Goal: Task Accomplishment & Management: Manage account settings

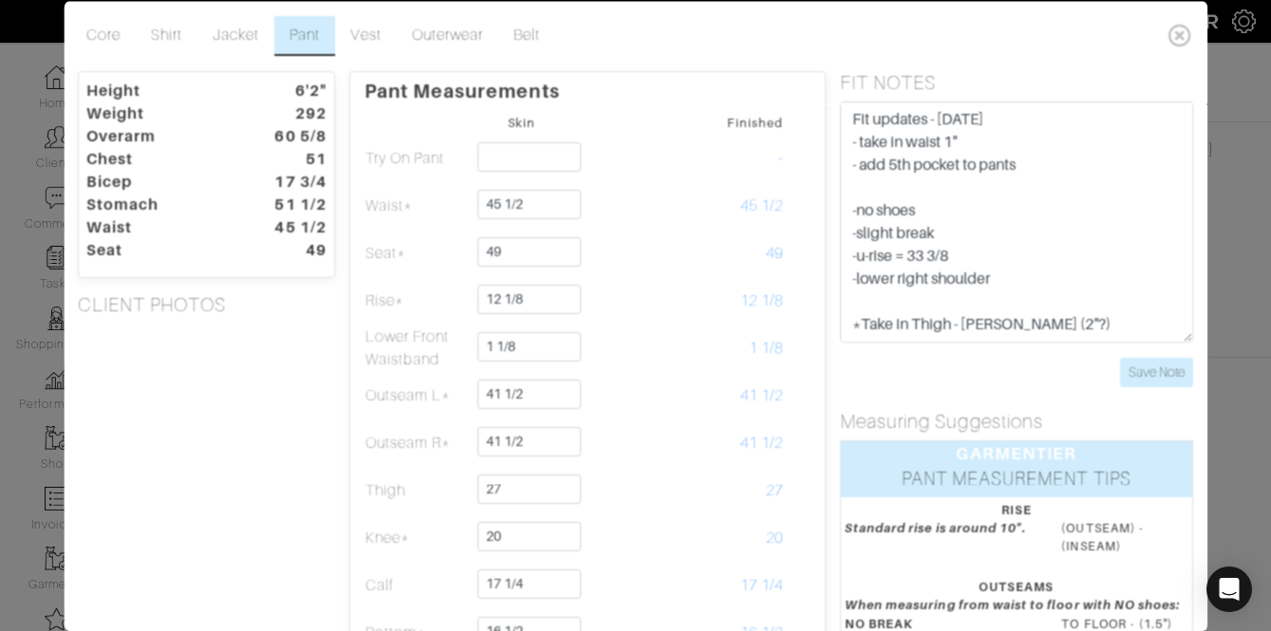
scroll to position [390, 0]
click at [1146, 368] on input "Save Note" at bounding box center [1157, 371] width 73 height 29
click at [1183, 35] on icon at bounding box center [1180, 34] width 39 height 38
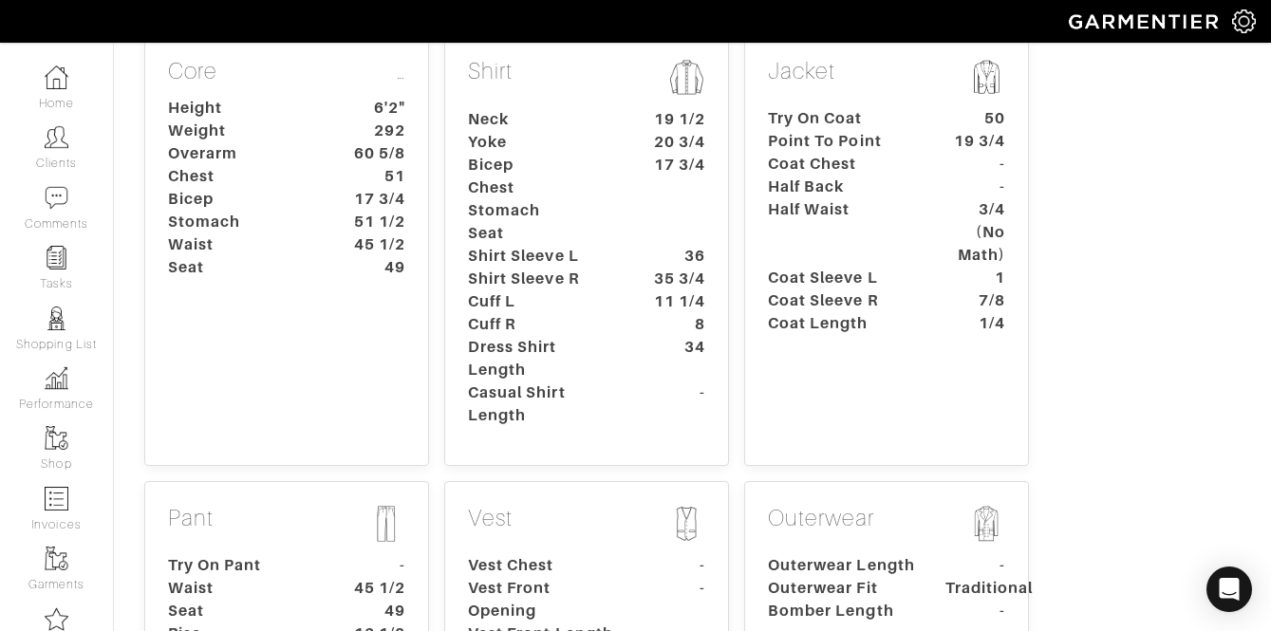
scroll to position [421, 0]
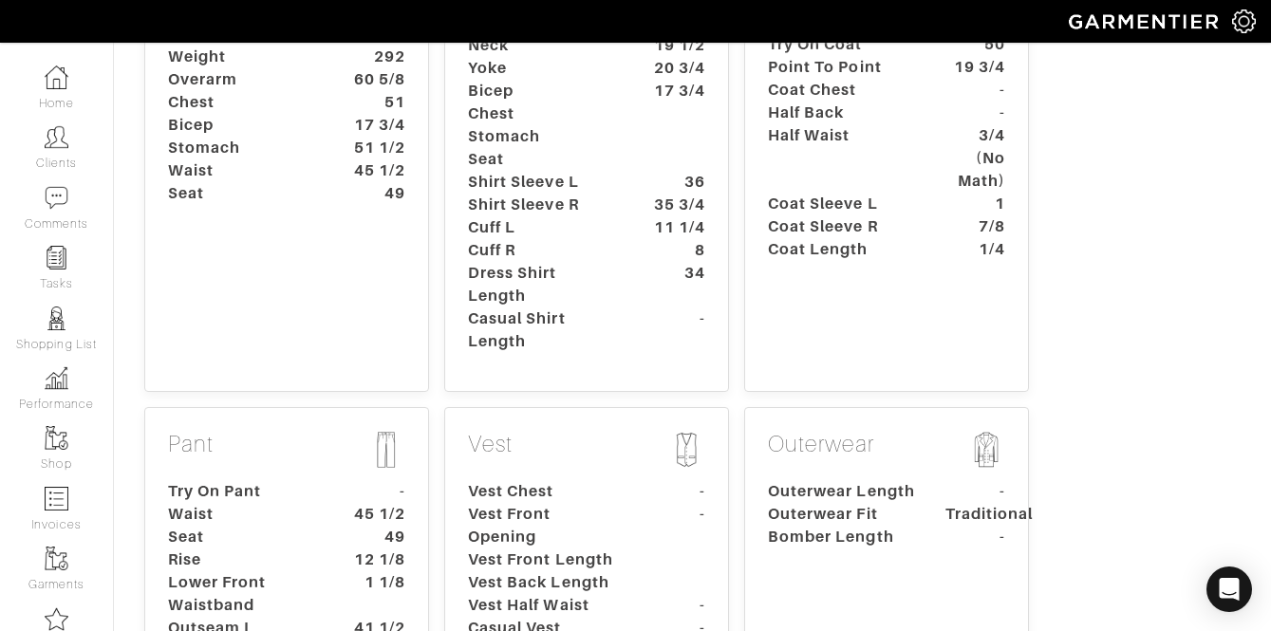
click at [318, 480] on dt "Try On Pant" at bounding box center [243, 491] width 178 height 23
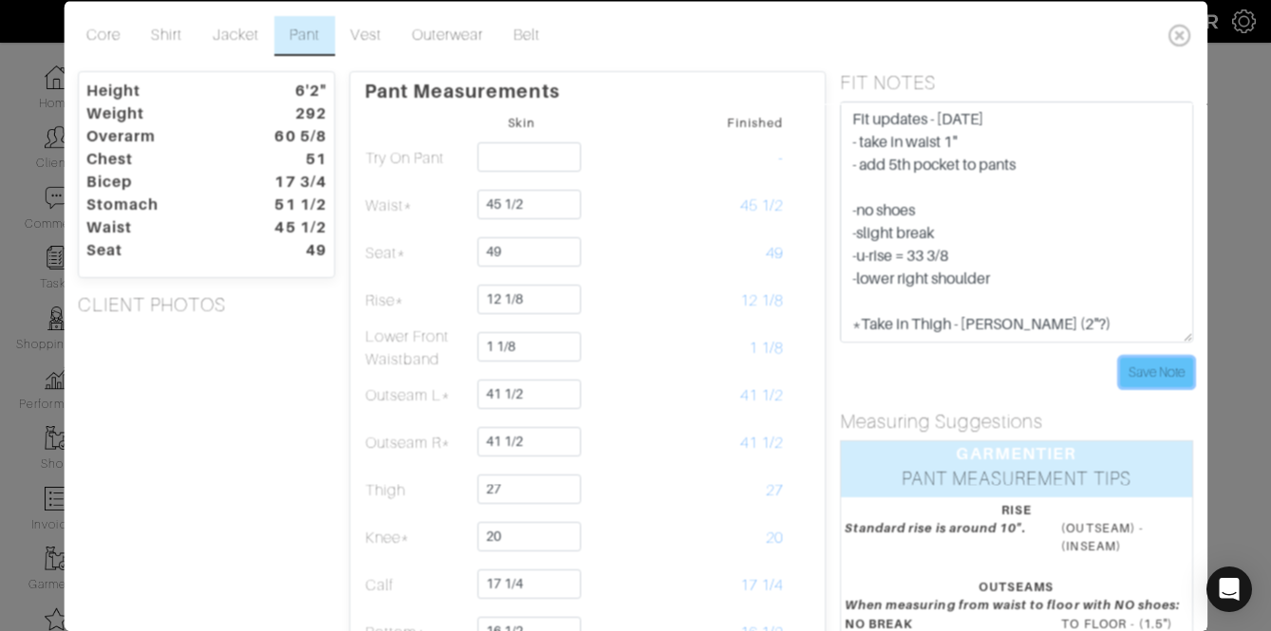
click at [1167, 365] on input "Save Note" at bounding box center [1157, 371] width 73 height 29
click at [1186, 35] on icon at bounding box center [1180, 34] width 39 height 38
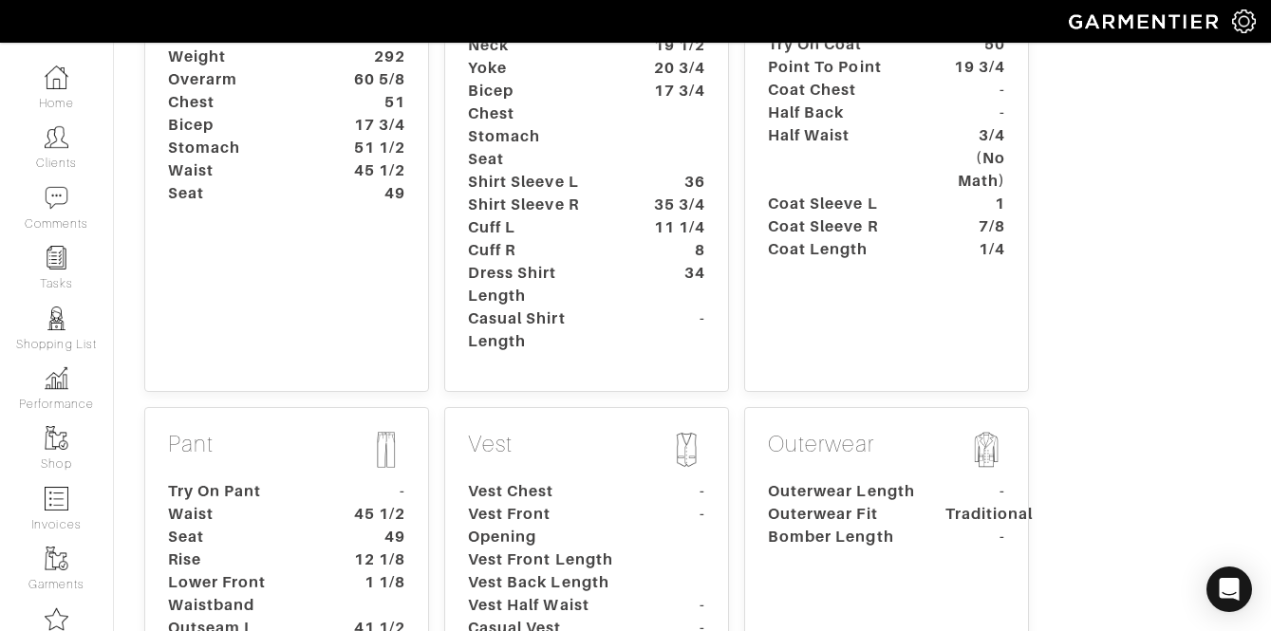
scroll to position [0, 0]
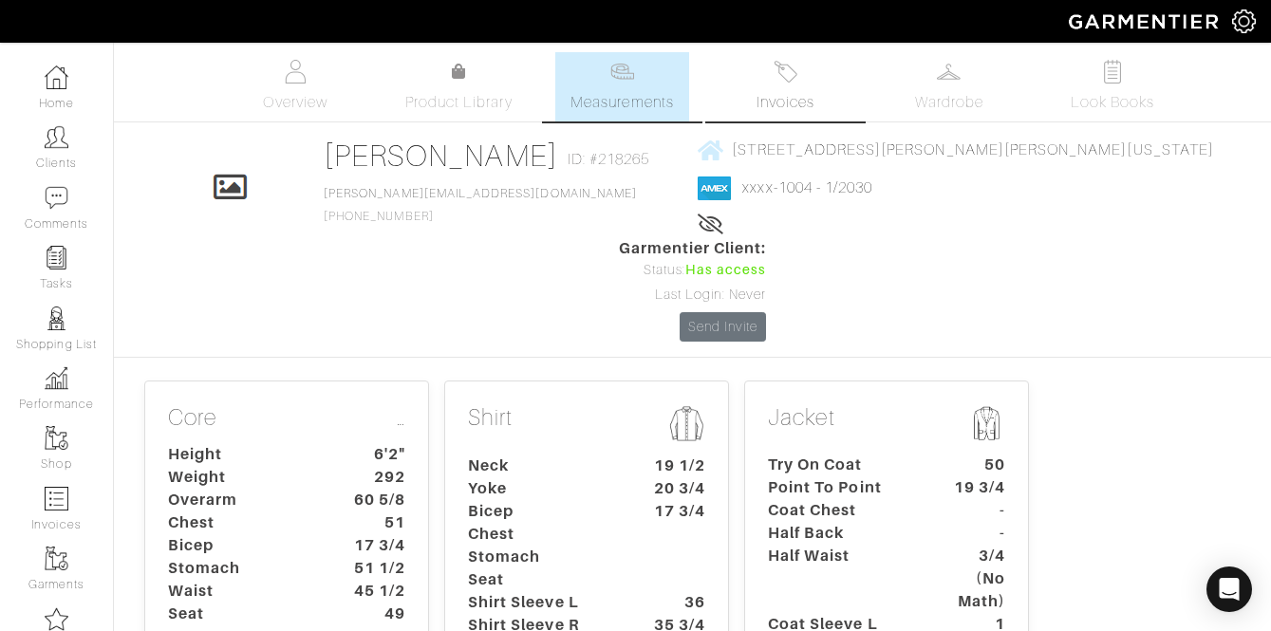
click at [782, 73] on img at bounding box center [786, 72] width 24 height 24
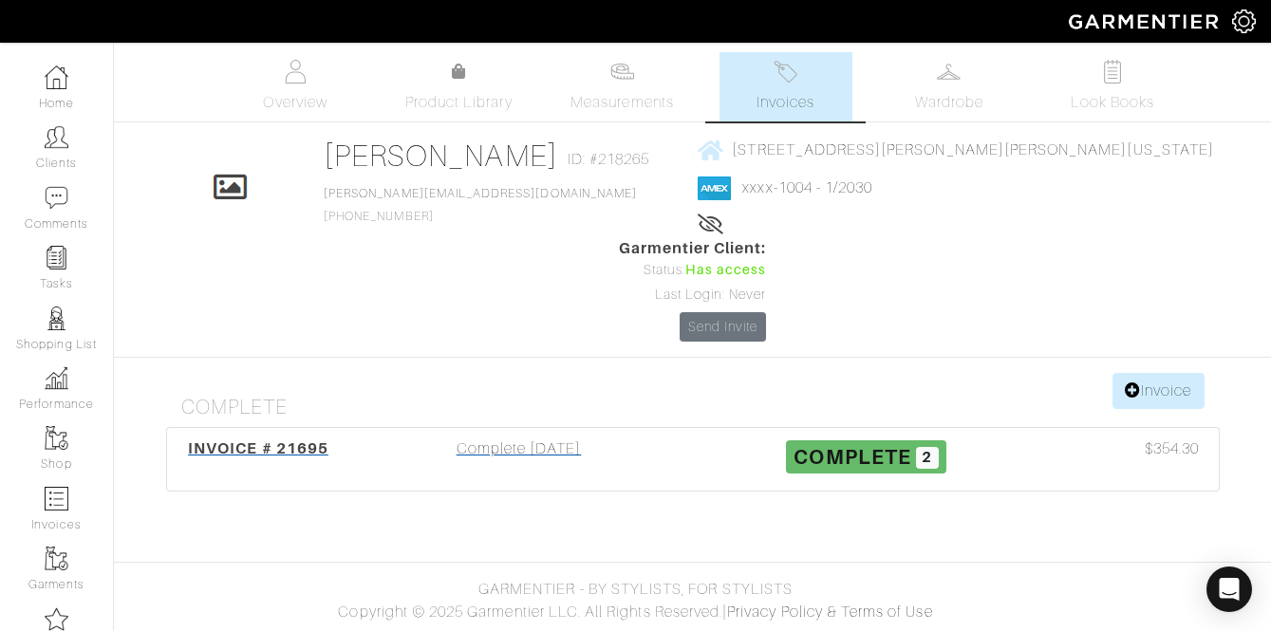
click at [606, 438] on div "Complete [DATE]" at bounding box center [520, 460] width 348 height 44
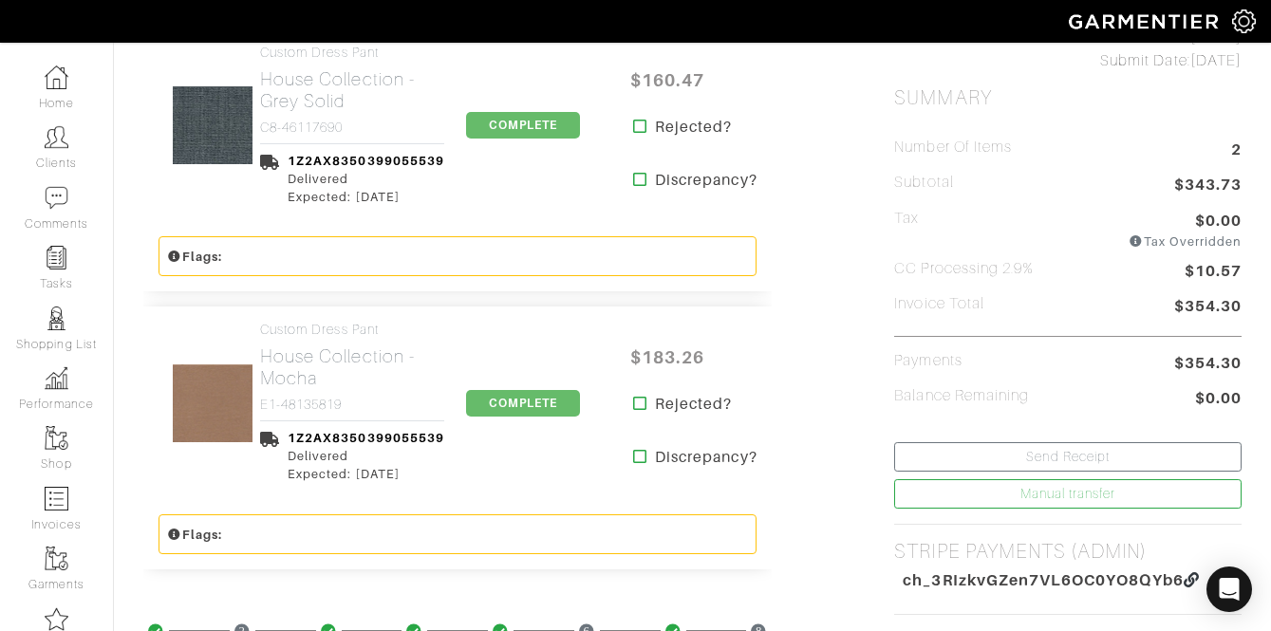
scroll to position [467, 0]
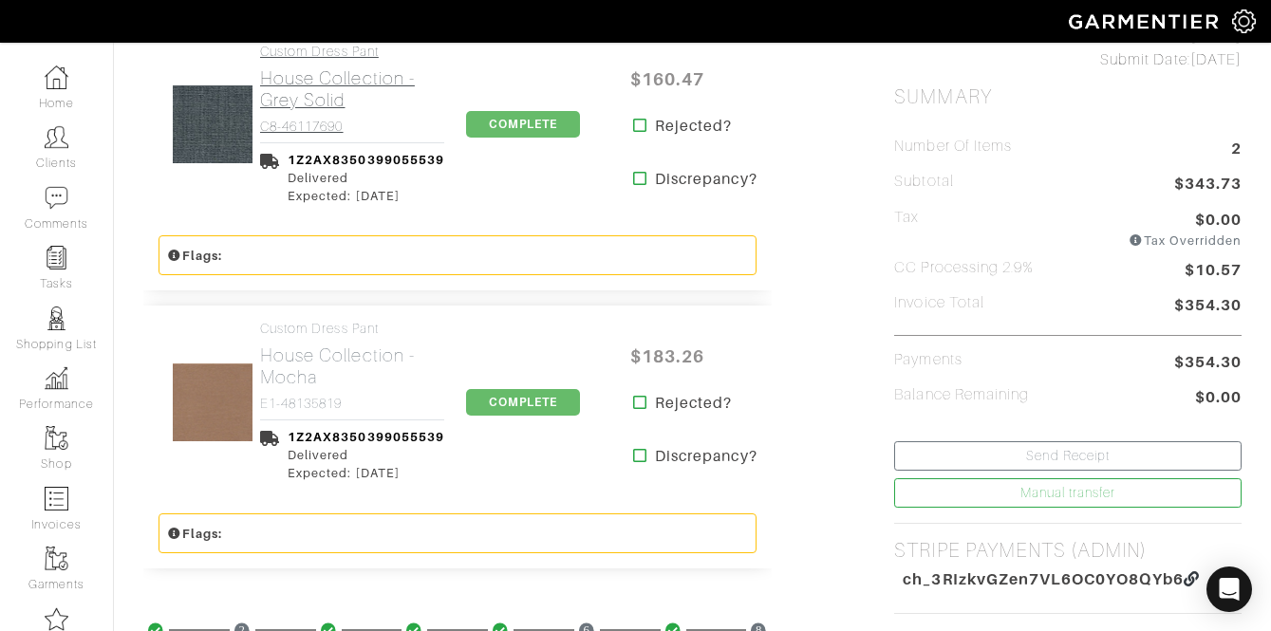
click at [302, 81] on h2 "House Collection - Grey Solid" at bounding box center [352, 89] width 184 height 44
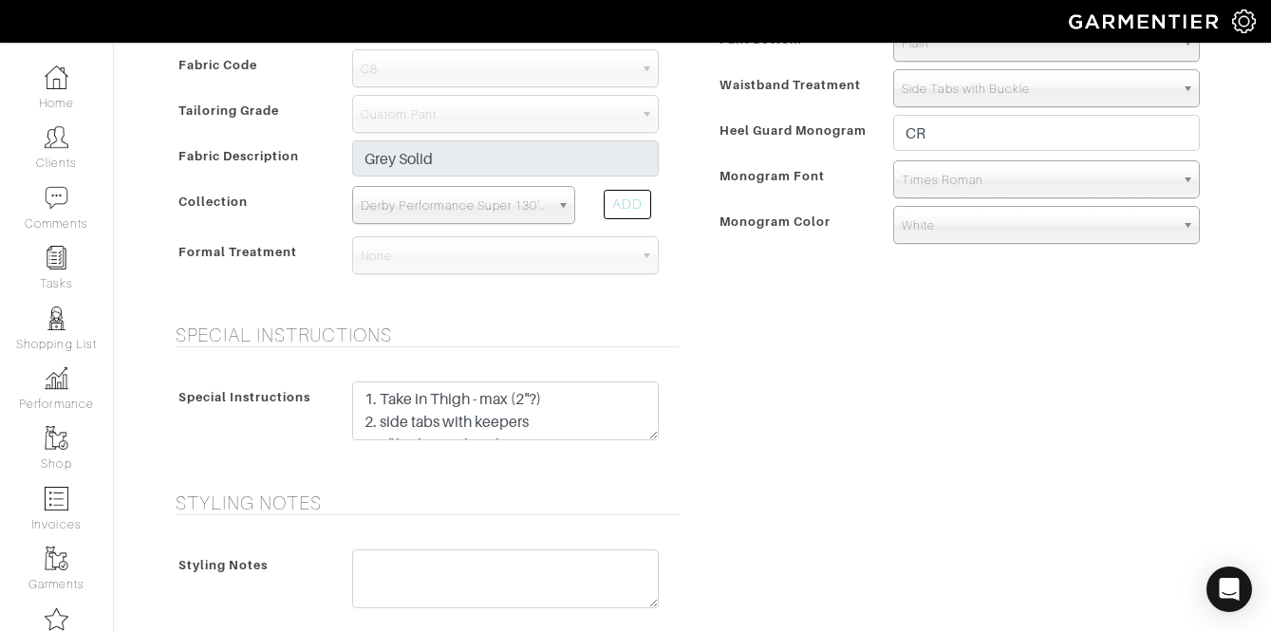
scroll to position [775, 0]
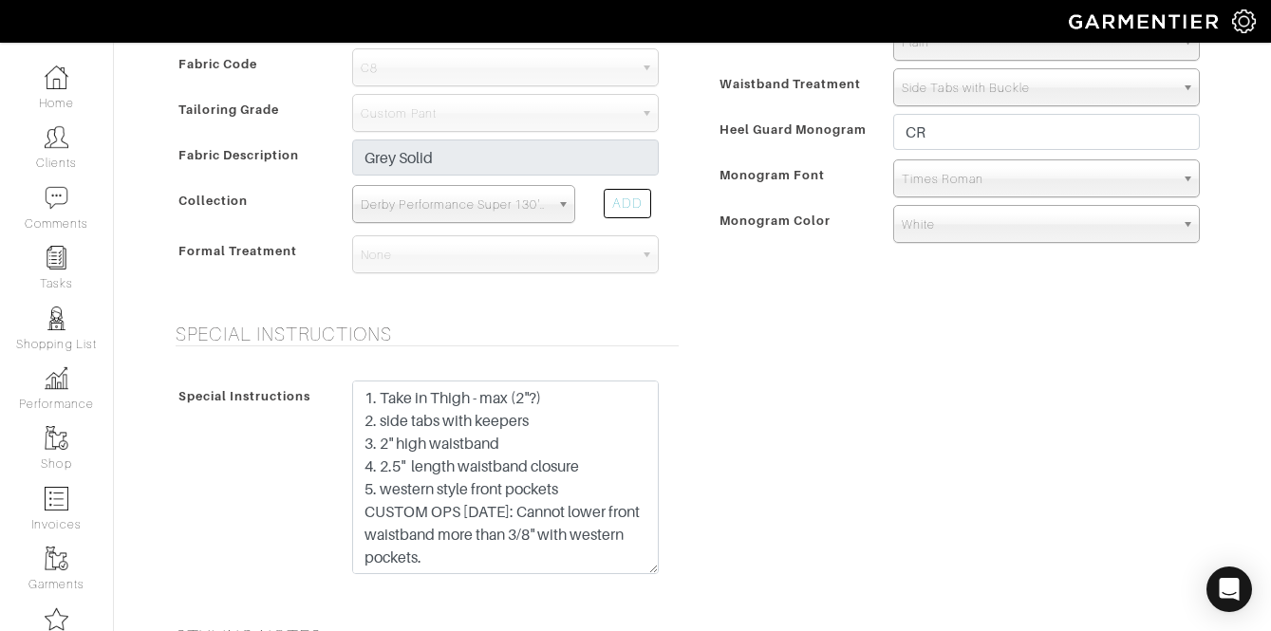
drag, startPoint x: 656, startPoint y: 434, endPoint x: 678, endPoint y: 570, distance: 137.5
click at [678, 570] on div "Special Instructions Special Instructions 1. Take in Thigh - max (2"?) 2. side …" at bounding box center [422, 463] width 541 height 280
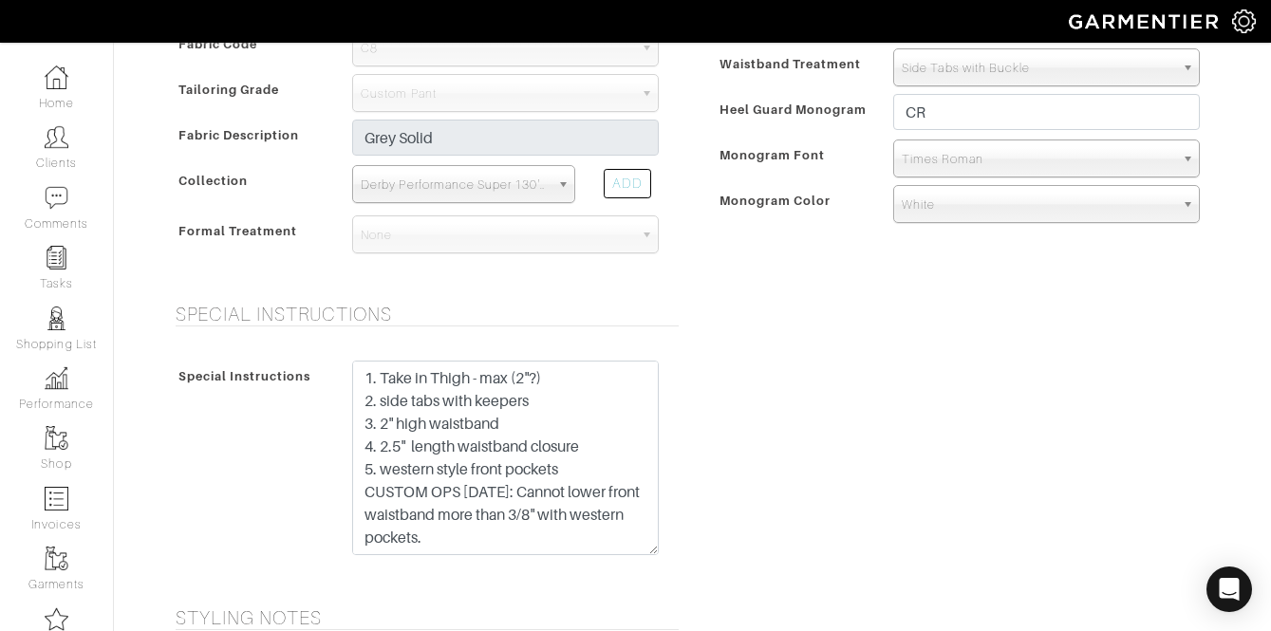
scroll to position [813, 0]
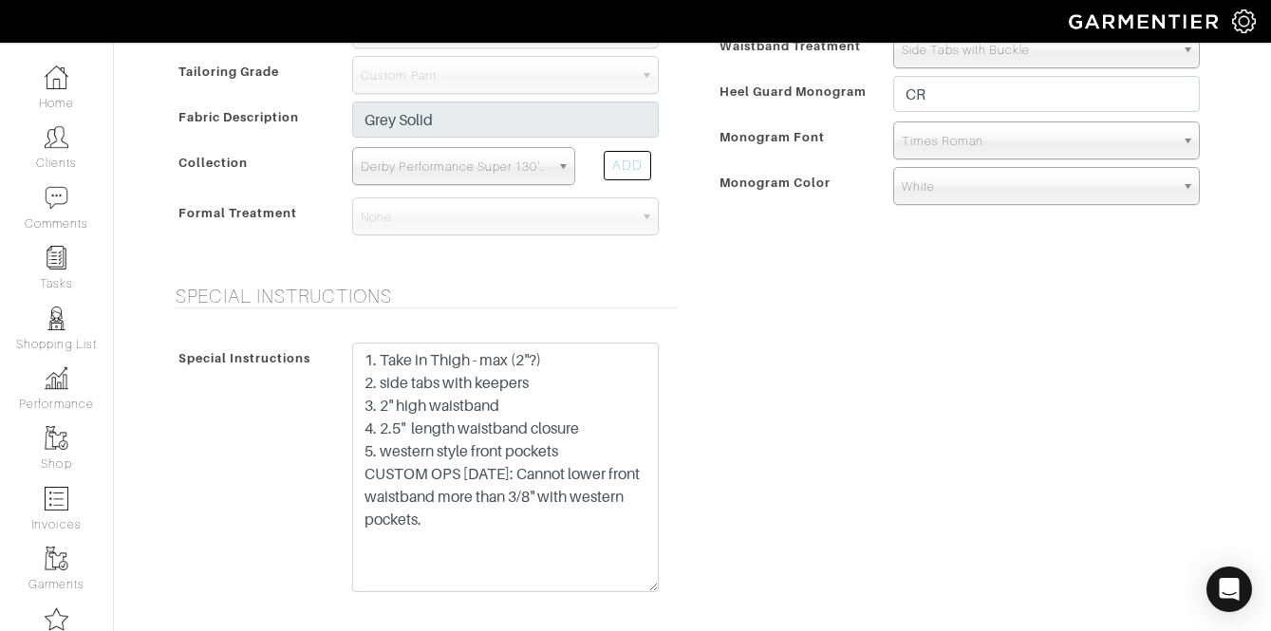
drag, startPoint x: 655, startPoint y: 532, endPoint x: 650, endPoint y: 575, distance: 44.1
click at [650, 576] on textarea "1. Take in Thigh - max (2"?) 2. side tabs with keepers 3. 2" high waistband 4. …" at bounding box center [505, 468] width 307 height 250
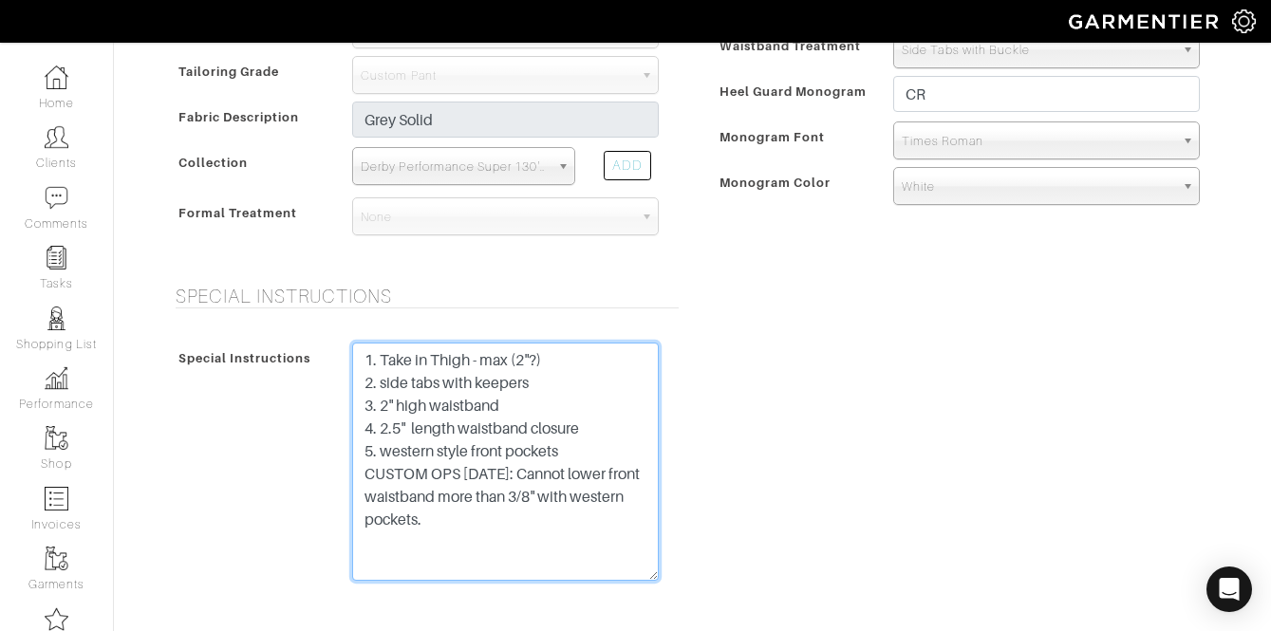
drag, startPoint x: 502, startPoint y: 517, endPoint x: 346, endPoint y: 354, distance: 225.6
click at [346, 354] on div "1. Take in Thigh - max (2"?) 2. side tabs with keepers 3. 2" high waistband 4. …" at bounding box center [505, 467] width 335 height 248
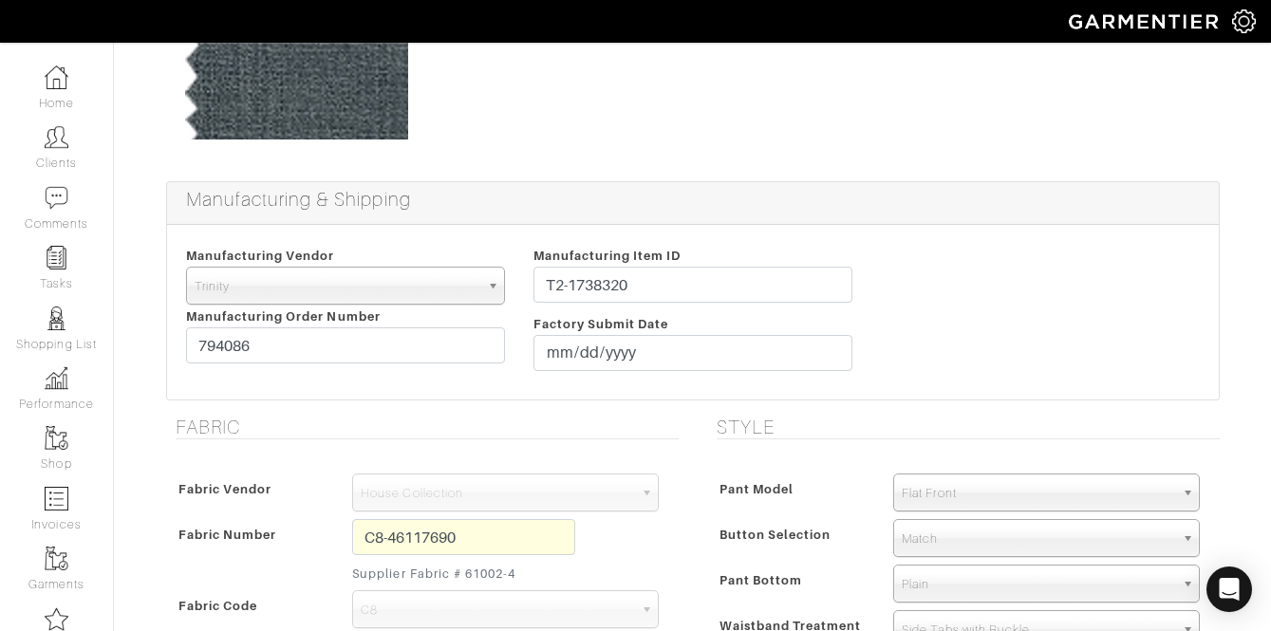
scroll to position [0, 0]
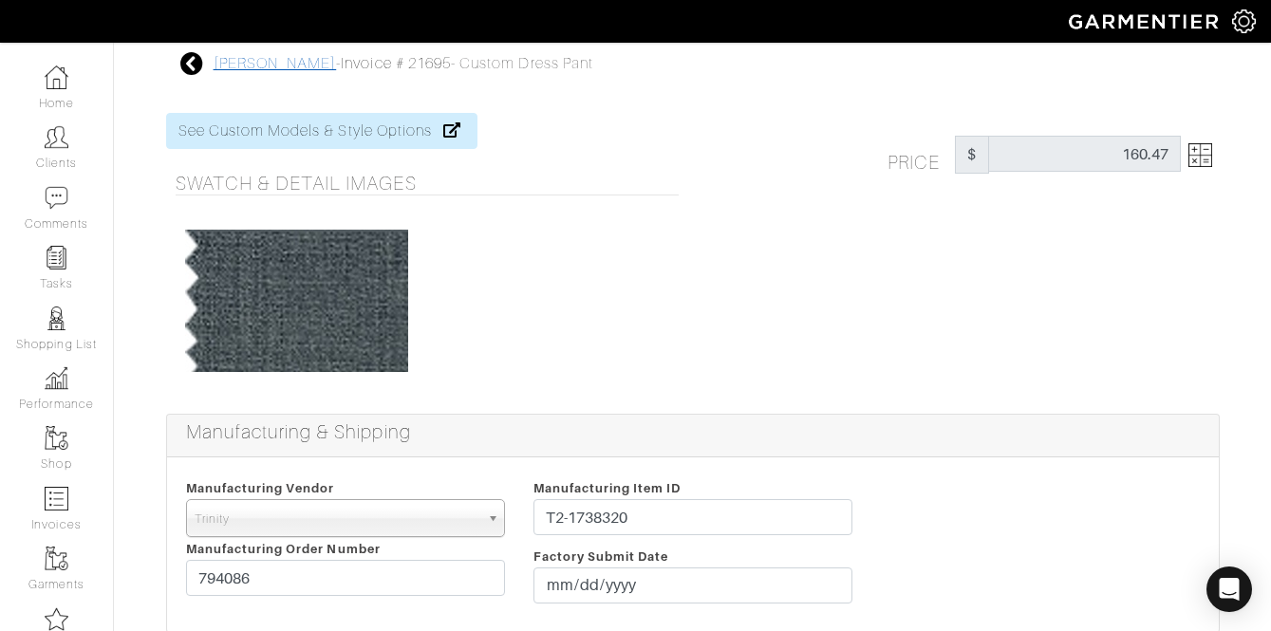
click at [276, 57] on link "[PERSON_NAME]" at bounding box center [275, 63] width 123 height 17
click at [277, 62] on link "[PERSON_NAME]" at bounding box center [275, 63] width 123 height 17
click at [263, 62] on link "[PERSON_NAME]" at bounding box center [275, 63] width 123 height 17
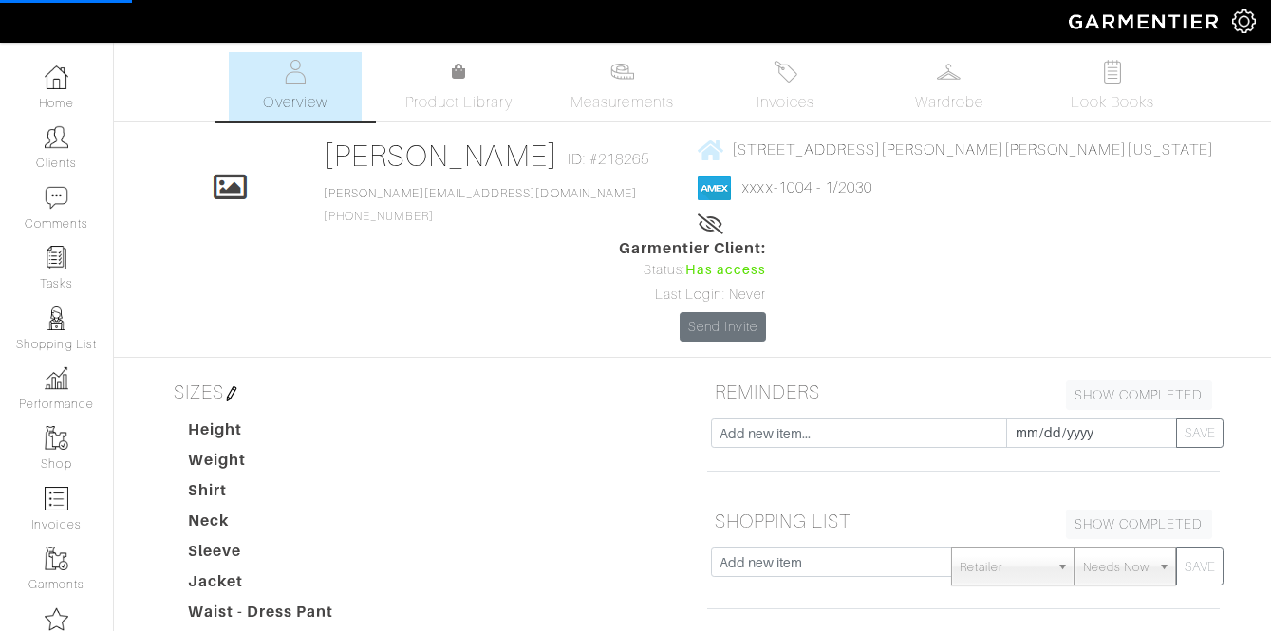
scroll to position [460, 0]
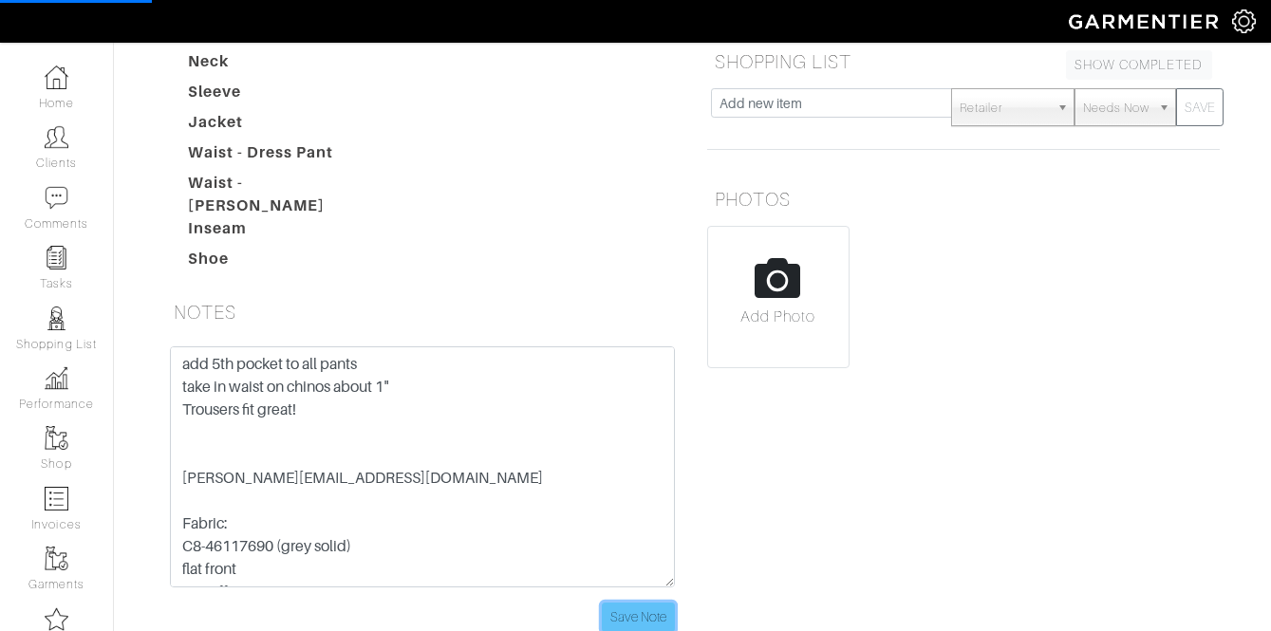
click at [631, 603] on input "Save Note" at bounding box center [638, 617] width 73 height 29
click at [635, 603] on input "Save Note" at bounding box center [638, 617] width 73 height 29
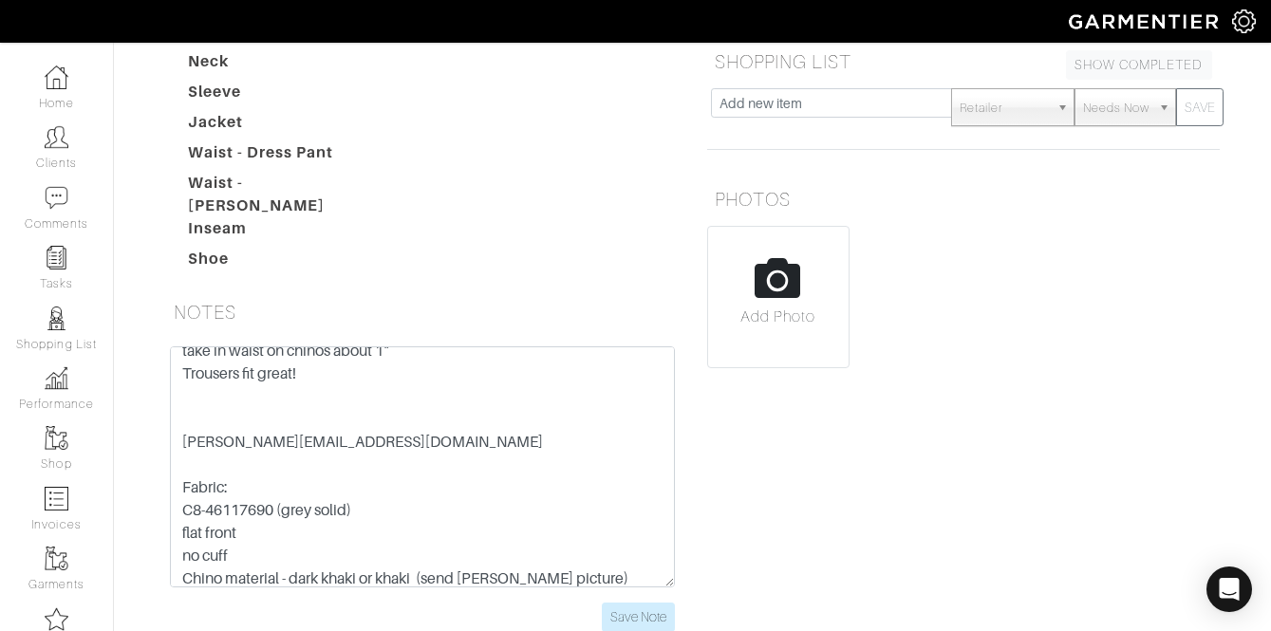
scroll to position [0, 0]
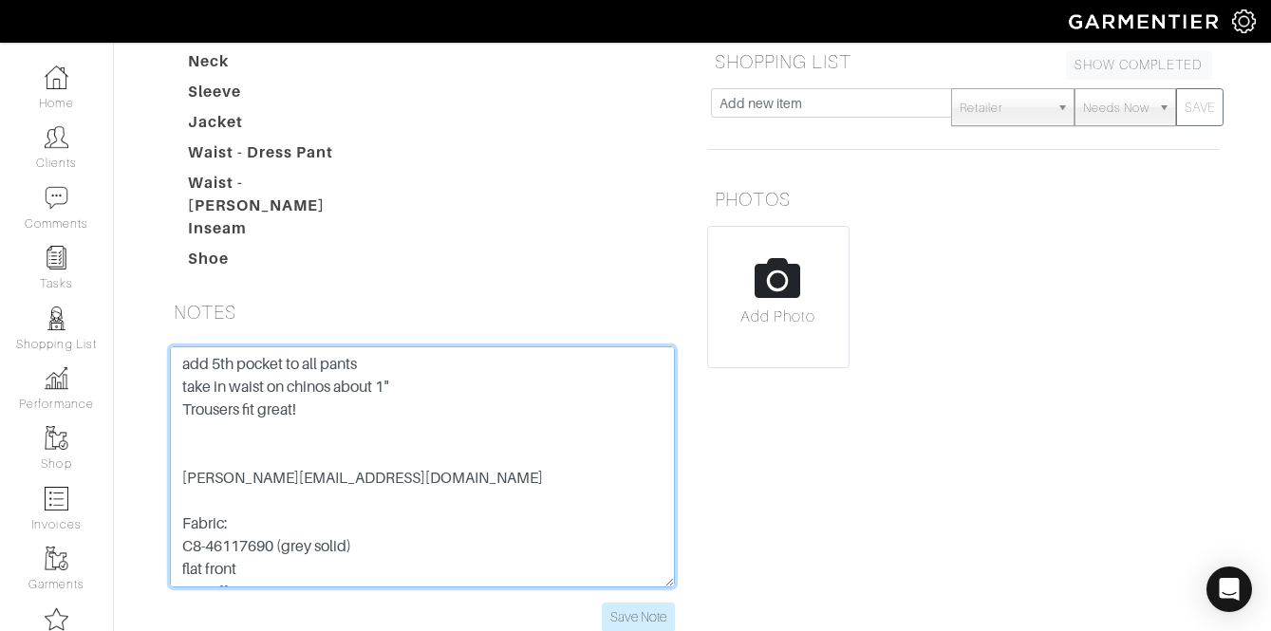
click at [180, 347] on textarea "add 5th pocket to all pants take in waist on chinos about 1" Trousers fit great…" at bounding box center [422, 467] width 505 height 241
click at [196, 347] on textarea "add 5th pocket to all pants take in waist on chinos about 1" Trousers fit great…" at bounding box center [422, 467] width 505 height 241
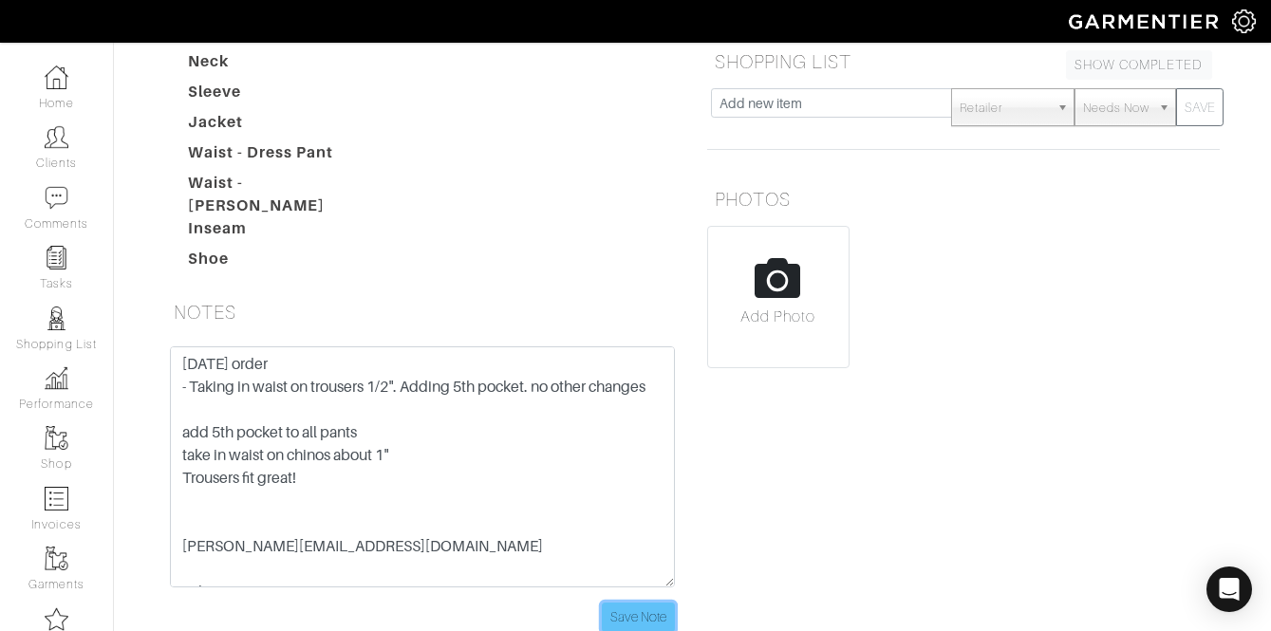
click at [660, 603] on input "Save Note" at bounding box center [638, 617] width 73 height 29
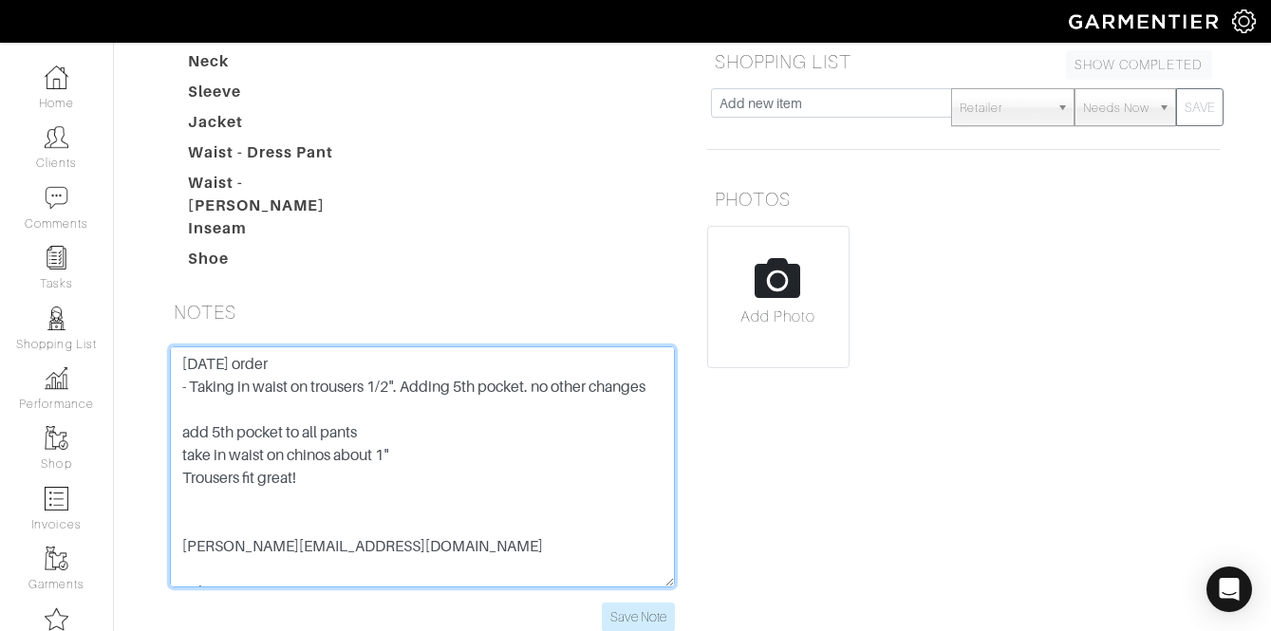
click at [403, 347] on textarea "add 5th pocket to all pants take in waist on chinos about 1" Trousers fit great…" at bounding box center [422, 467] width 505 height 241
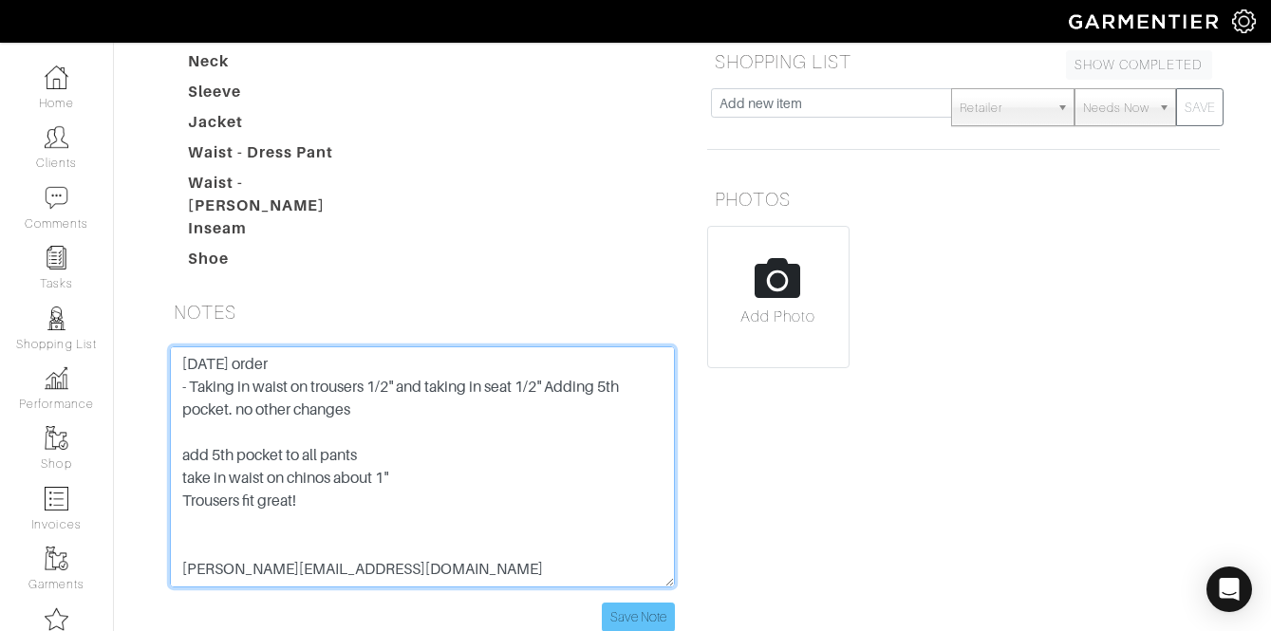
type textarea "August 2025 order - Taking in waist on trousers 1/2" and taking in seat 1/2" Ad…"
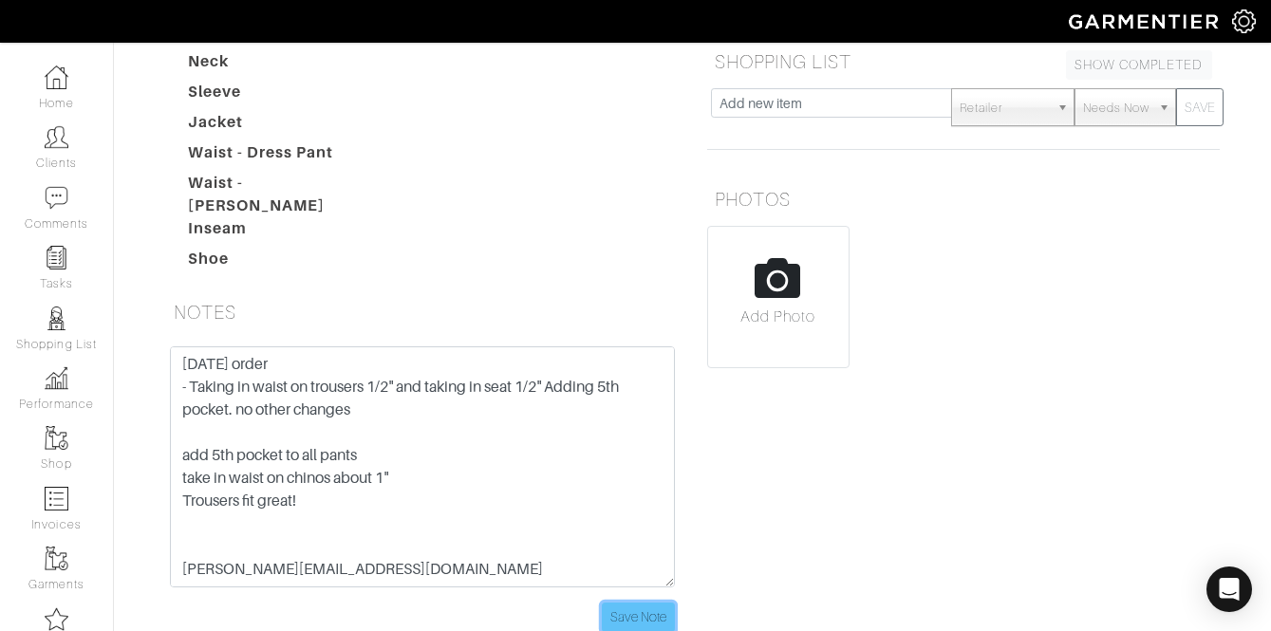
click at [637, 603] on input "Save Note" at bounding box center [638, 617] width 73 height 29
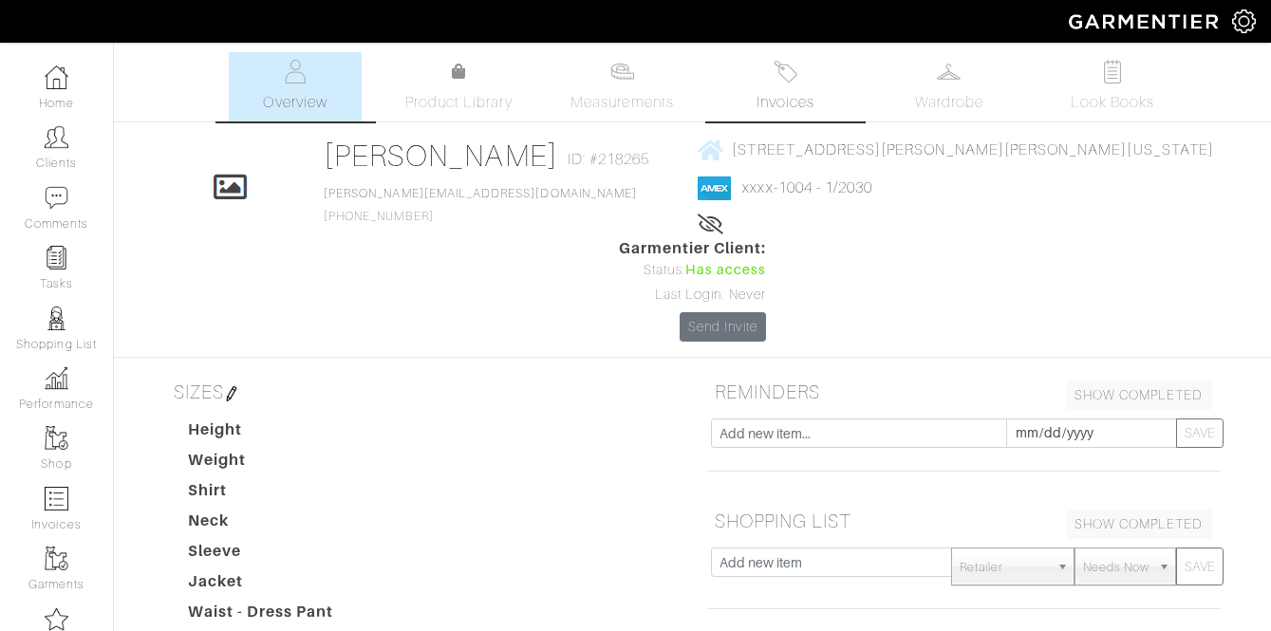
click at [775, 75] on img at bounding box center [786, 72] width 24 height 24
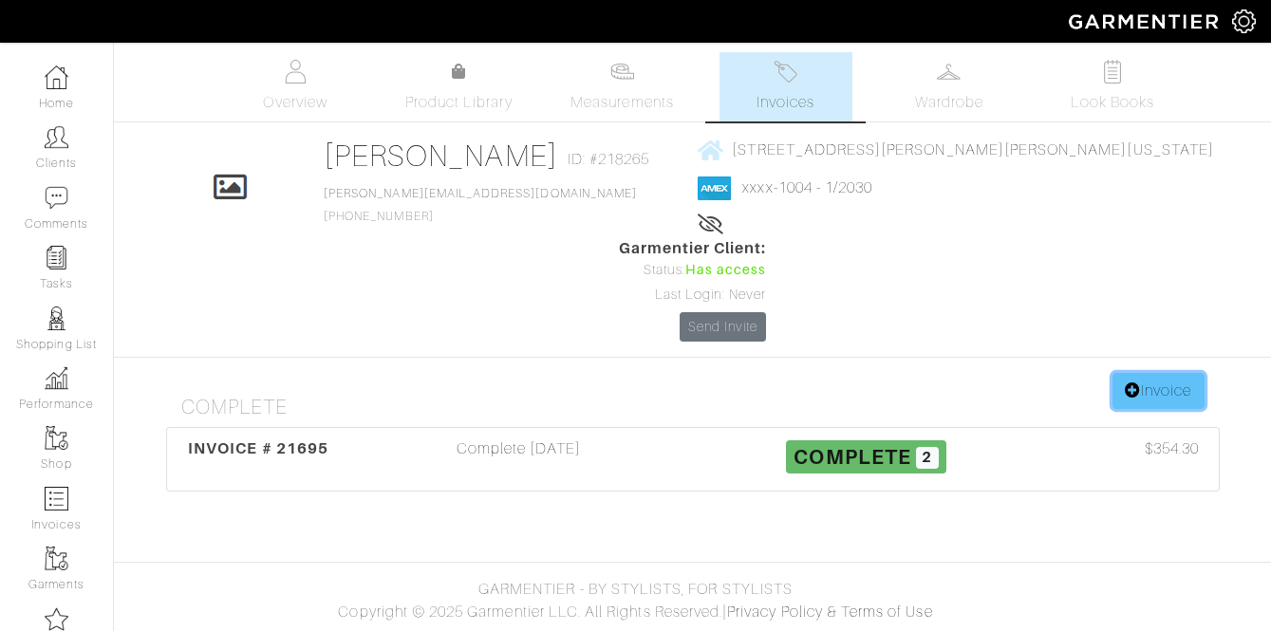
click at [1177, 373] on link "Invoice" at bounding box center [1158, 391] width 91 height 36
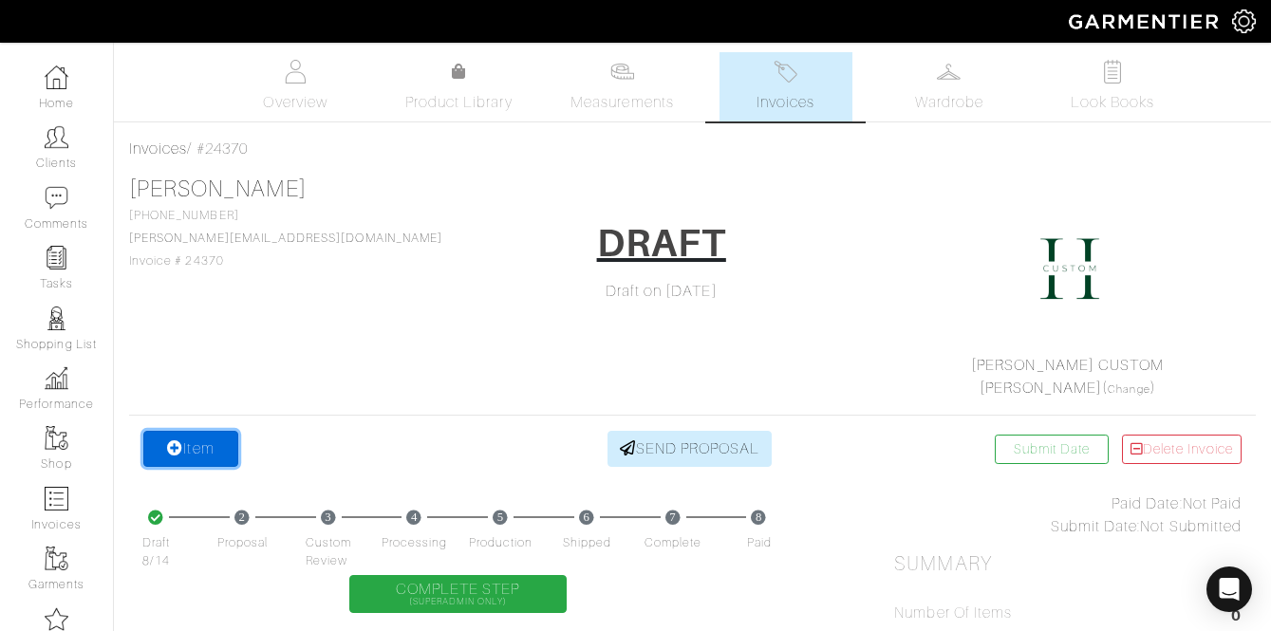
click at [157, 456] on link "Item" at bounding box center [190, 449] width 95 height 36
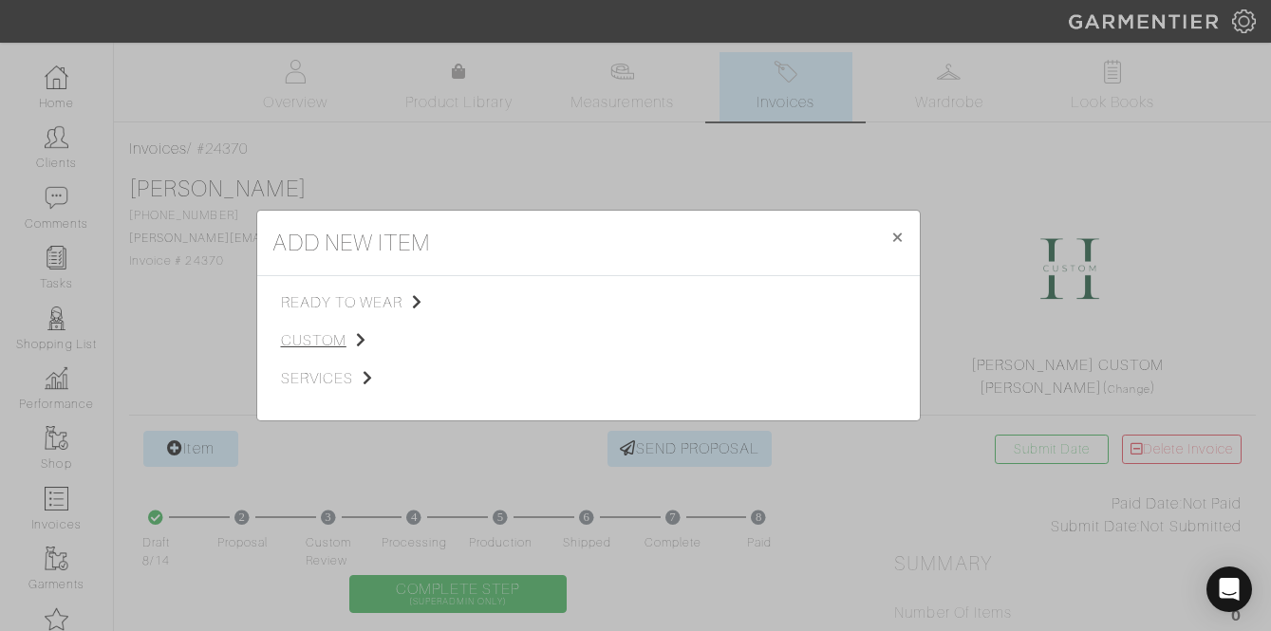
click at [328, 330] on span "custom" at bounding box center [376, 341] width 191 height 23
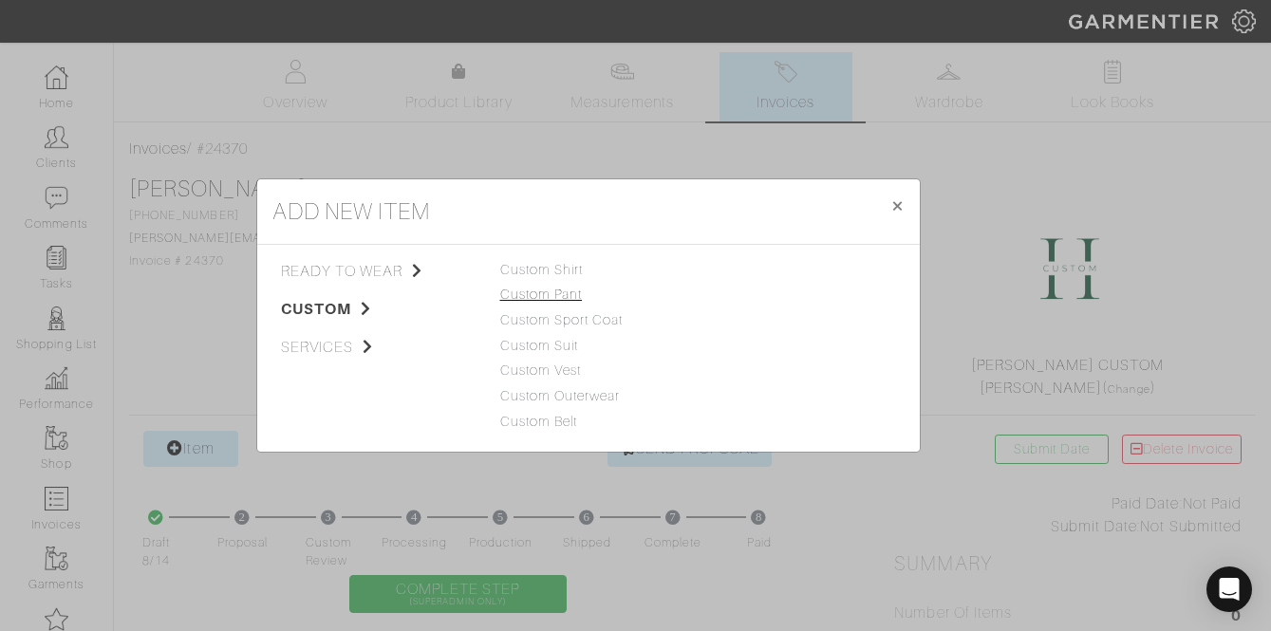
click at [559, 292] on link "Custom Pant" at bounding box center [541, 294] width 83 height 15
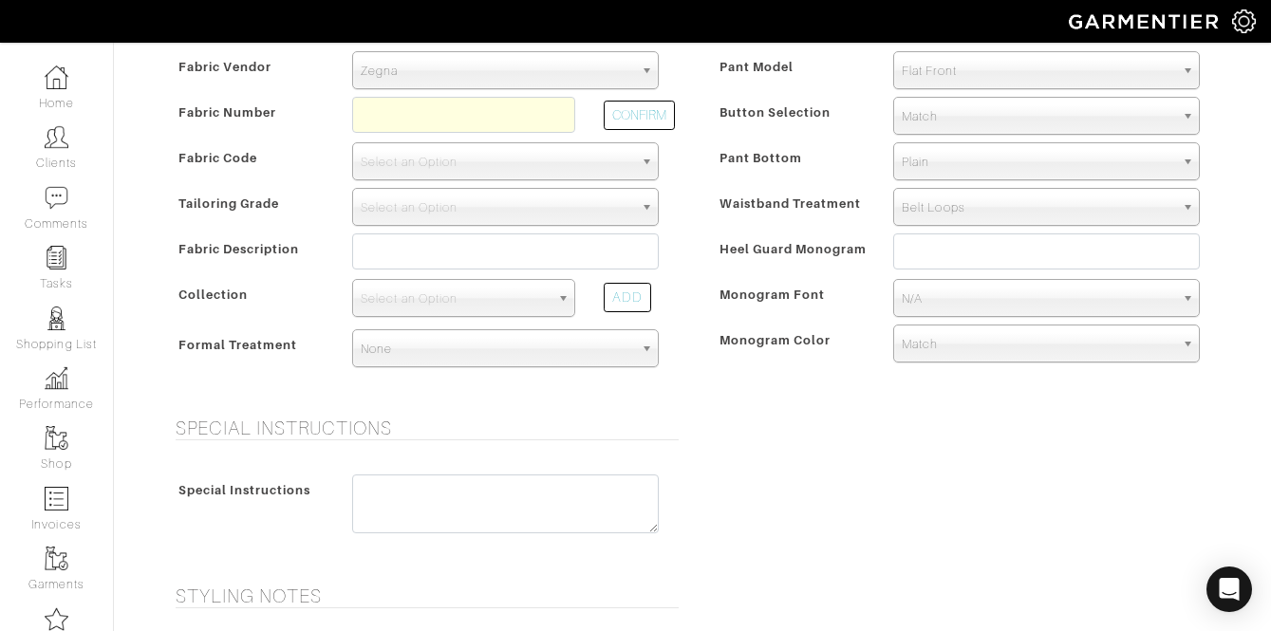
scroll to position [547, 0]
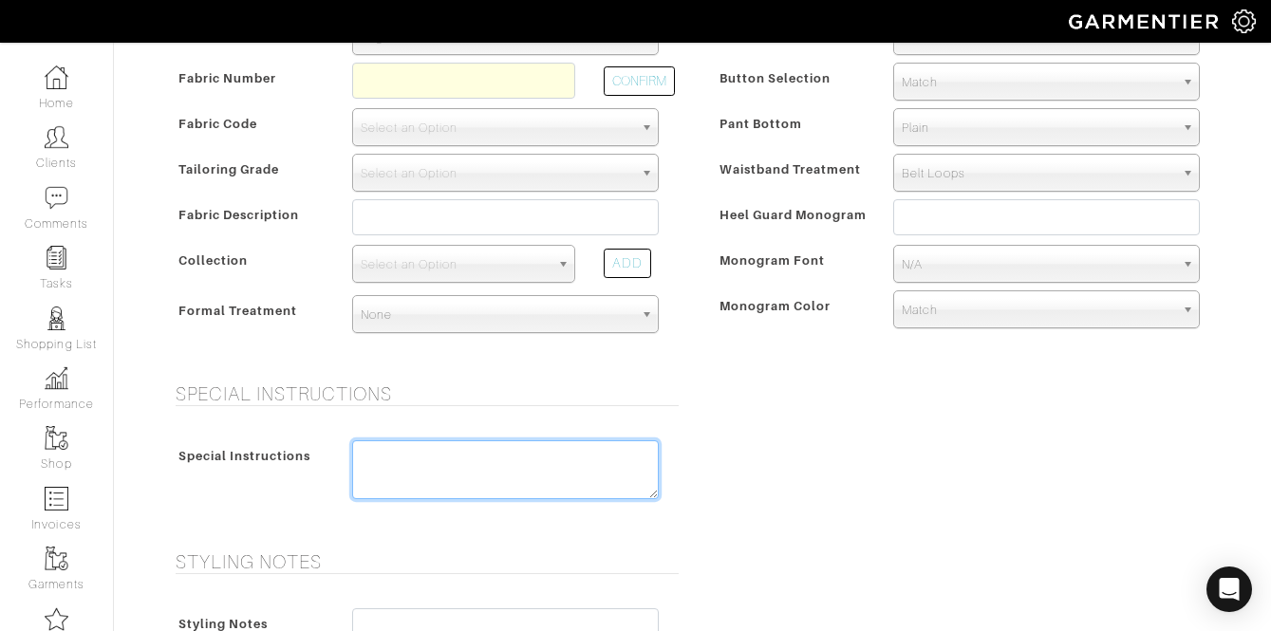
click at [431, 459] on textarea at bounding box center [505, 470] width 307 height 59
paste textarea "1. Take in Thigh - max (2"?) 2. side tabs with keepers 3. 2" high waistband 4. …"
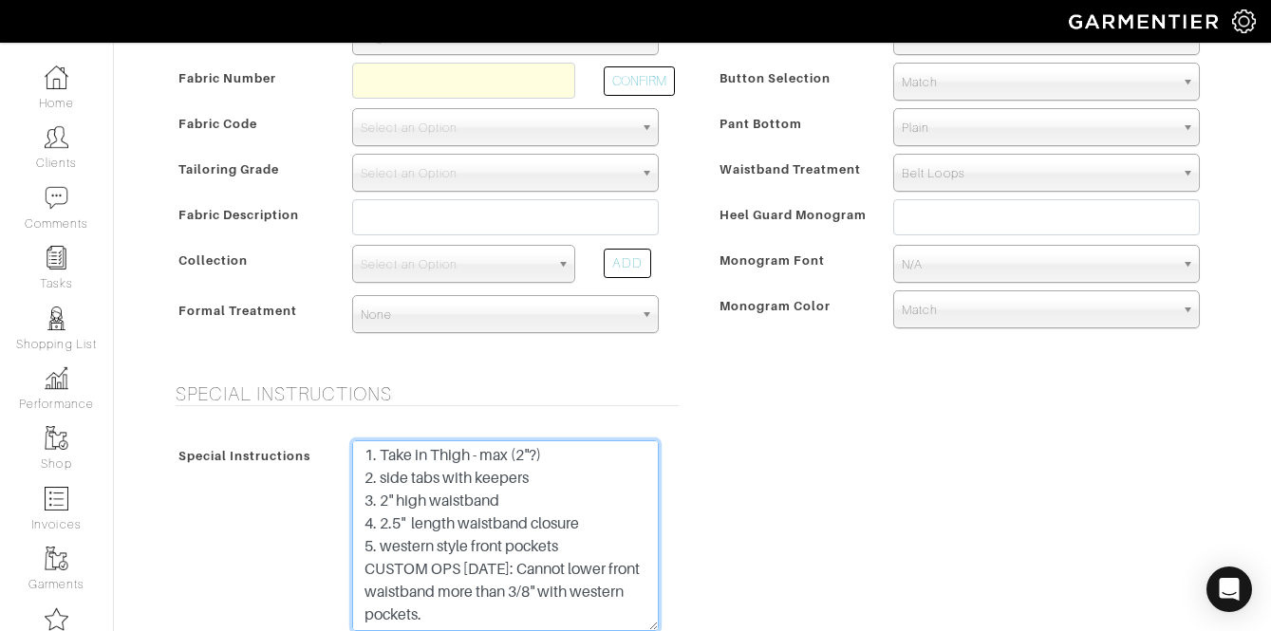
drag, startPoint x: 651, startPoint y: 492, endPoint x: 662, endPoint y: 628, distance: 136.2
click at [662, 627] on div "1. Take in Thigh - max (2"?) 2. side tabs with keepers 3. 2" high waistband 4. …" at bounding box center [505, 541] width 335 height 200
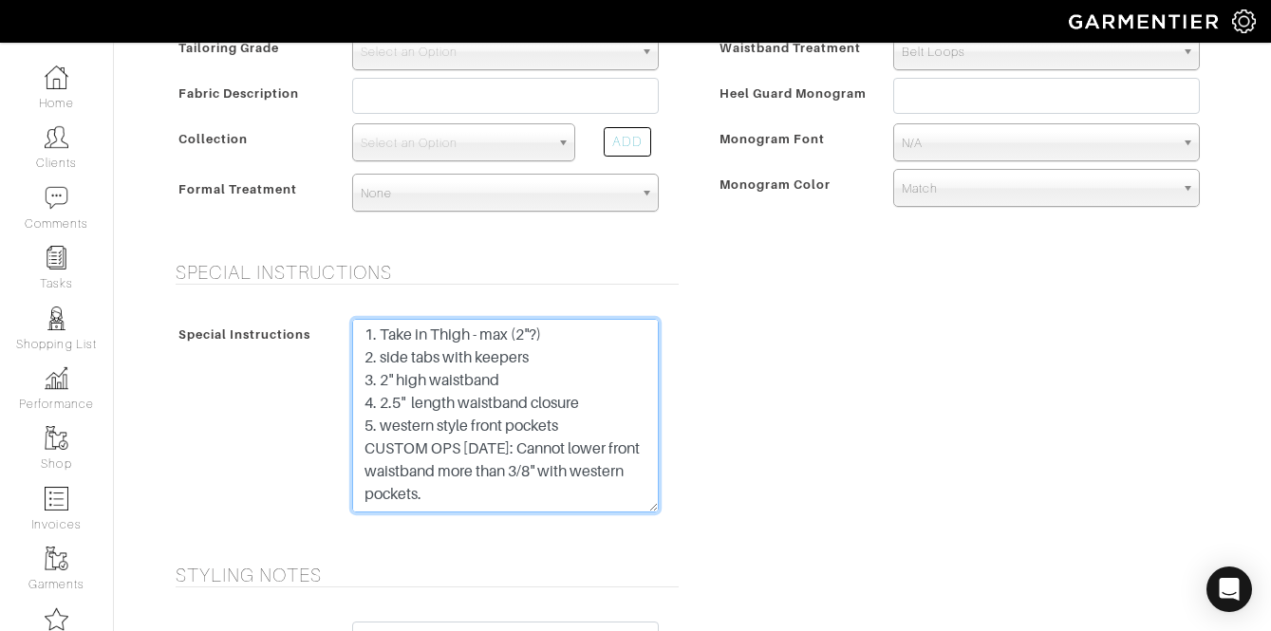
scroll to position [0, 0]
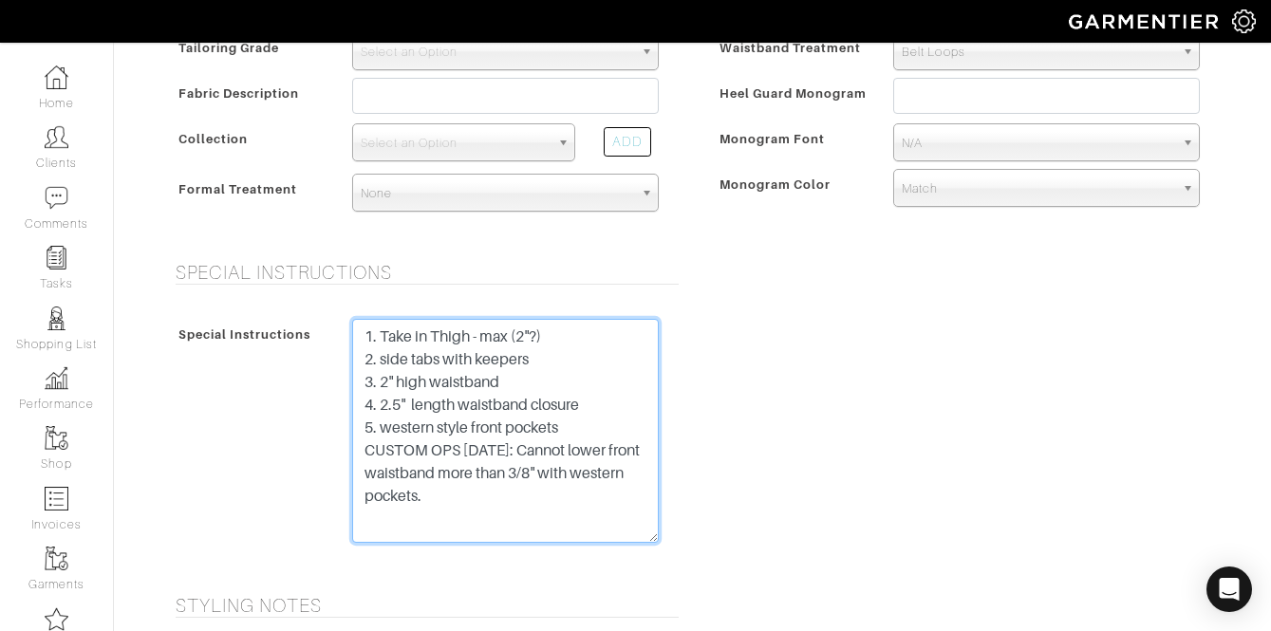
drag, startPoint x: 653, startPoint y: 507, endPoint x: 653, endPoint y: 539, distance: 32.3
click at [653, 538] on textarea "1. Take in Thigh - max (2"?) 2. side tabs with keepers 3. 2" high waistband 4. …" at bounding box center [505, 431] width 307 height 224
click at [568, 375] on textarea "1. Take in Thigh - max (2"?) 2. side tabs with keepers 3. 2" high waistband 4. …" at bounding box center [505, 431] width 307 height 224
click at [601, 406] on textarea "1. Take in Thigh - max (2"?) 2. side tabs with keepers 3. 2" high waistband 4. …" at bounding box center [505, 431] width 307 height 224
click at [566, 427] on textarea "1. Take in Thigh - max (2"?) 2. side tabs with keepers 3. 2" high waistband 4. …" at bounding box center [505, 431] width 307 height 224
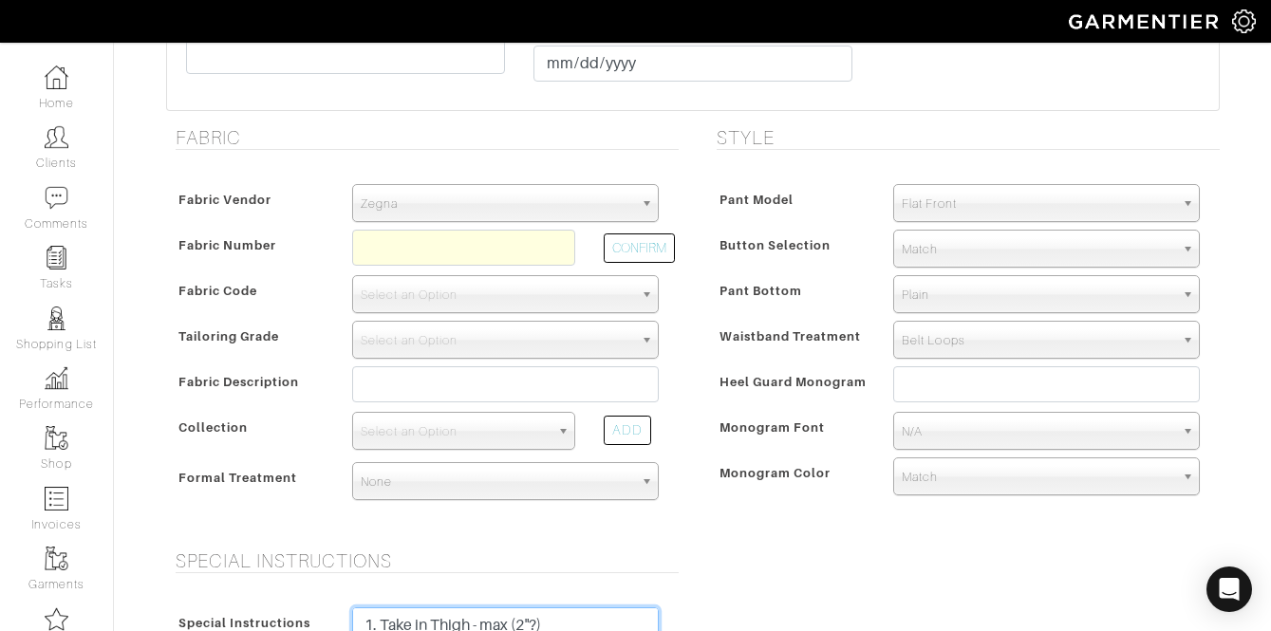
scroll to position [367, 0]
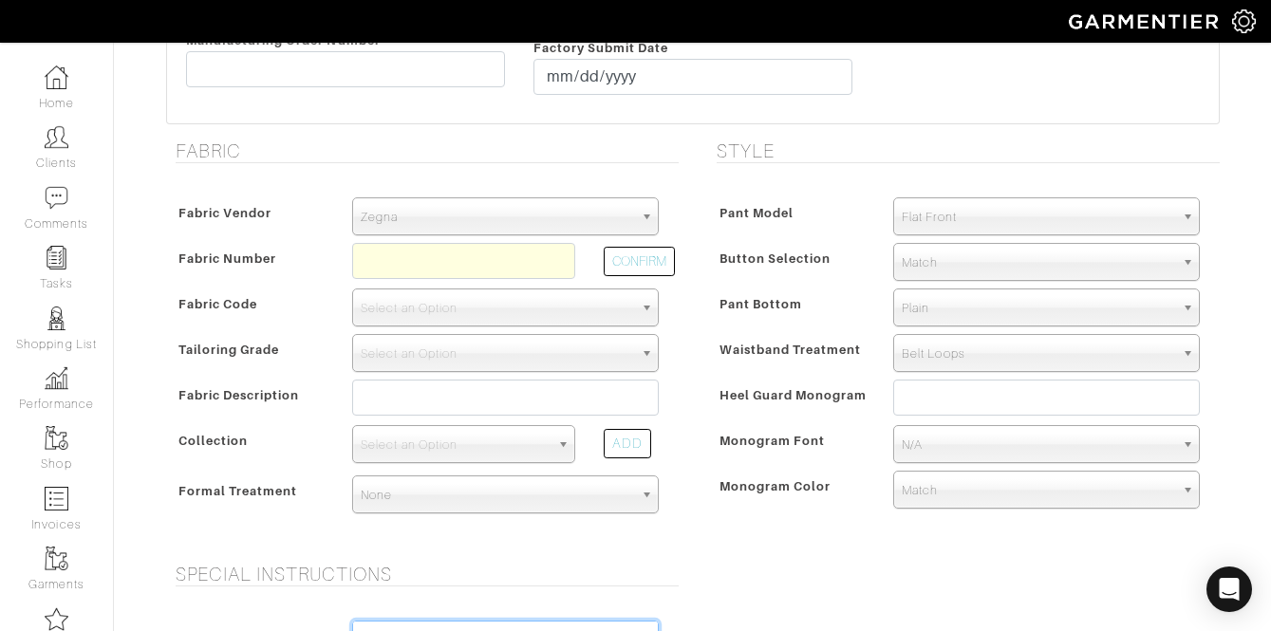
type textarea "1. Take in Thigh - max (2"?) 2. side tabs with keepers 3. 2" high waistband 4. …"
click at [505, 276] on input "text" at bounding box center [463, 261] width 223 height 36
paste input "1. Take in Thigh - max (2"?) 2. side tabs with keepers 3. 2" high waistband 4. …"
type input "1. Take in Thigh - max (2"?) 2. side tabs with keepers 3. 2" high waistband 4. …"
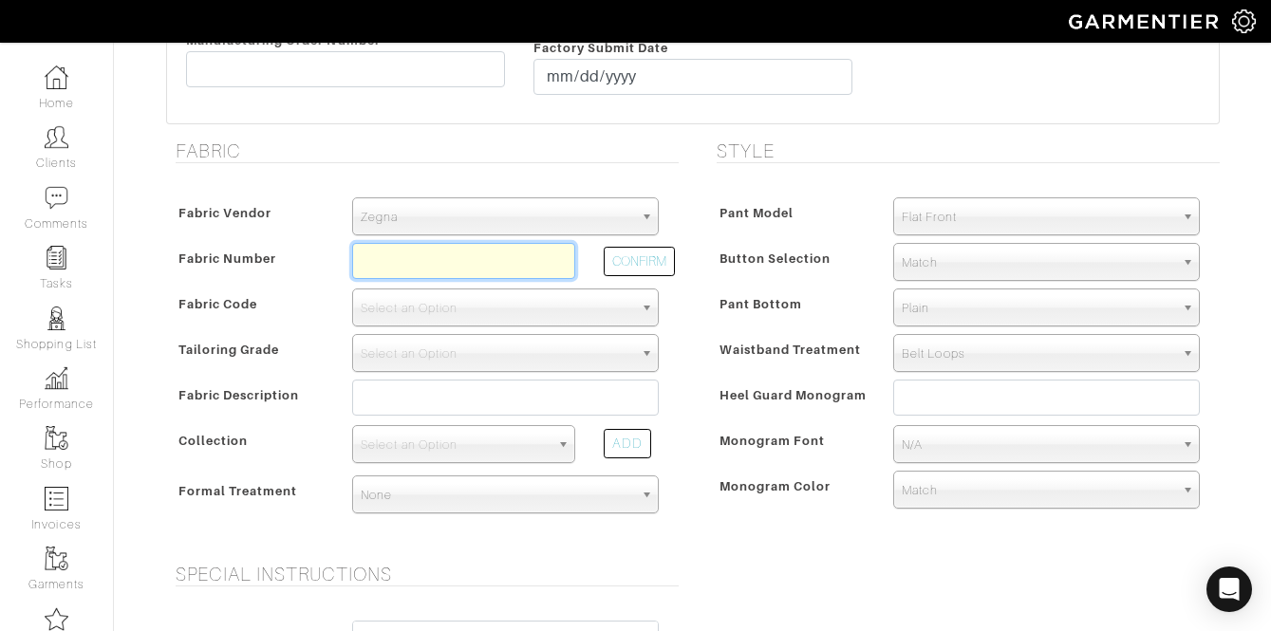
paste input "C8-46117690"
type input "C8-46117690"
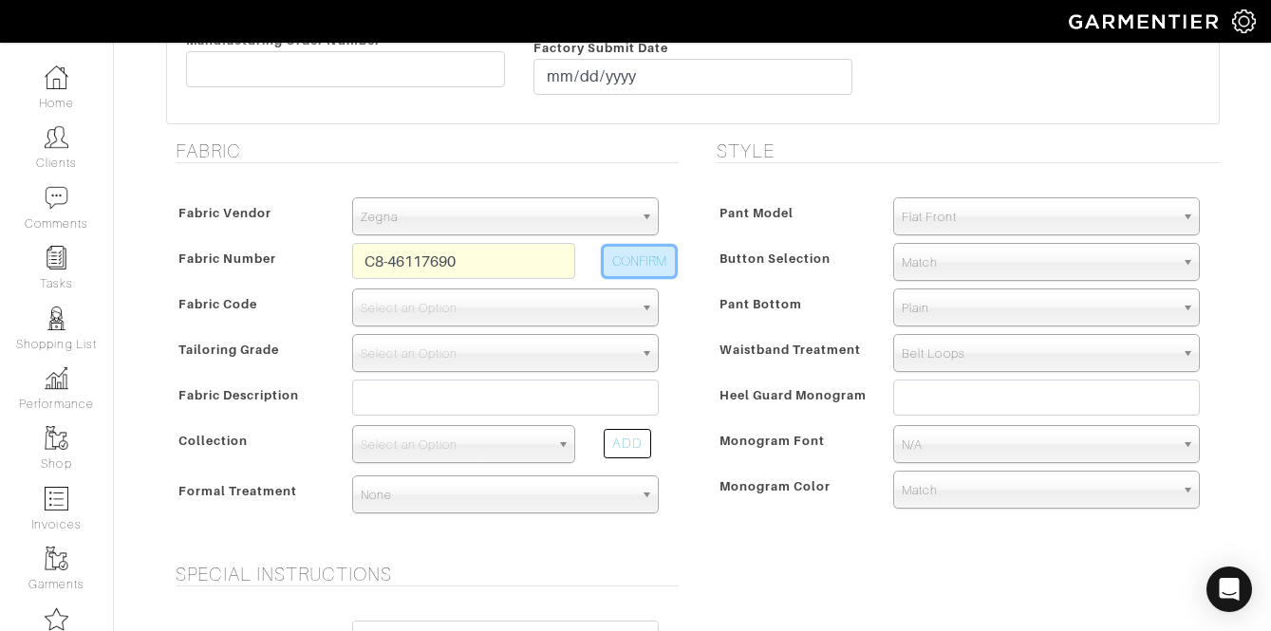
click at [640, 263] on button "CONFIRM" at bounding box center [639, 261] width 71 height 29
select select "5630"
type input "Grey Solid"
select select
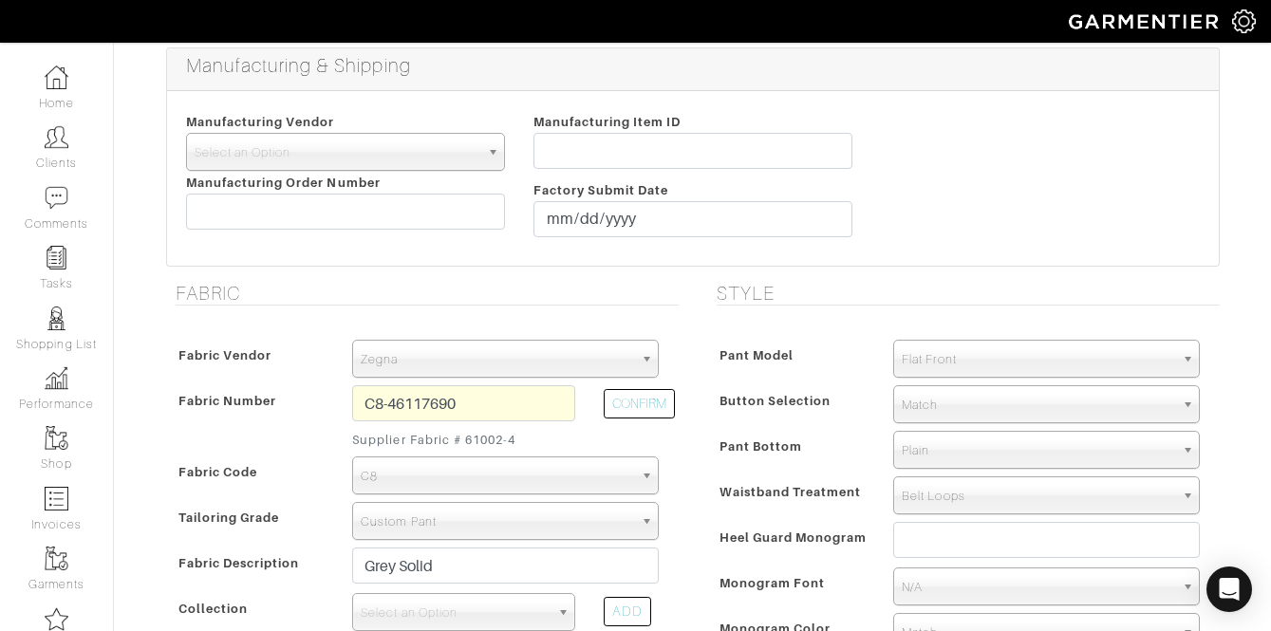
type input "396.67"
click at [499, 405] on input "C8-46117690" at bounding box center [463, 404] width 223 height 36
click at [500, 404] on input "C8-46117690" at bounding box center [463, 404] width 223 height 36
paste input "3"
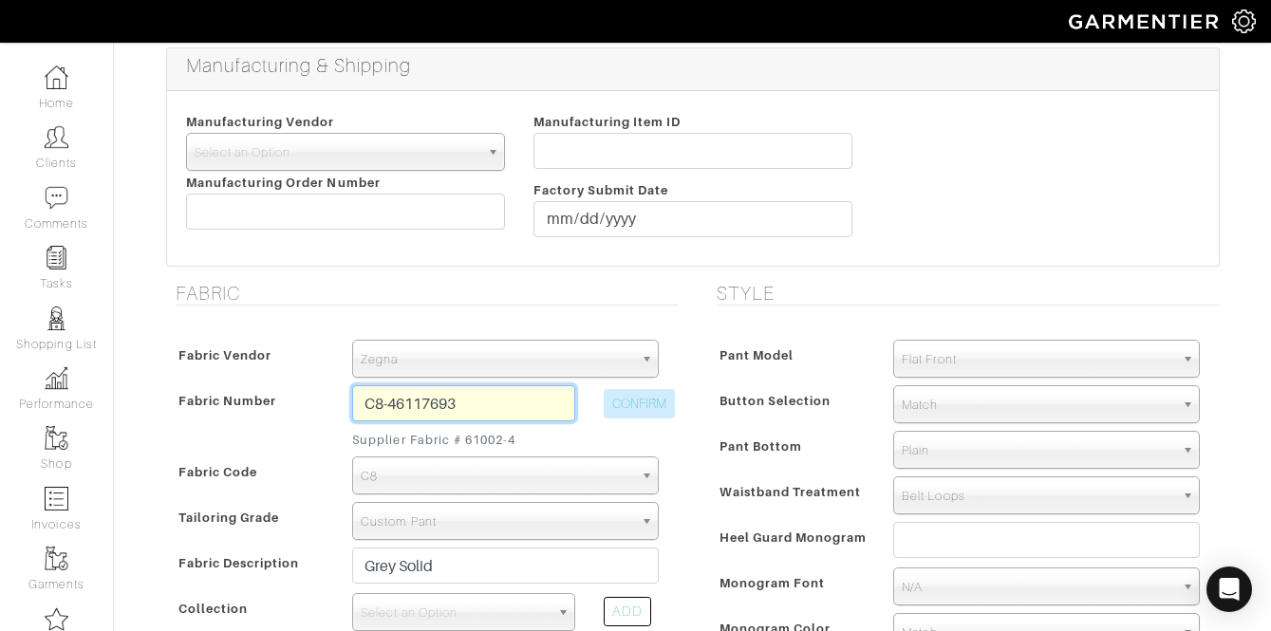
type input "C8-46117693"
click at [618, 398] on button "CONFIRM" at bounding box center [639, 403] width 71 height 29
type input "Black Solid"
select select
click at [993, 495] on span "Belt Loops" at bounding box center [1038, 497] width 273 height 38
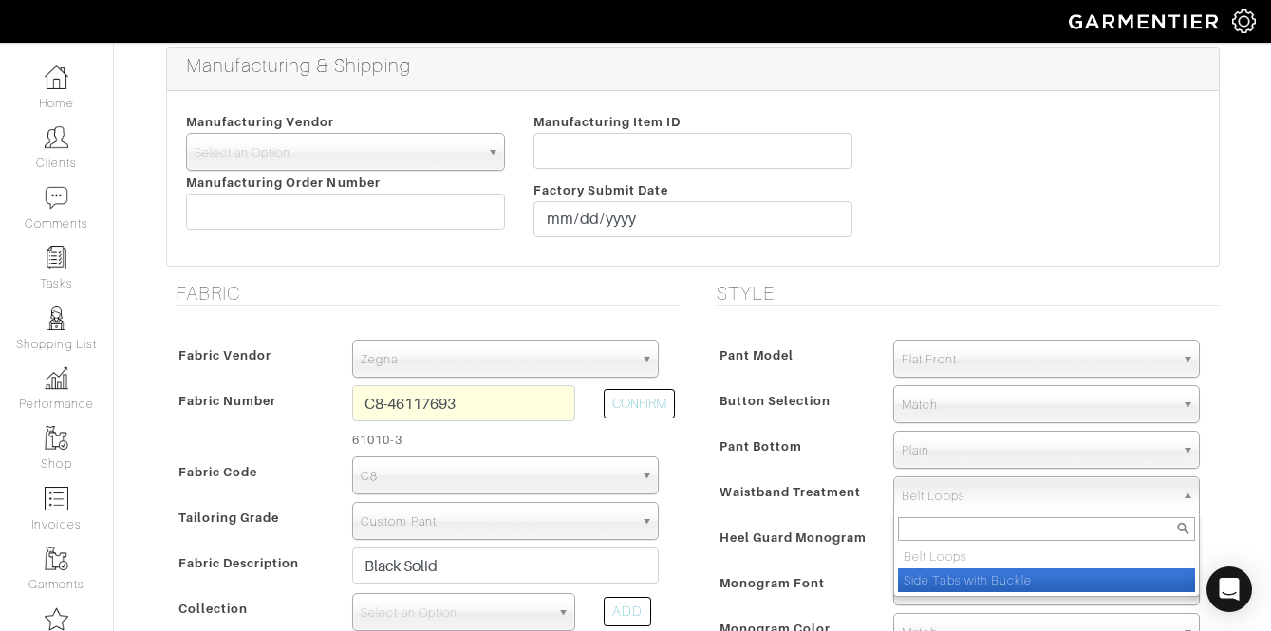
click at [989, 588] on li "Side Tabs with Buckle" at bounding box center [1046, 581] width 297 height 24
select select "Side Tabs with Buckle"
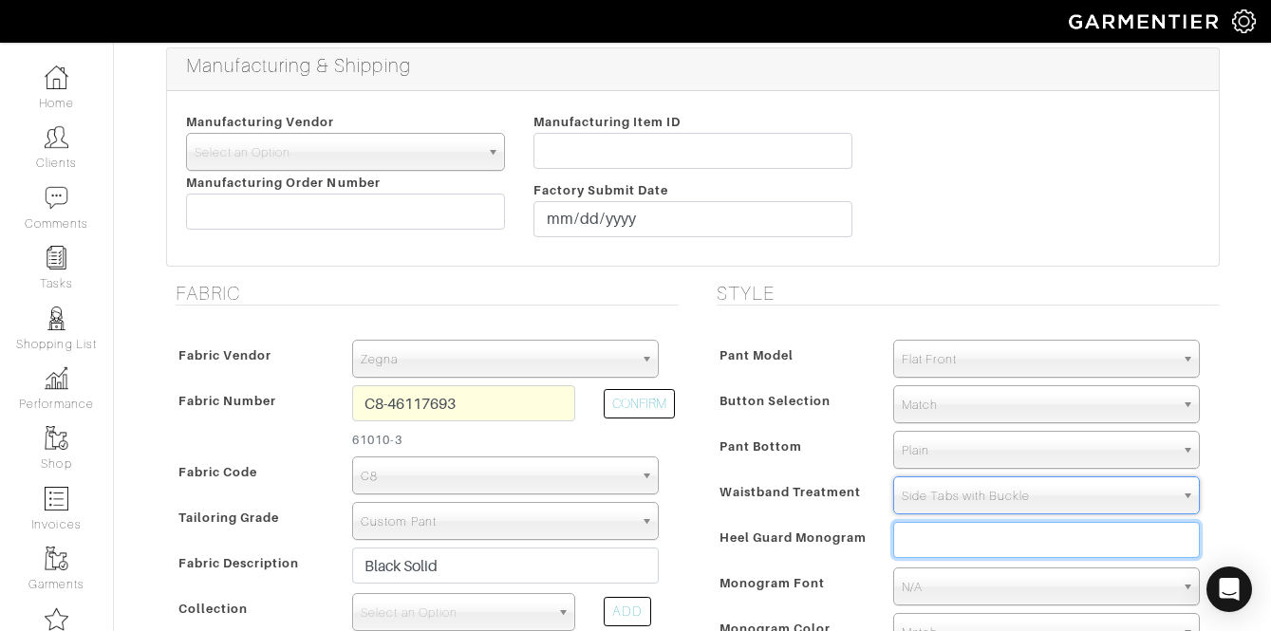
click at [989, 547] on input "text" at bounding box center [1047, 540] width 307 height 36
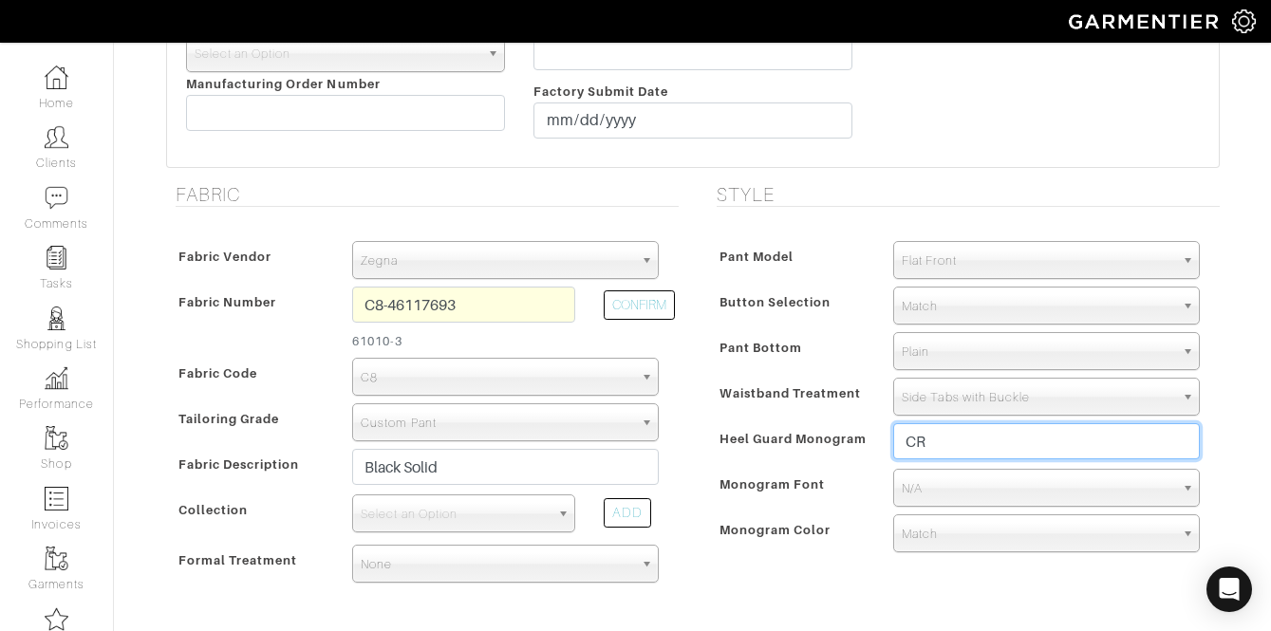
scroll to position [467, 0]
type input "CR"
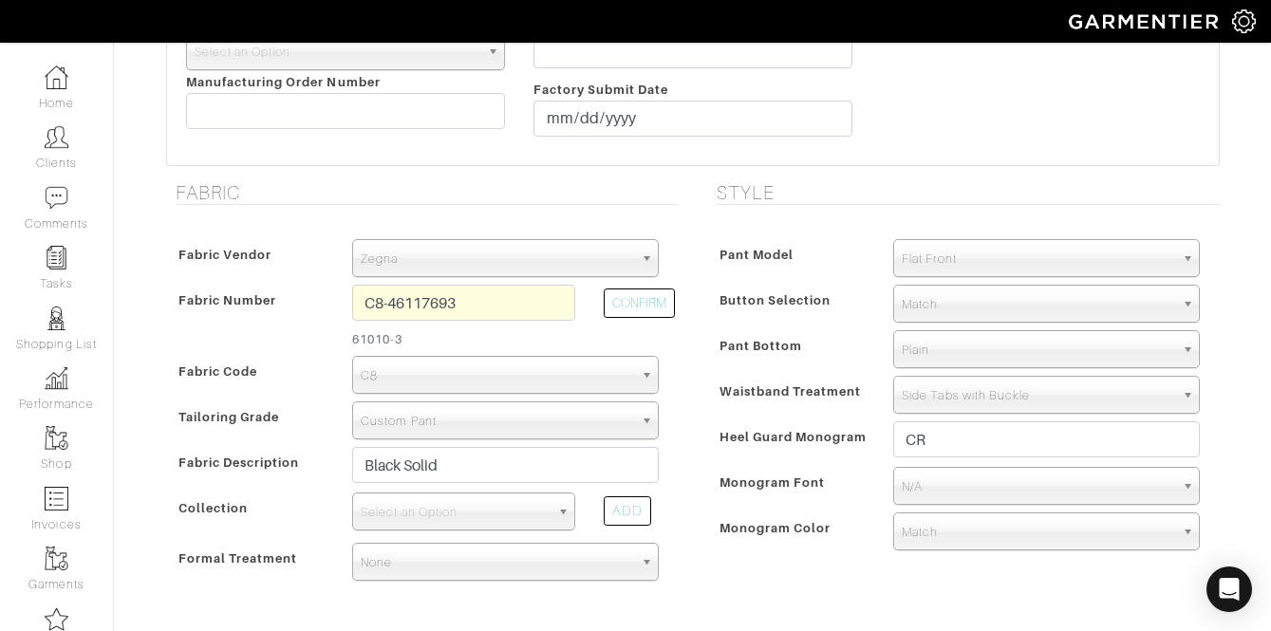
click at [940, 499] on span "N/A" at bounding box center [1038, 487] width 273 height 38
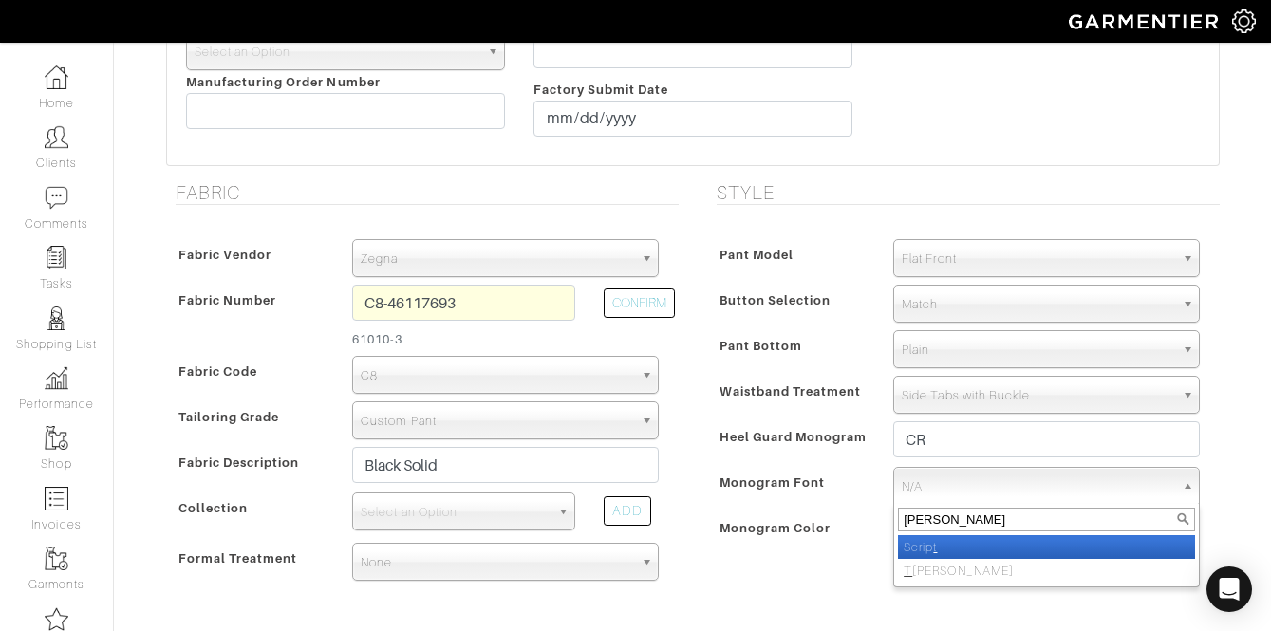
type input "time"
select select "Times Roman"
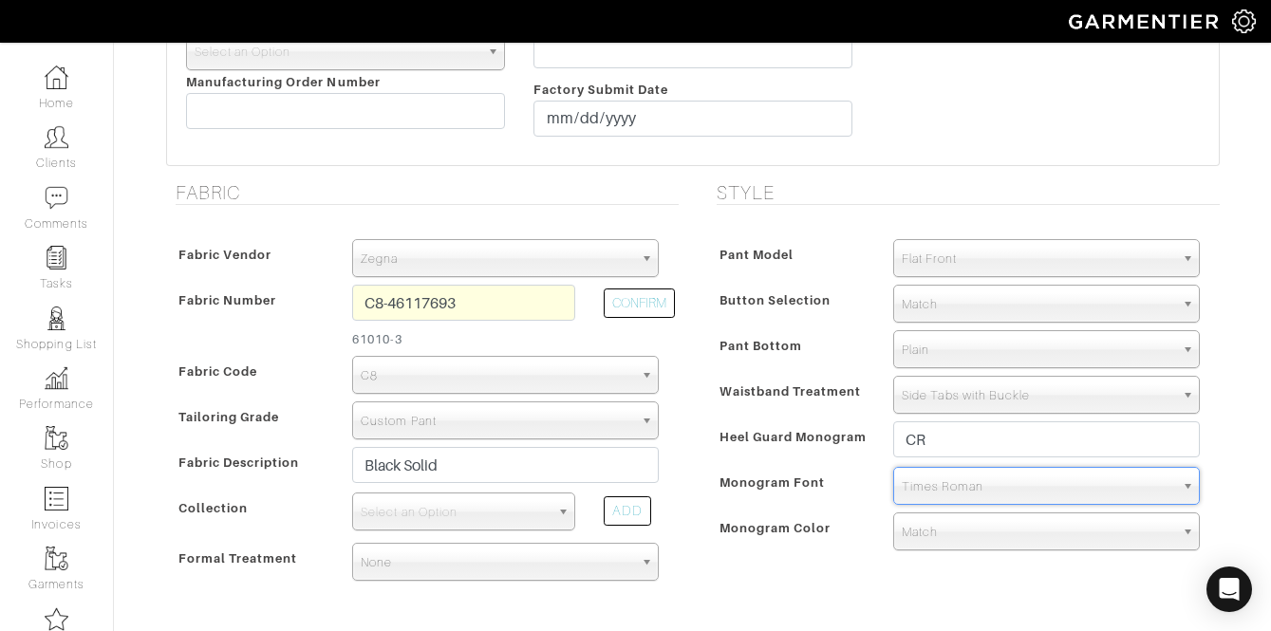
click at [930, 516] on span "Match" at bounding box center [1038, 533] width 273 height 38
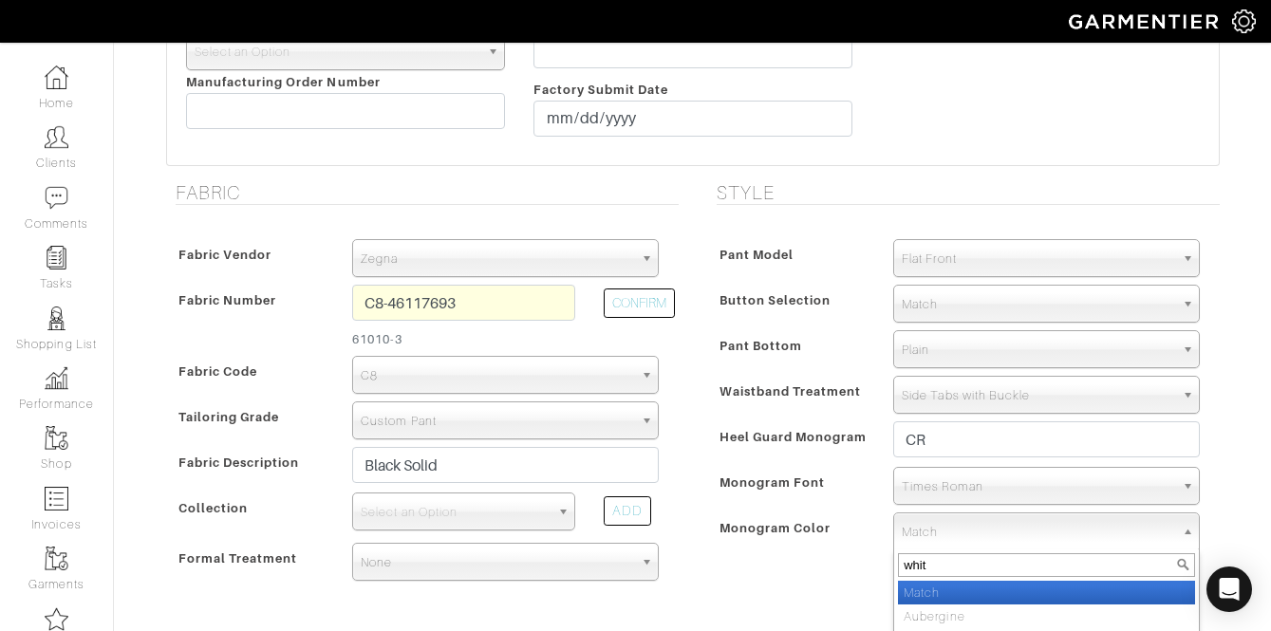
type input "white"
select select "1"
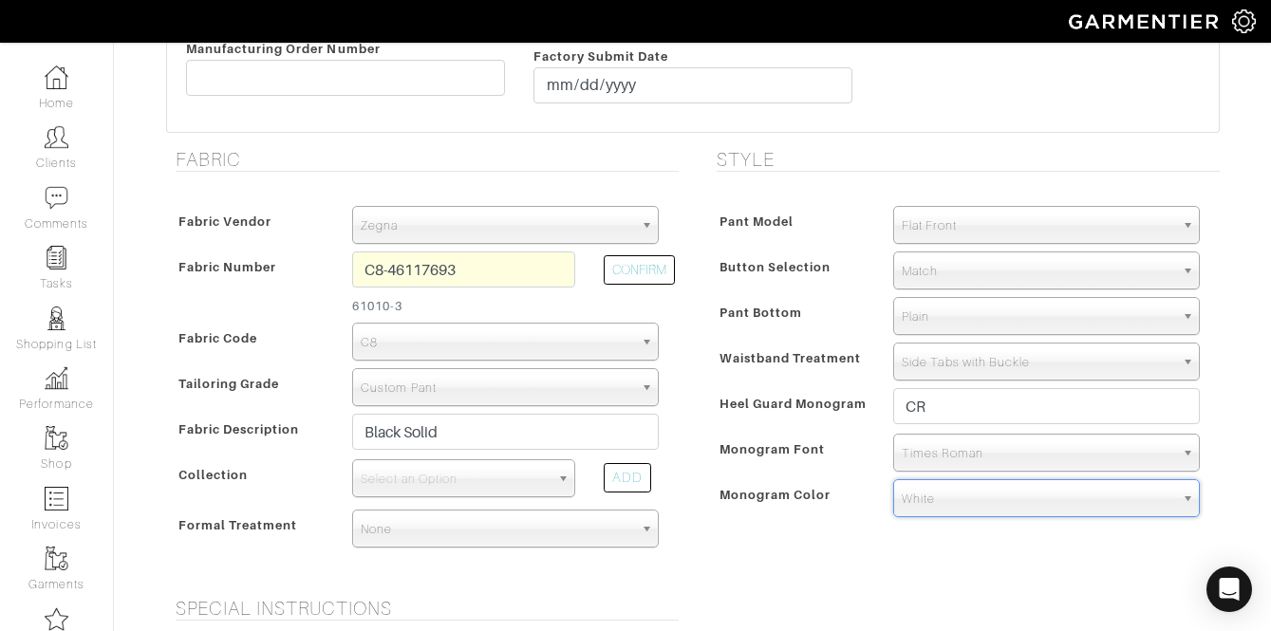
scroll to position [499, 0]
click at [477, 484] on span "Select an Option" at bounding box center [455, 481] width 189 height 38
type input "der"
click at [481, 223] on span "Zegna" at bounding box center [497, 228] width 273 height 38
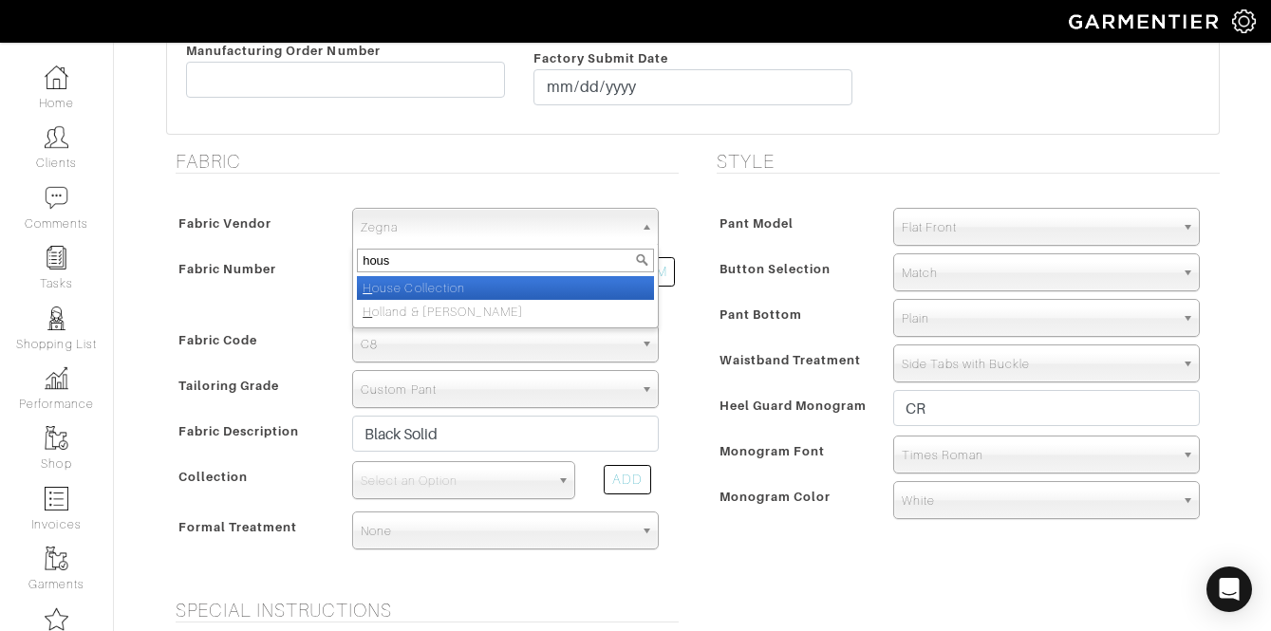
type input "house"
select select "75"
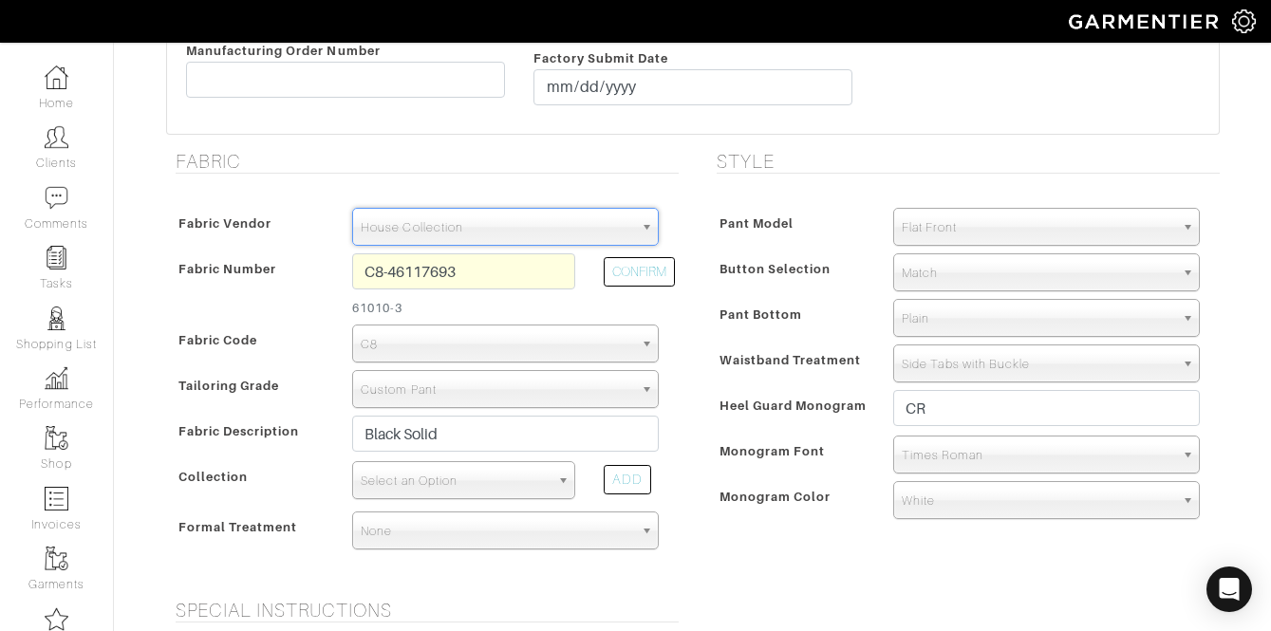
click at [477, 486] on span "Select an Option" at bounding box center [455, 481] width 189 height 38
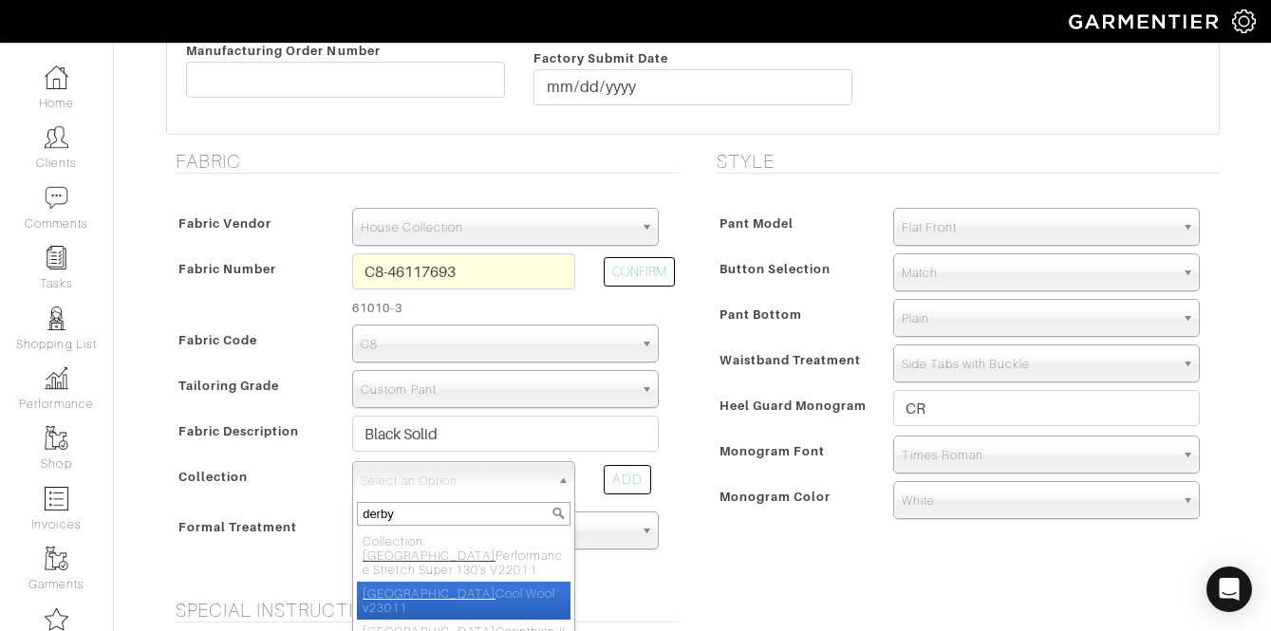
type input "derby"
click at [472, 584] on li "Derby Cool Wool v23011" at bounding box center [464, 601] width 214 height 38
select select "655"
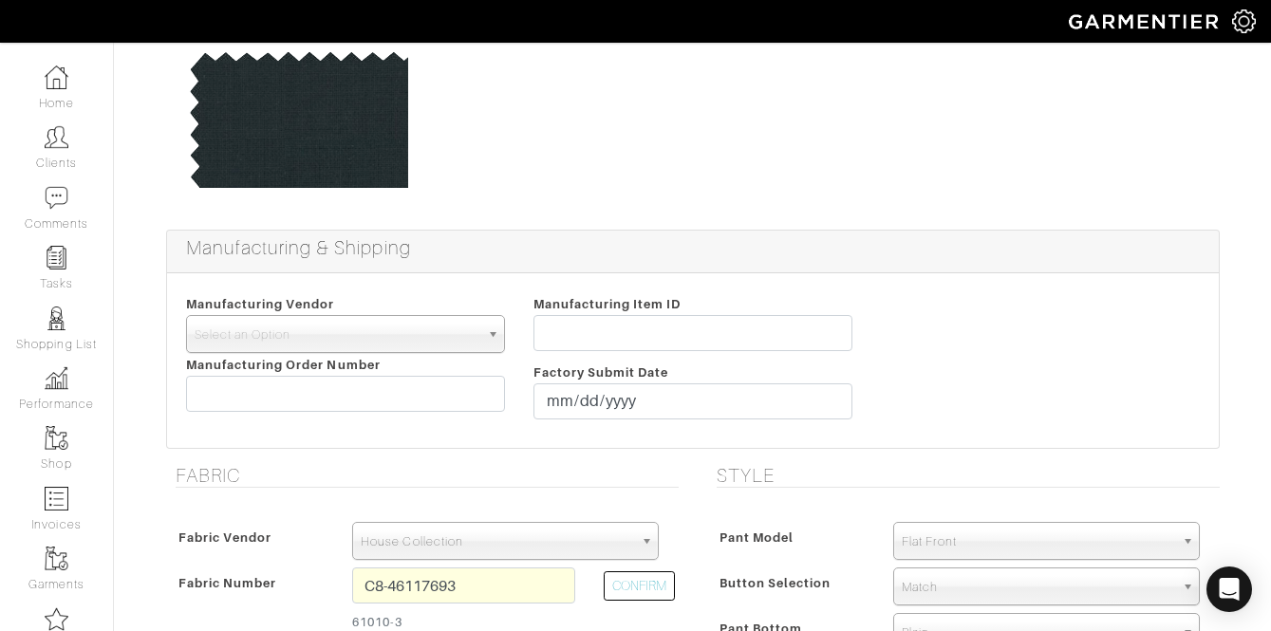
scroll to position [0, 0]
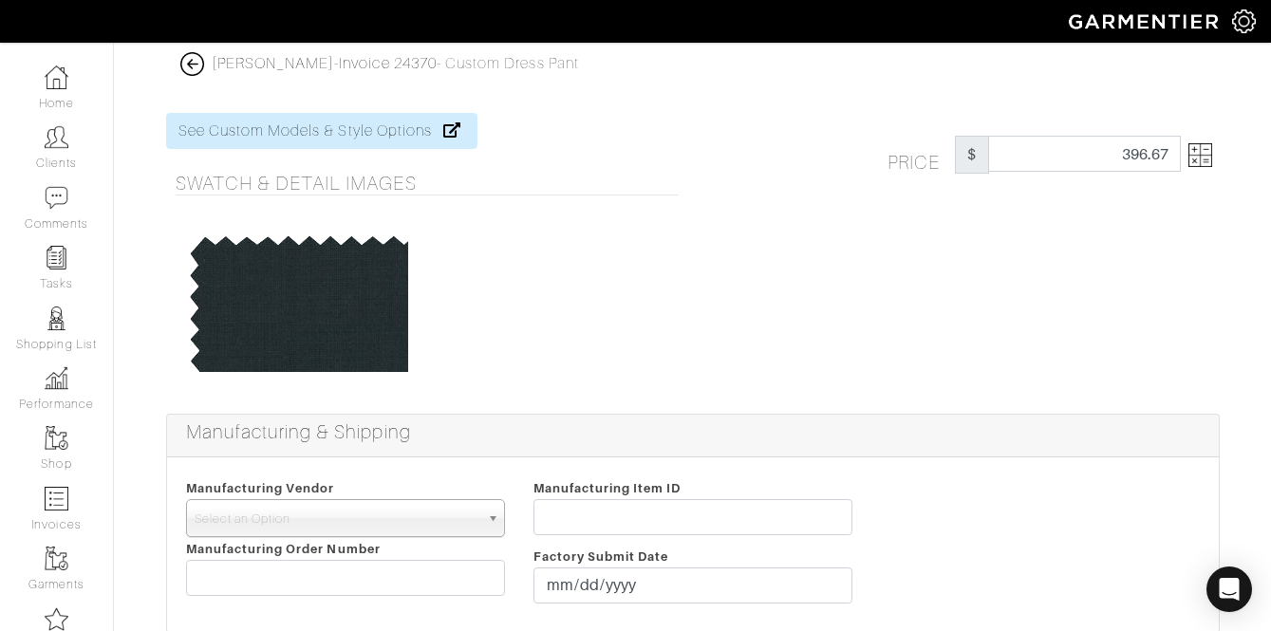
click at [1194, 157] on img at bounding box center [1201, 155] width 24 height 24
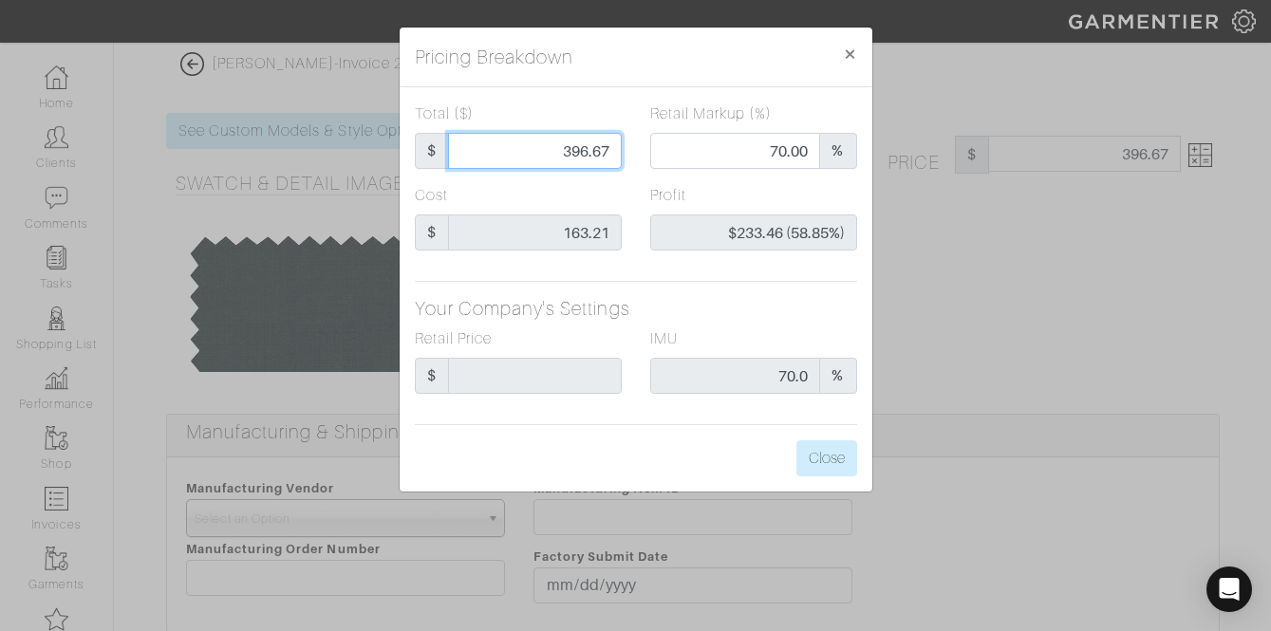
click at [587, 133] on input "396.67" at bounding box center [535, 151] width 174 height 36
click at [586, 133] on input "396.67" at bounding box center [535, 151] width 174 height 36
type input "1"
type input "0.00"
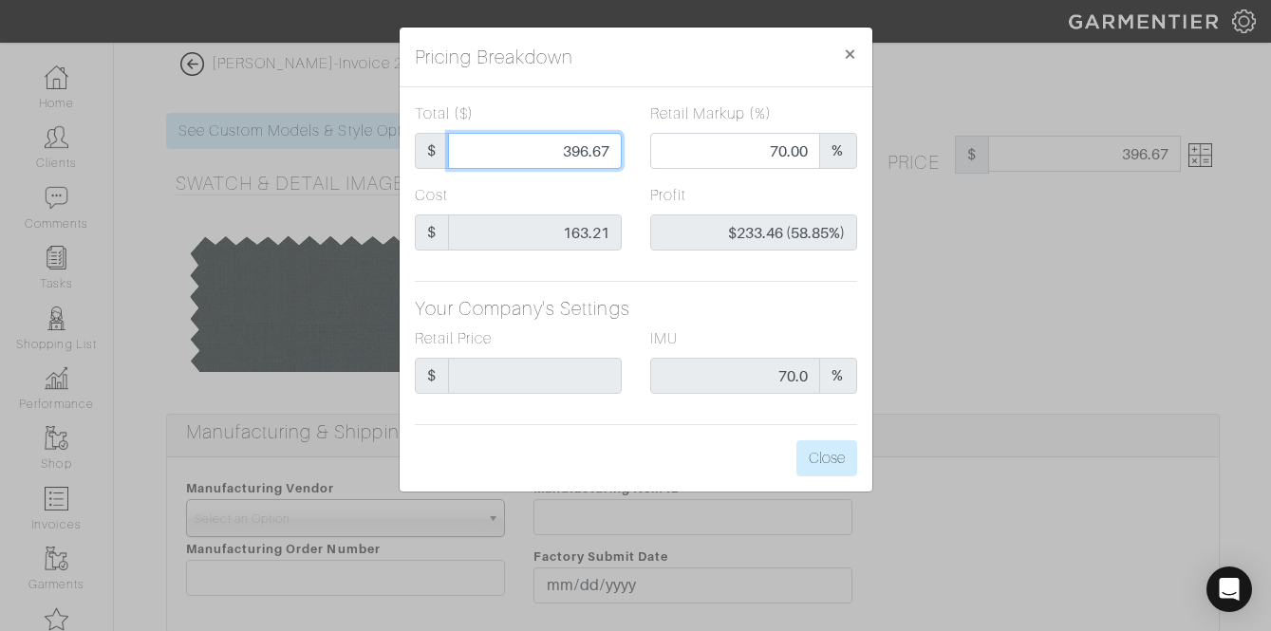
type input "-$162.21 (-16221.00%)"
type input "16"
type input "-$147.21 (-920.06%)"
type input "163"
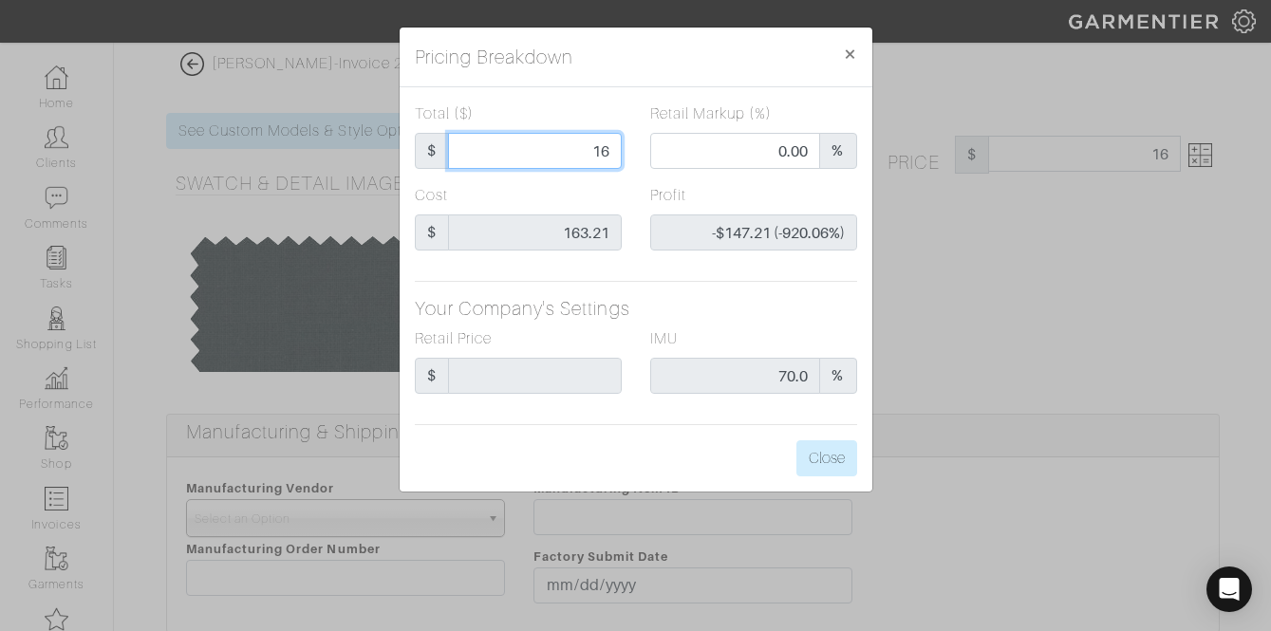
type input "163"
type input "26.99"
type input "-$0.21 (-0.13%)"
type input "163."
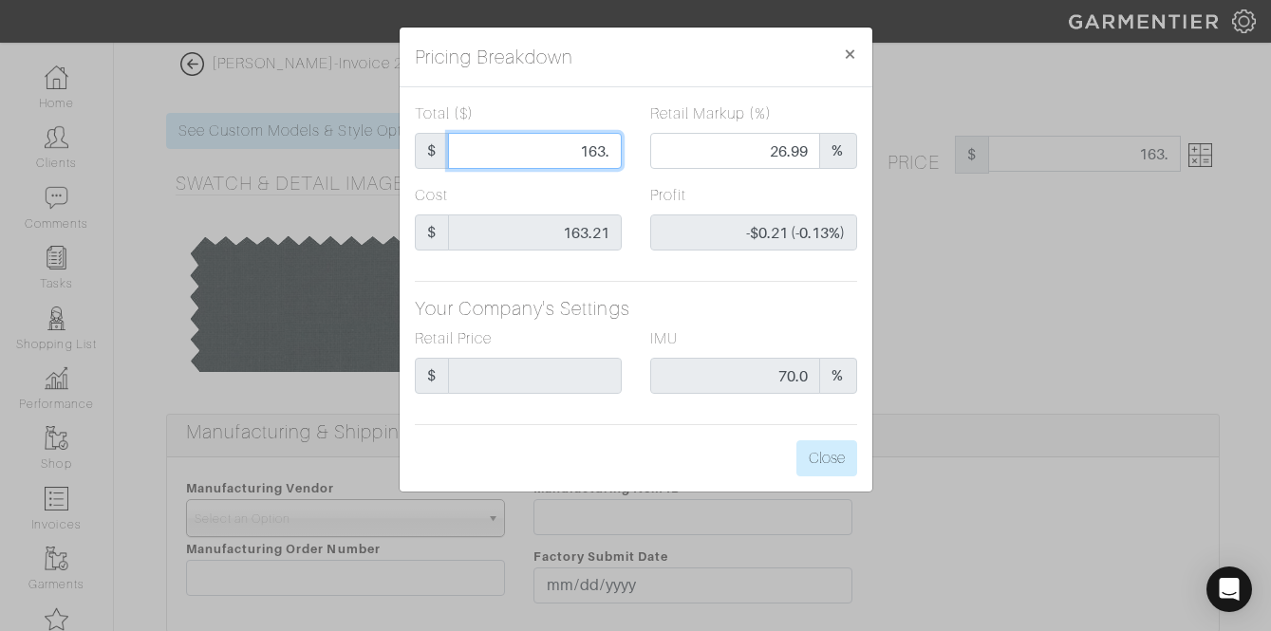
type input "163.2"
type input "27.08"
type input "-$0.01 (-0.01%)"
type input "163.21"
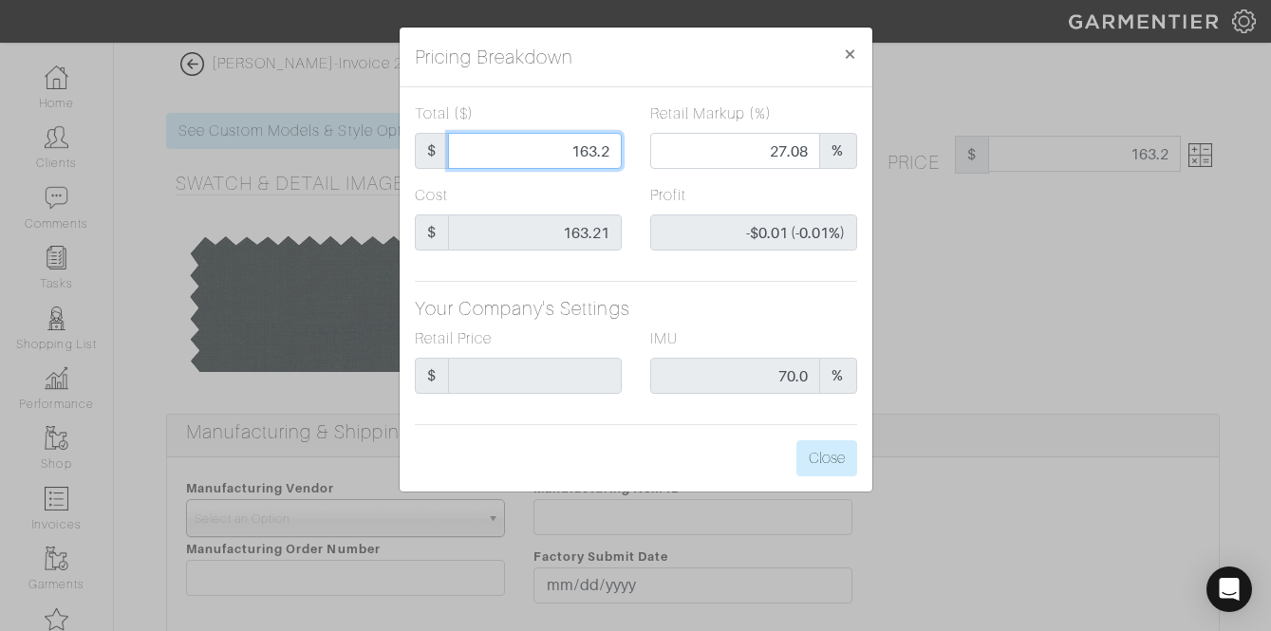
type input "163.21"
type input "27.09"
type input "$0.00 (0.00%)"
type input "163.21"
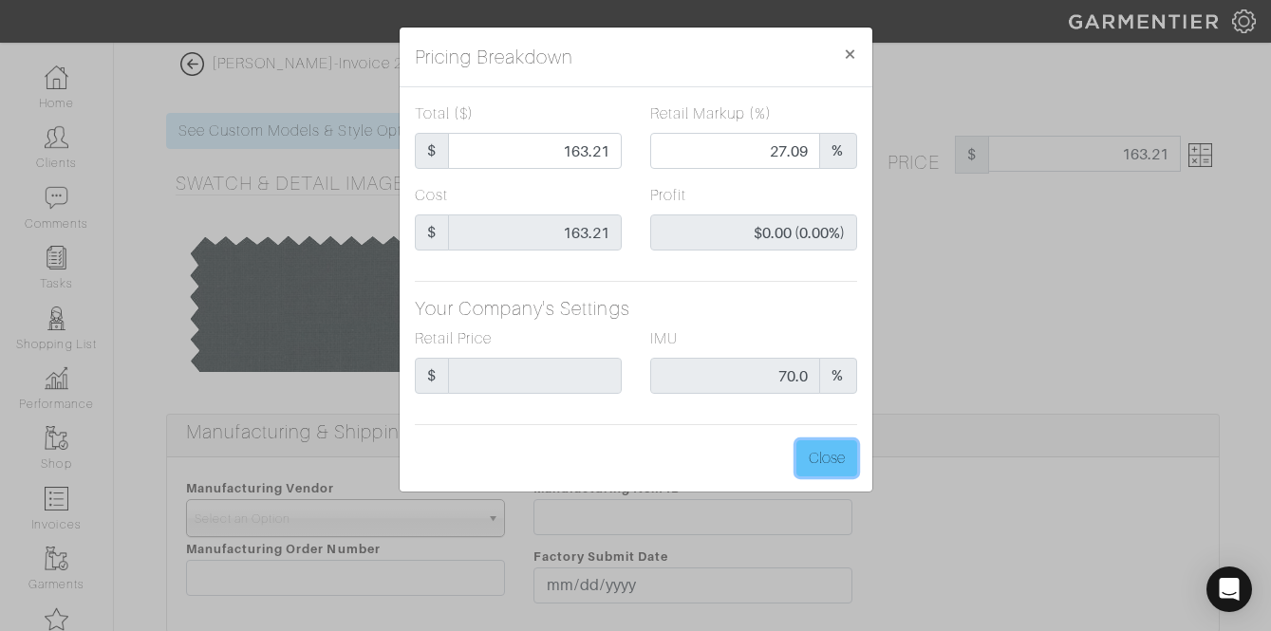
click at [808, 455] on button "Close" at bounding box center [827, 459] width 61 height 36
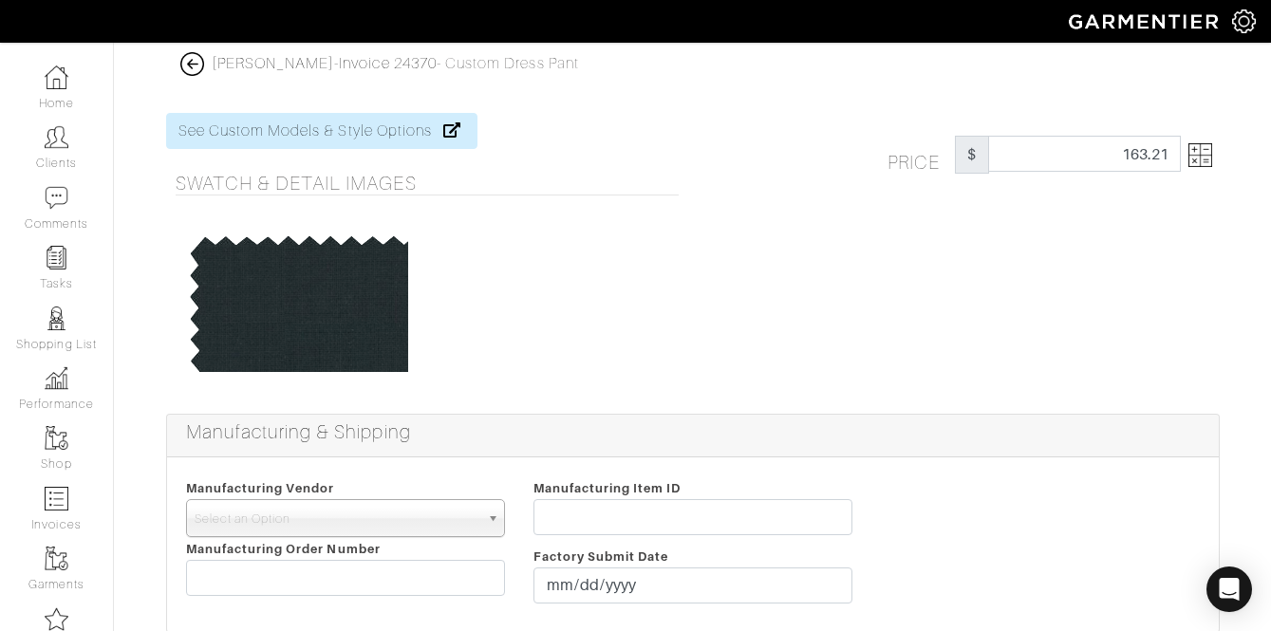
scroll to position [1601, 0]
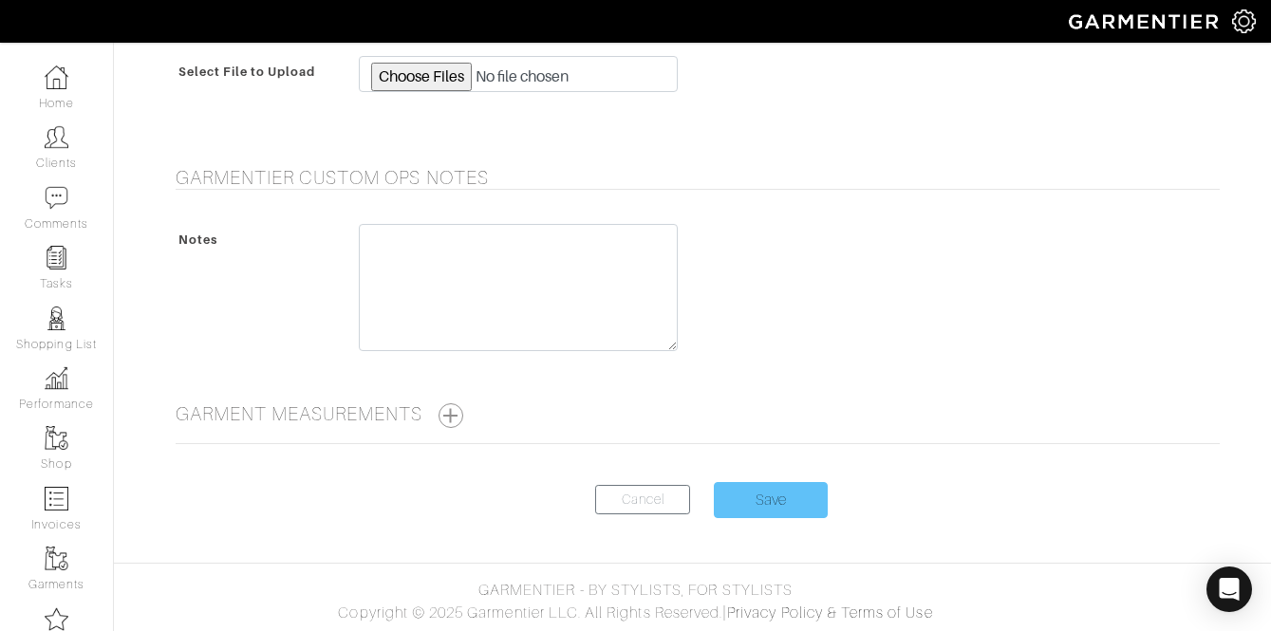
click at [766, 500] on input "Save" at bounding box center [771, 500] width 114 height 36
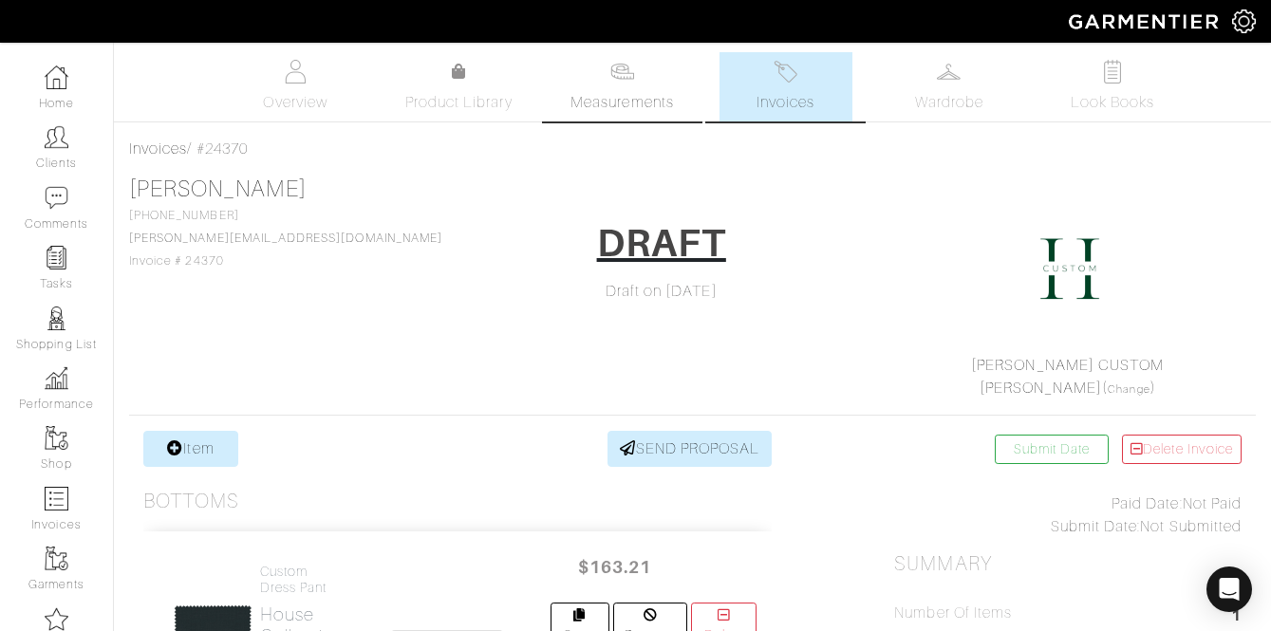
click at [637, 106] on span "Measurements" at bounding box center [623, 102] width 104 height 23
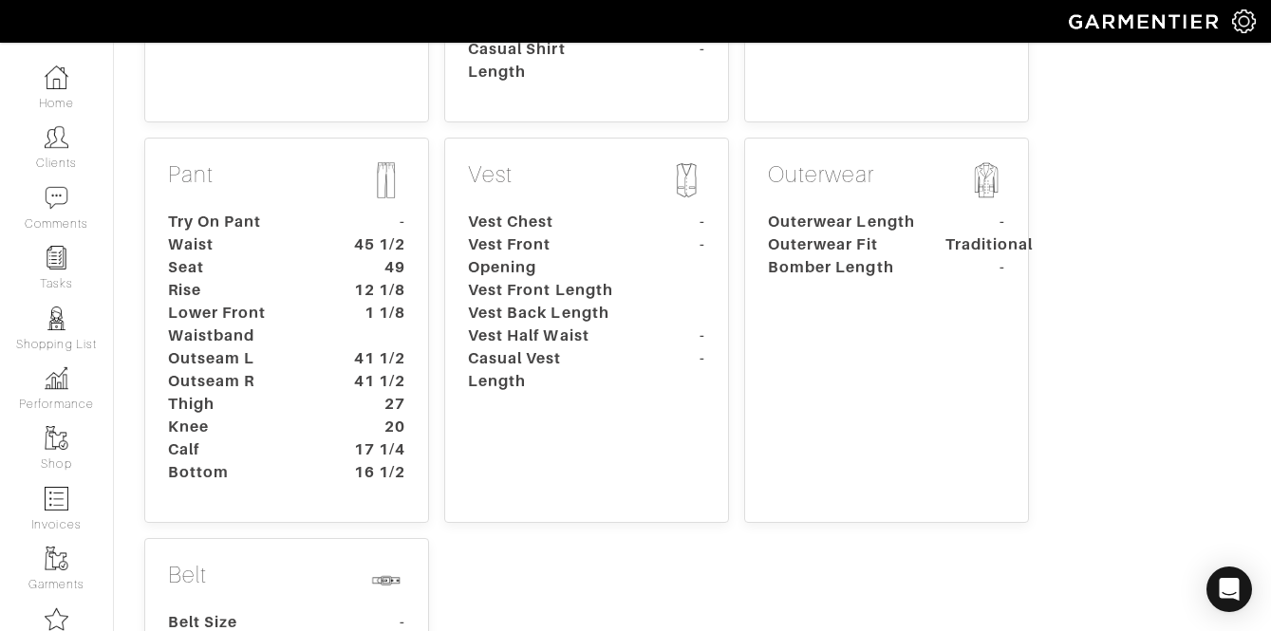
scroll to position [692, 0]
click at [315, 300] on dt "Lower Front Waistband" at bounding box center [243, 323] width 178 height 46
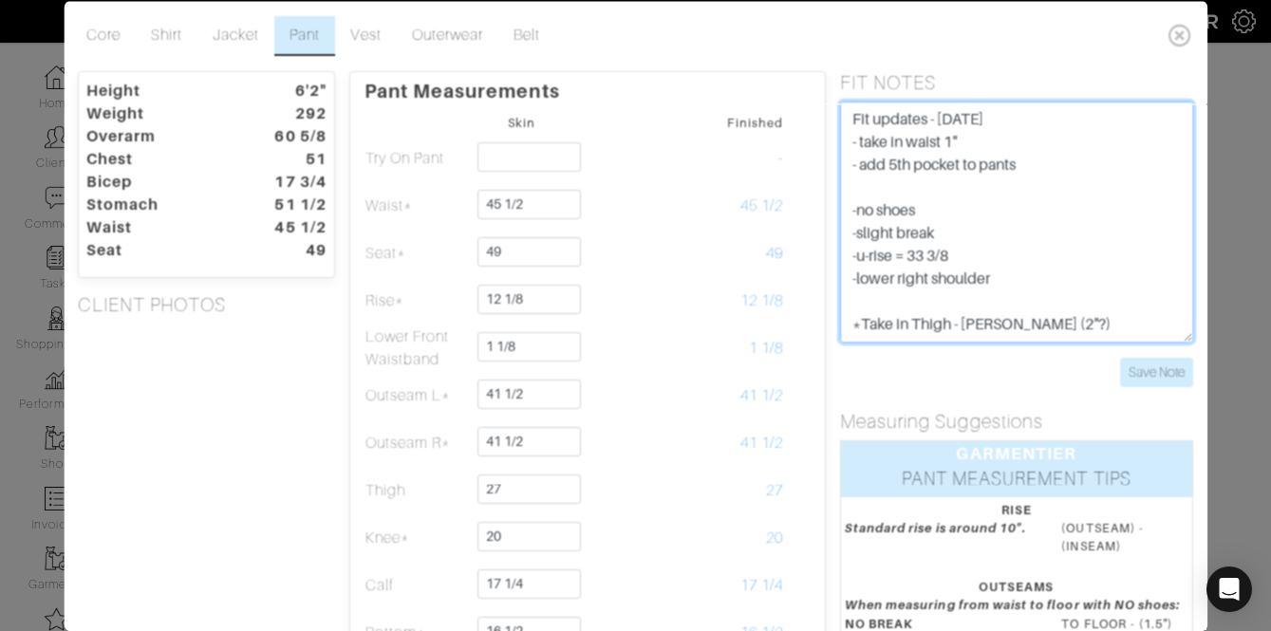
click at [1013, 148] on textarea "Fit updates - [DATE] - take in waist 1" - add 5th pocket to pants -no shoes -sl…" at bounding box center [1016, 221] width 353 height 241
click at [1039, 161] on textarea "Fit updates - 8.14.25 - take in waist 1" - add 5th pocket to pants -no shoes -s…" at bounding box center [1016, 221] width 353 height 241
click at [950, 138] on textarea "Fit updates - 8.14.25 - take in waist 1" - add 5th pocket to pants -no shoes -s…" at bounding box center [1016, 221] width 353 height 241
click at [1056, 163] on textarea "Fit updates - 8.14.25 - take in waist 1" - add 5th pocket to pants -no shoes -s…" at bounding box center [1016, 221] width 353 height 241
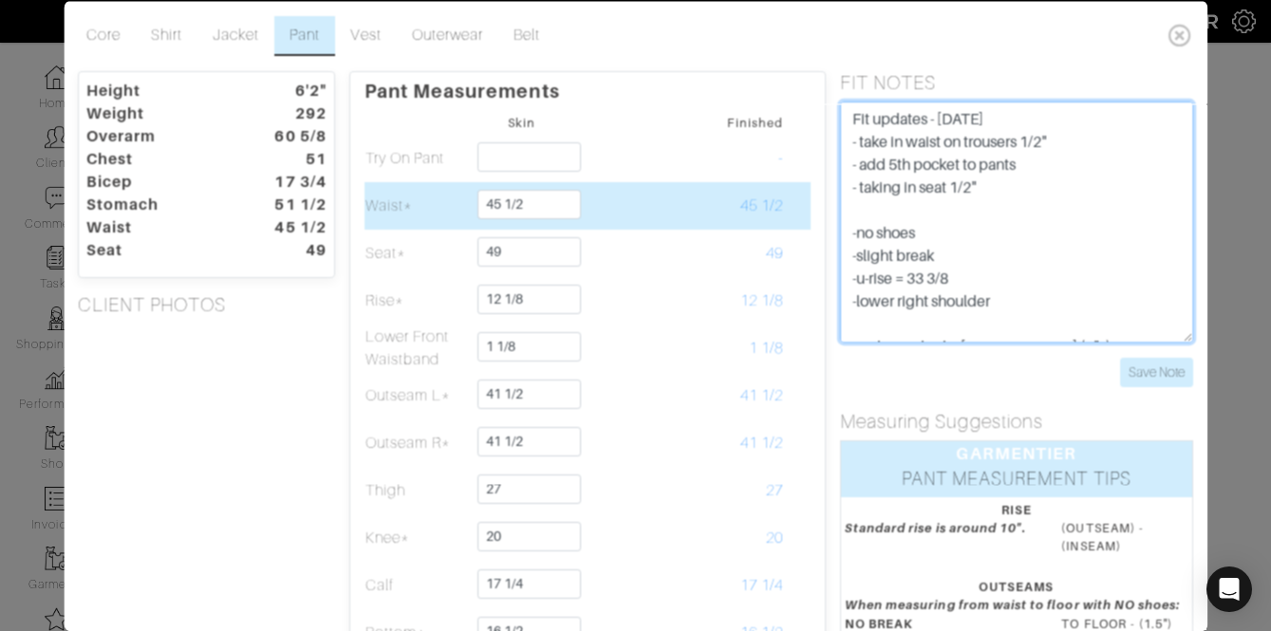
type textarea "Fit updates - 8.14.25 - take in waist on trousers 1/2" - add 5th pocket to pant…"
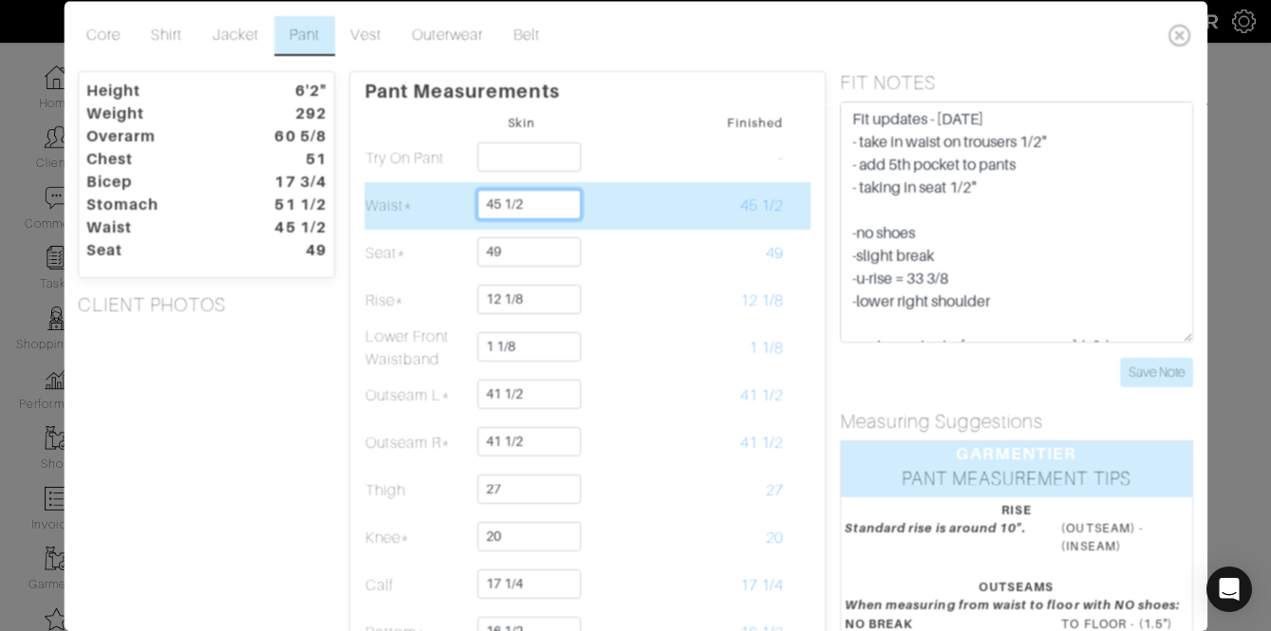
drag, startPoint x: 536, startPoint y: 204, endPoint x: 502, endPoint y: 206, distance: 33.3
click at [502, 206] on input "45 1/2" at bounding box center [531, 203] width 104 height 29
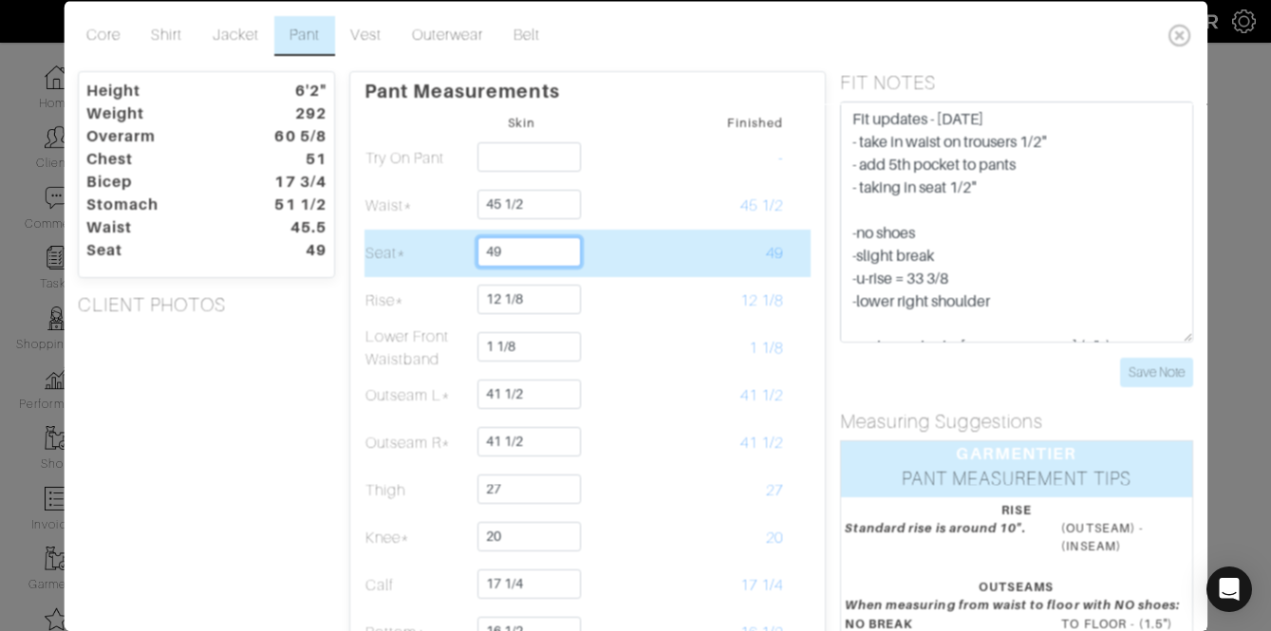
click at [532, 254] on input "49" at bounding box center [531, 250] width 104 height 29
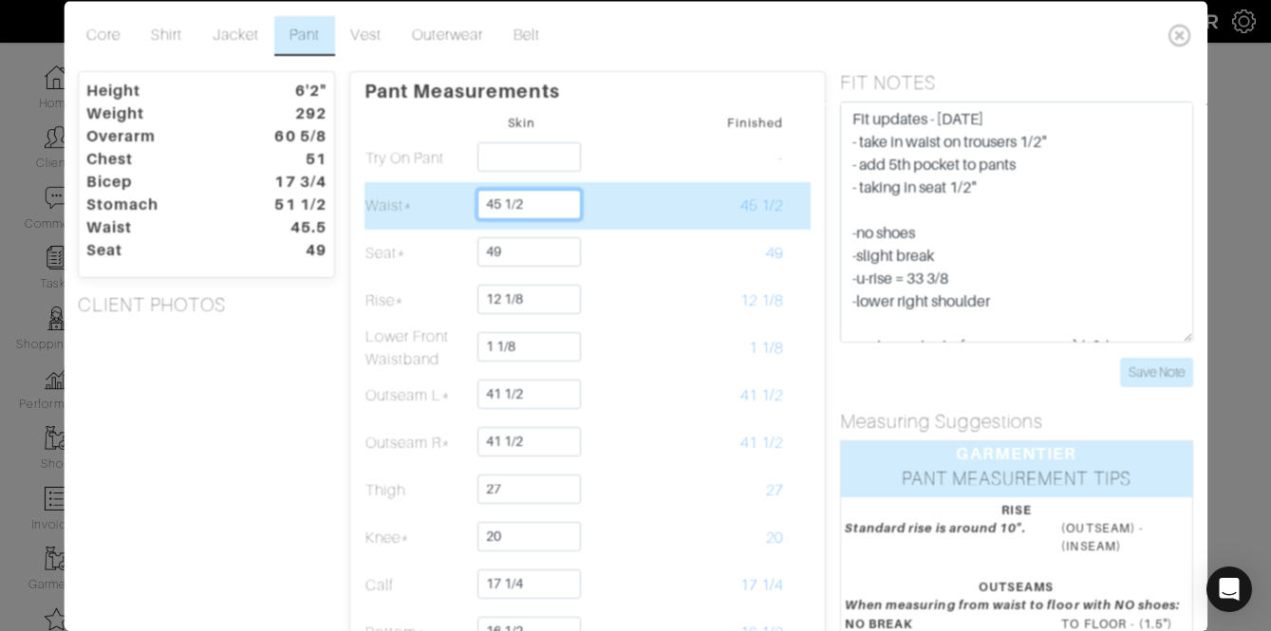
drag, startPoint x: 540, startPoint y: 204, endPoint x: 500, endPoint y: 209, distance: 40.2
click at [500, 209] on input "45 1/2" at bounding box center [531, 203] width 104 height 29
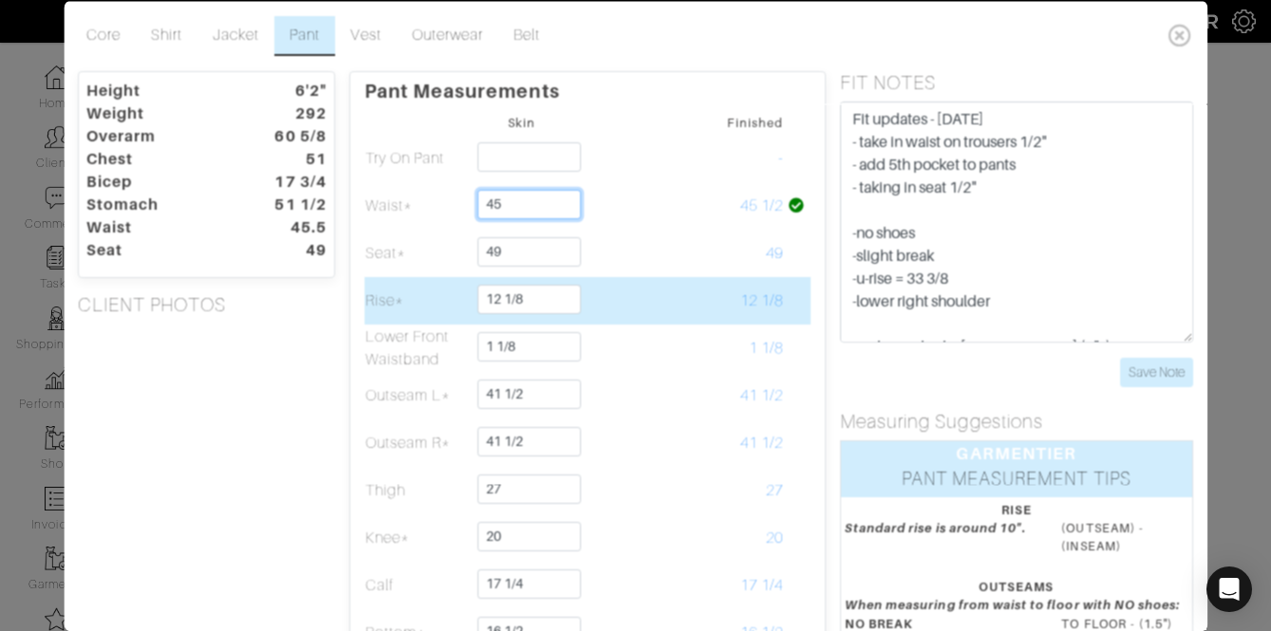
type input "45"
click at [725, 311] on td "12 1/8" at bounding box center [732, 299] width 105 height 47
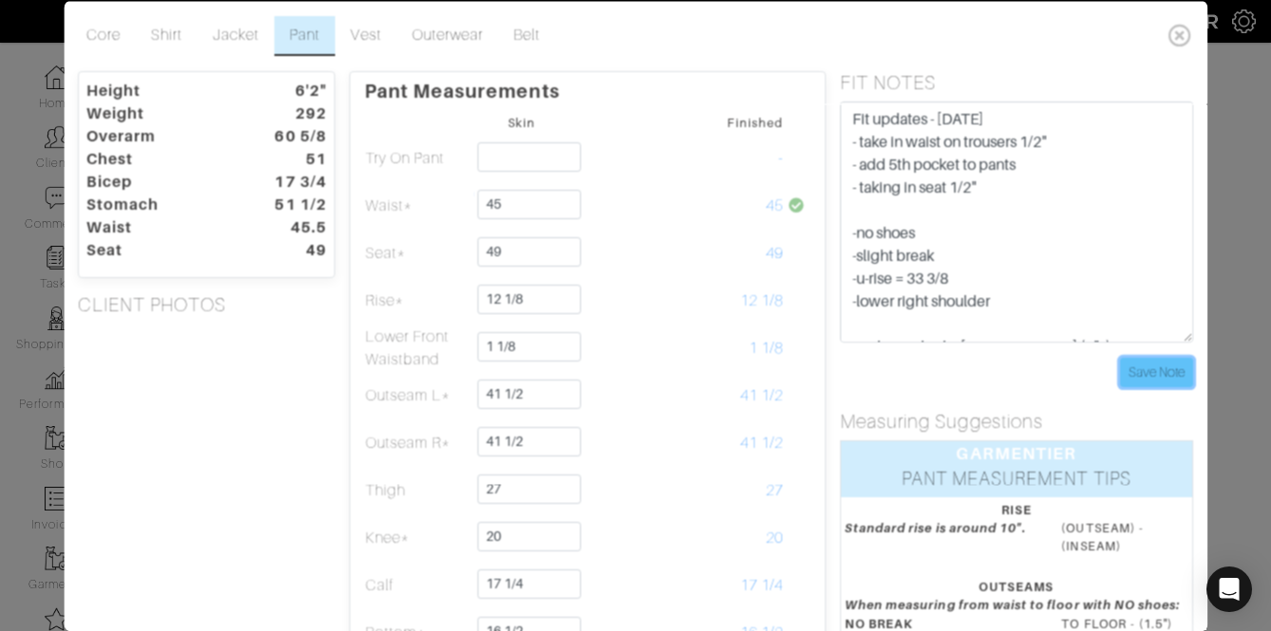
click at [1129, 367] on input "Save Note" at bounding box center [1157, 371] width 73 height 29
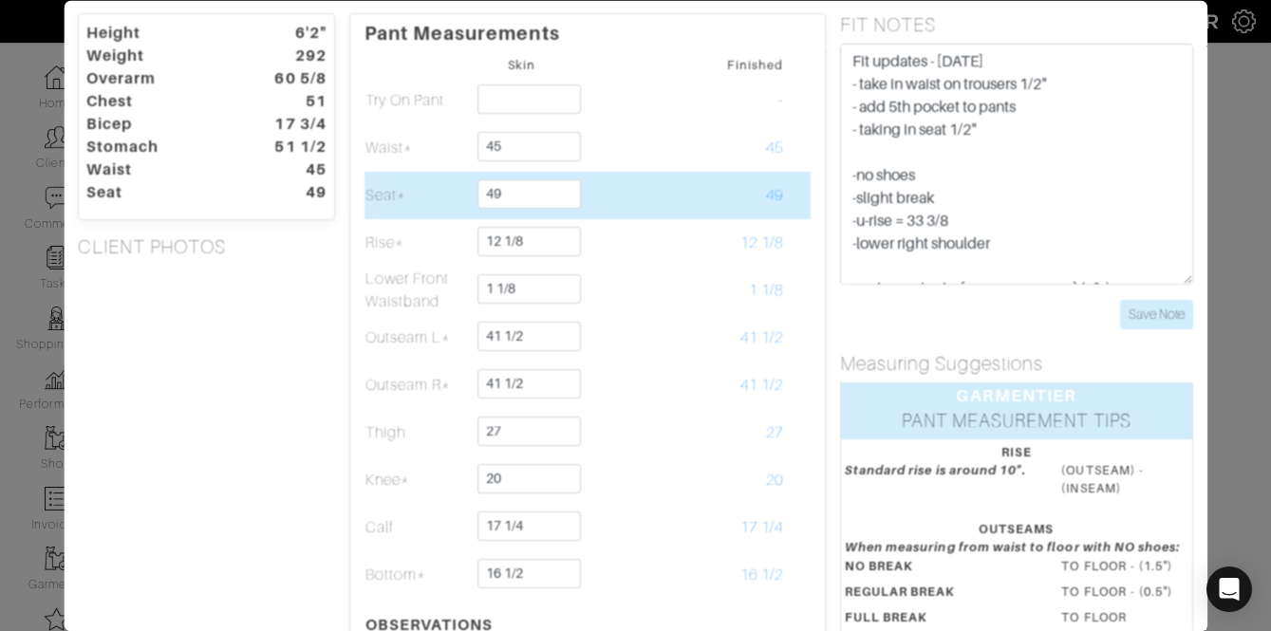
scroll to position [59, 0]
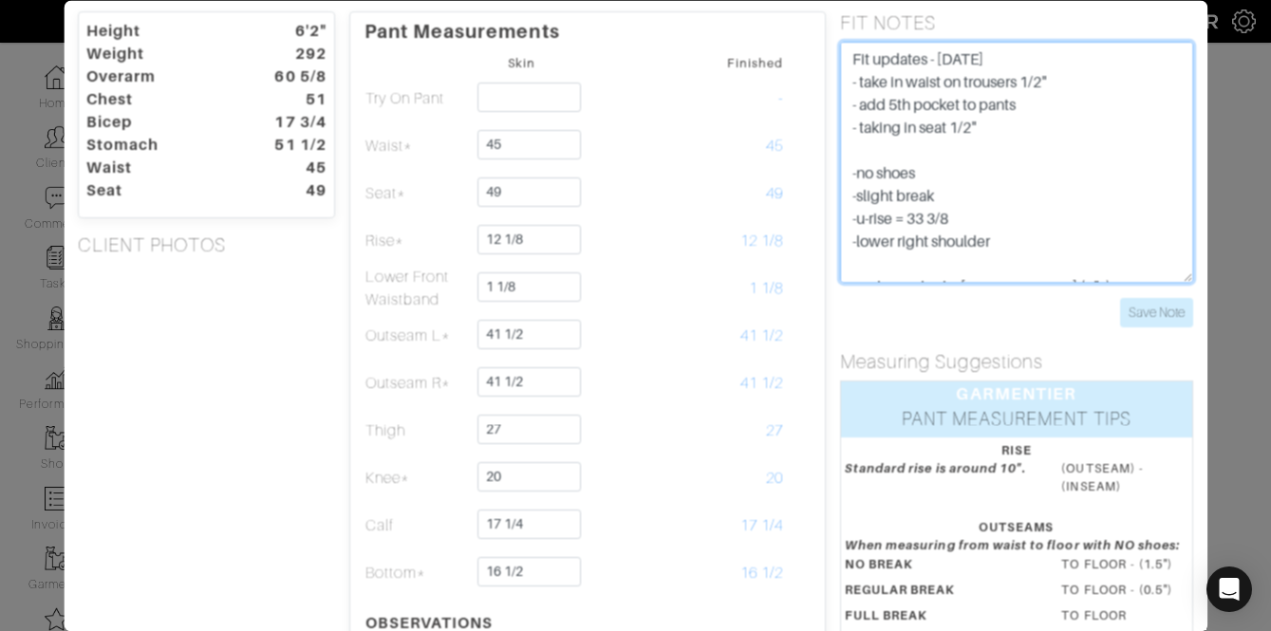
click at [1019, 137] on textarea "Fit updates - 8.14.25 - take in waist 1" - add 5th pocket to pants -no shoes -s…" at bounding box center [1016, 162] width 353 height 241
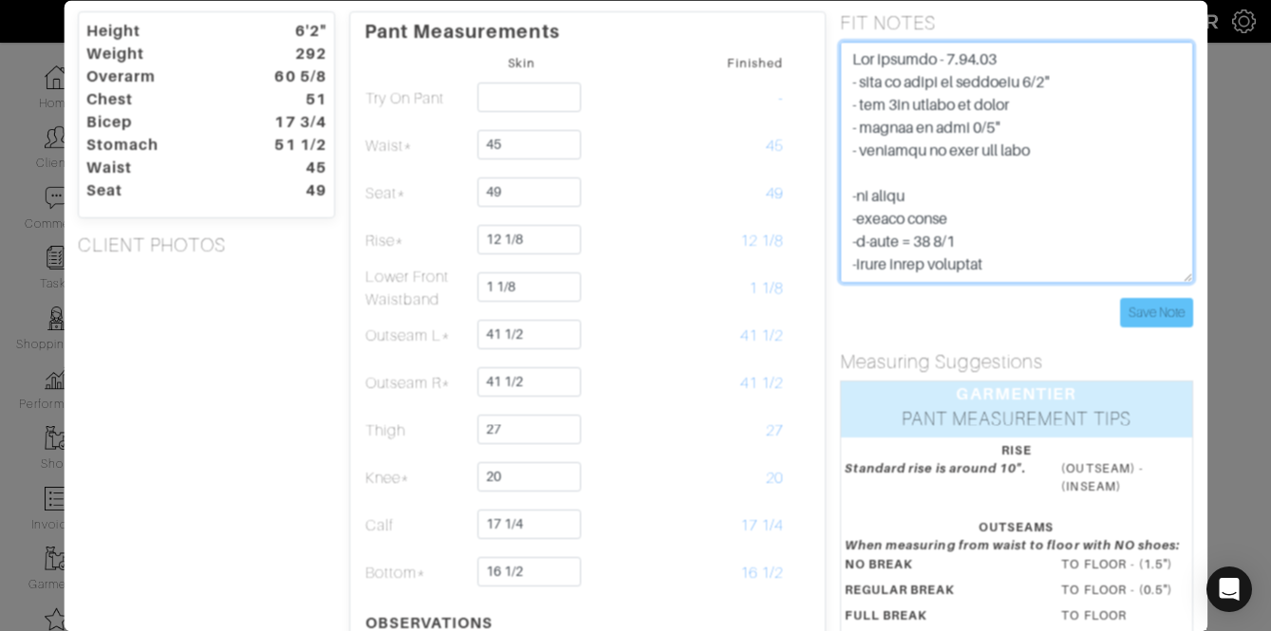
type textarea "Fit updates - 8.14.25 - take in waist on trousers 1/2" - add 5th pocket to pant…"
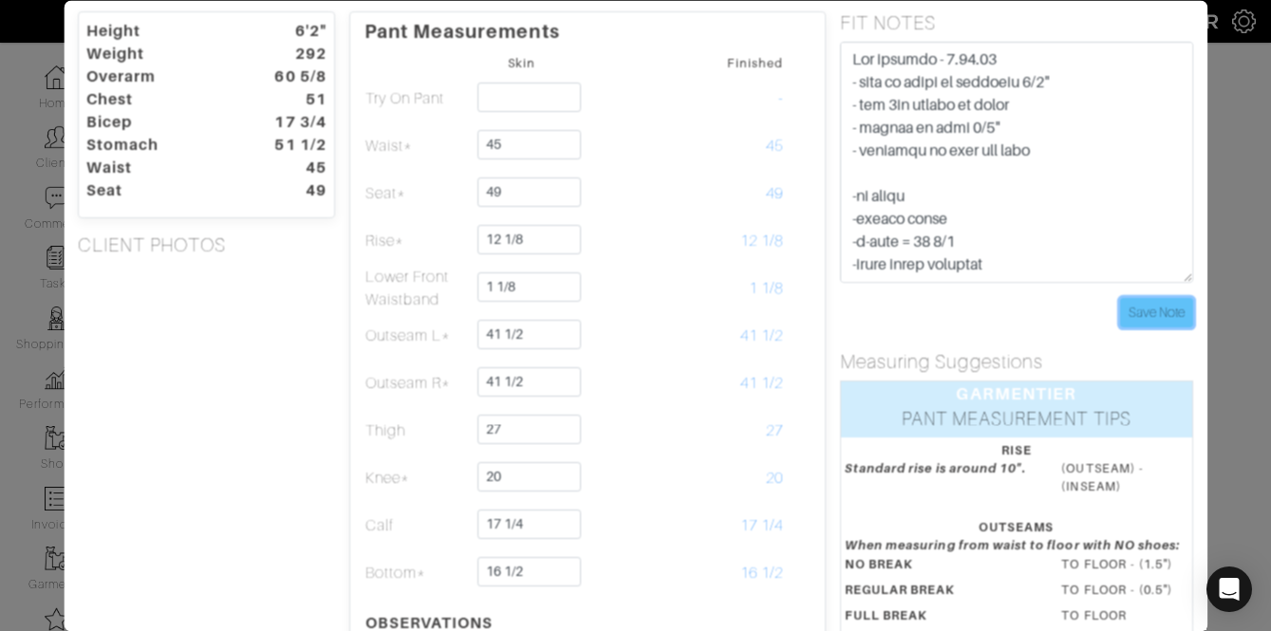
click at [1153, 310] on input "Save Note" at bounding box center [1157, 312] width 73 height 29
click at [1144, 305] on input "Save Note" at bounding box center [1157, 312] width 73 height 29
click at [1144, 313] on input "Save Note" at bounding box center [1157, 312] width 73 height 29
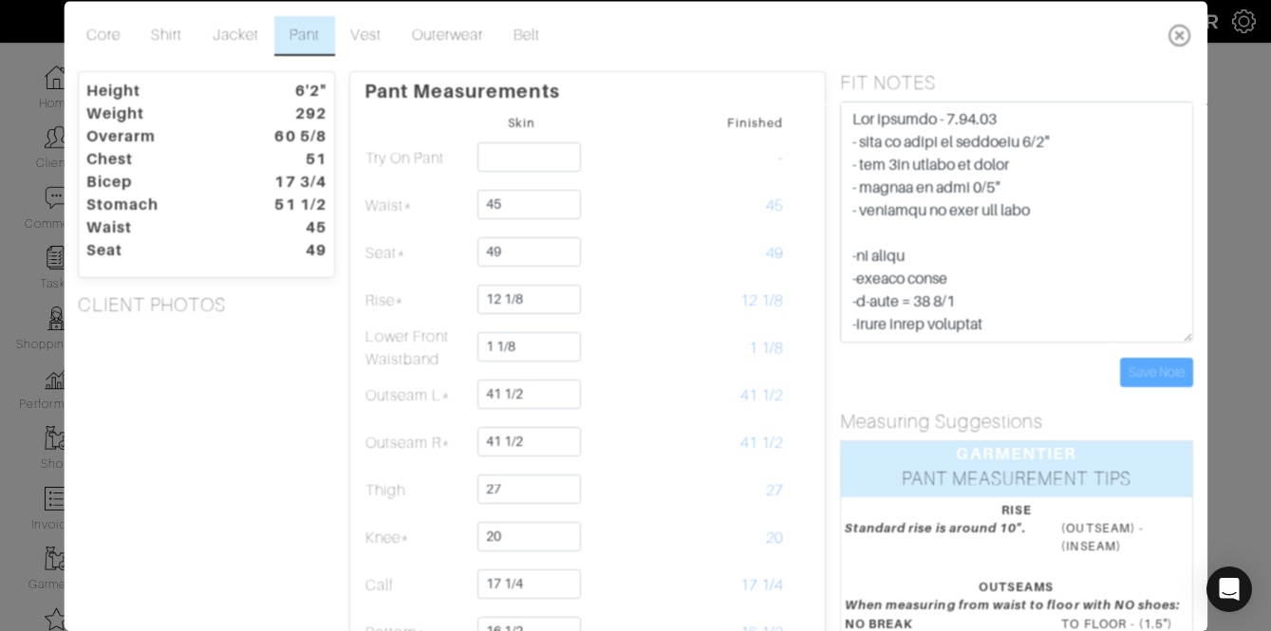
click at [1180, 44] on icon at bounding box center [1180, 34] width 39 height 38
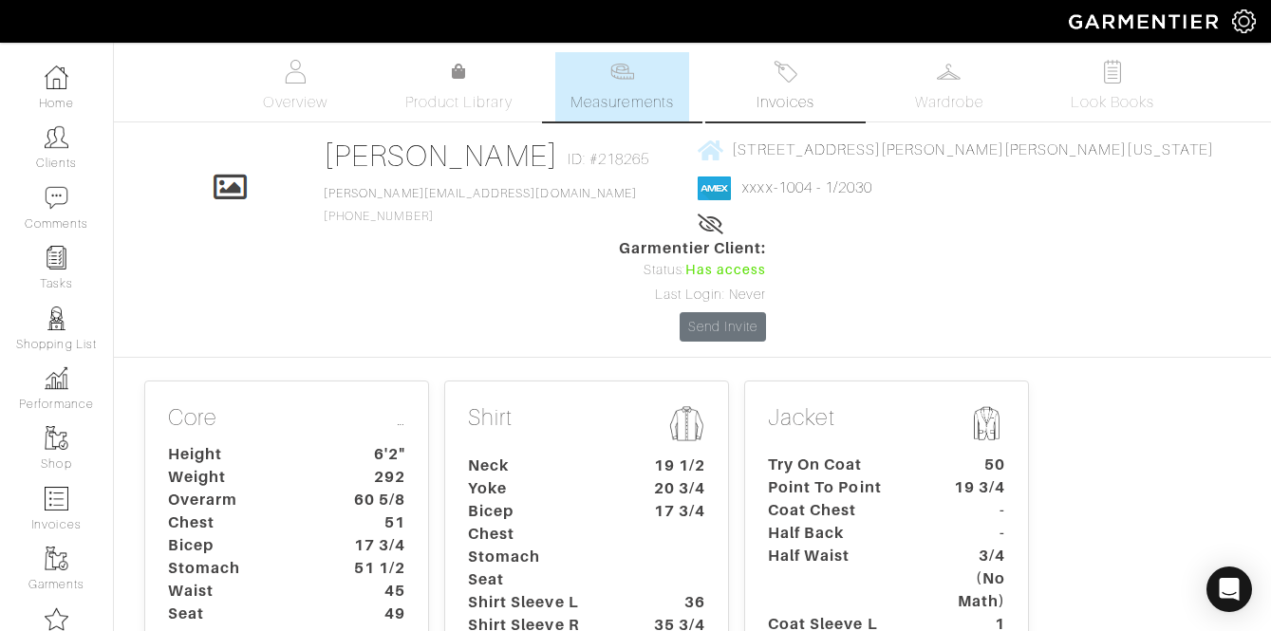
click at [766, 67] on link "Invoices" at bounding box center [786, 86] width 133 height 69
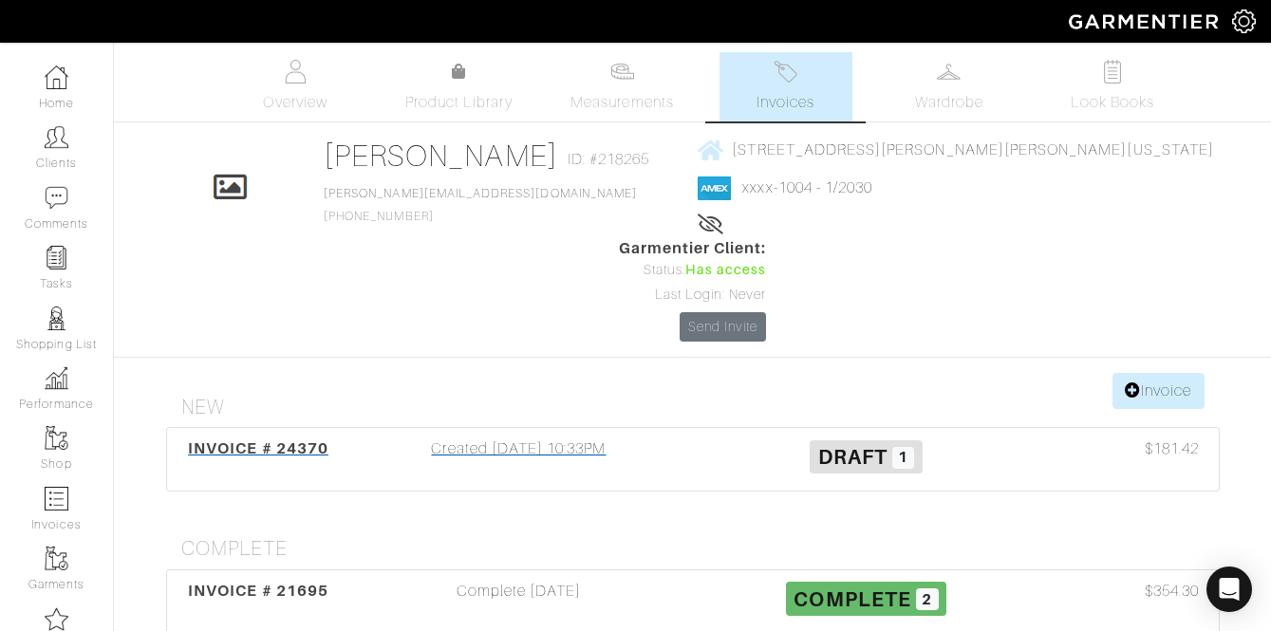
click at [763, 428] on div "INVOICE # 24370 Created 08/14/25 10:33PM Draft 1 $181.42" at bounding box center [693, 459] width 1052 height 63
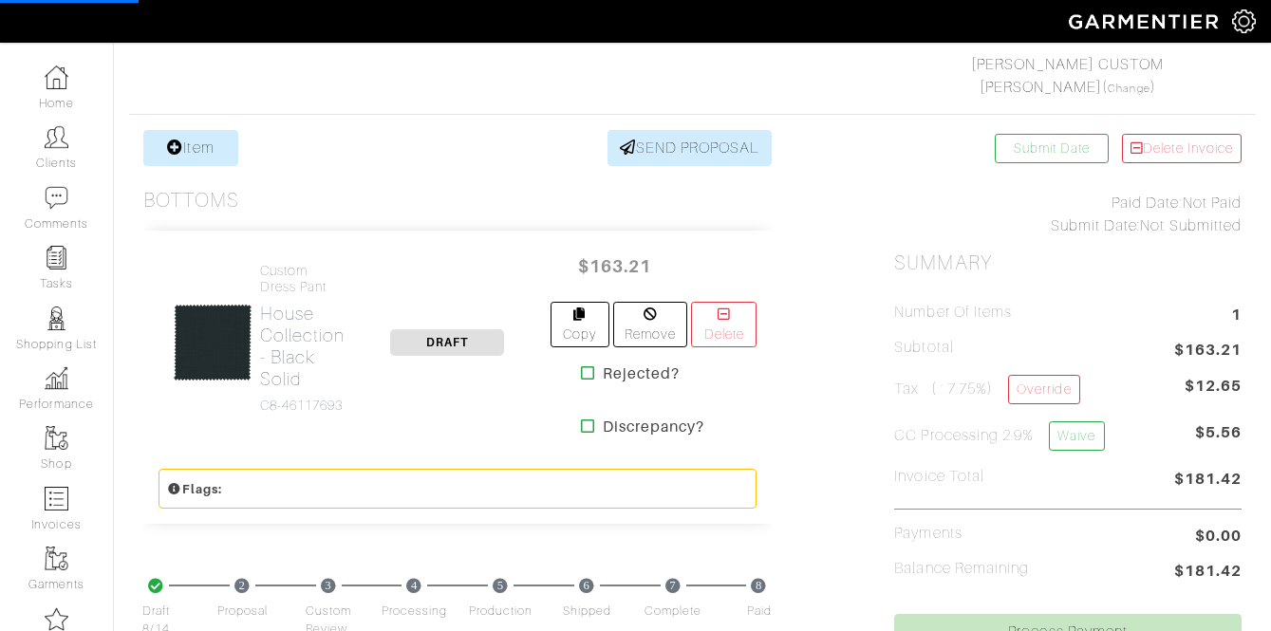
scroll to position [303, 0]
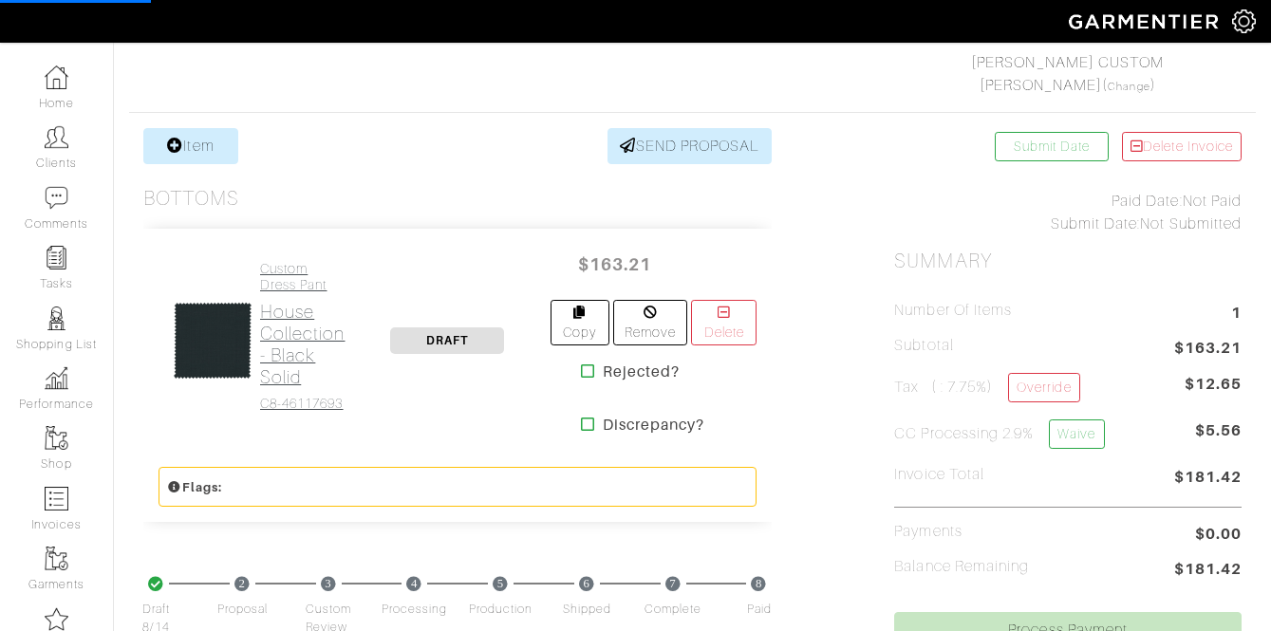
click at [322, 330] on h2 "House Collection - Black Solid" at bounding box center [302, 344] width 85 height 87
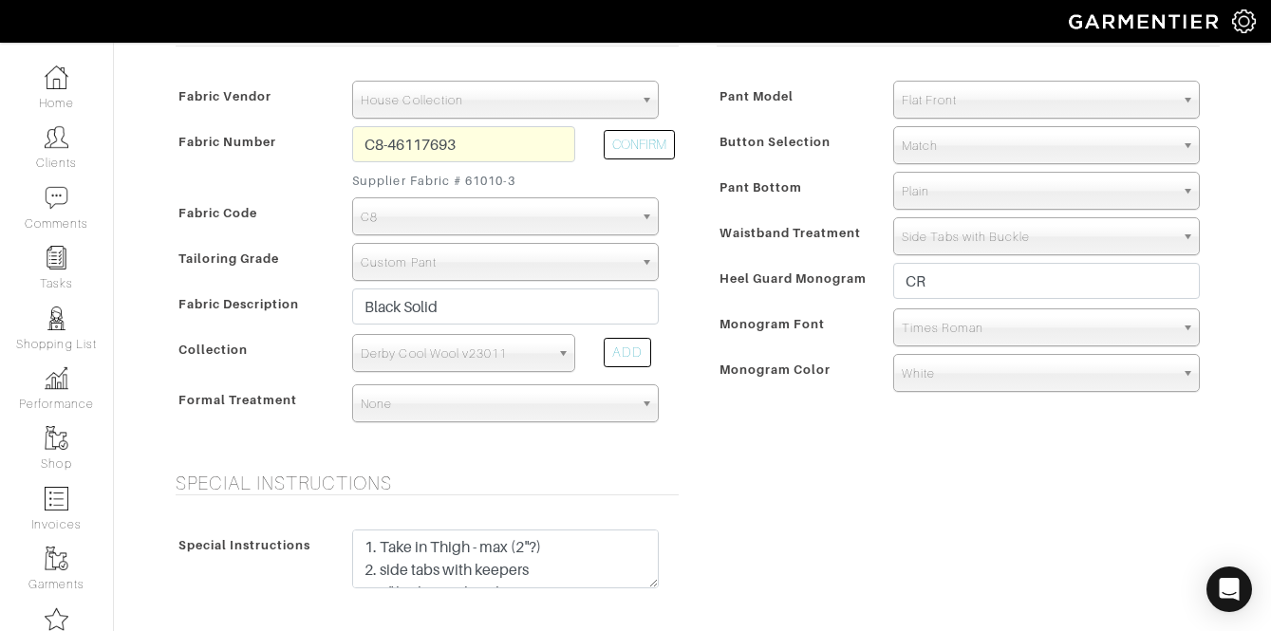
scroll to position [687, 0]
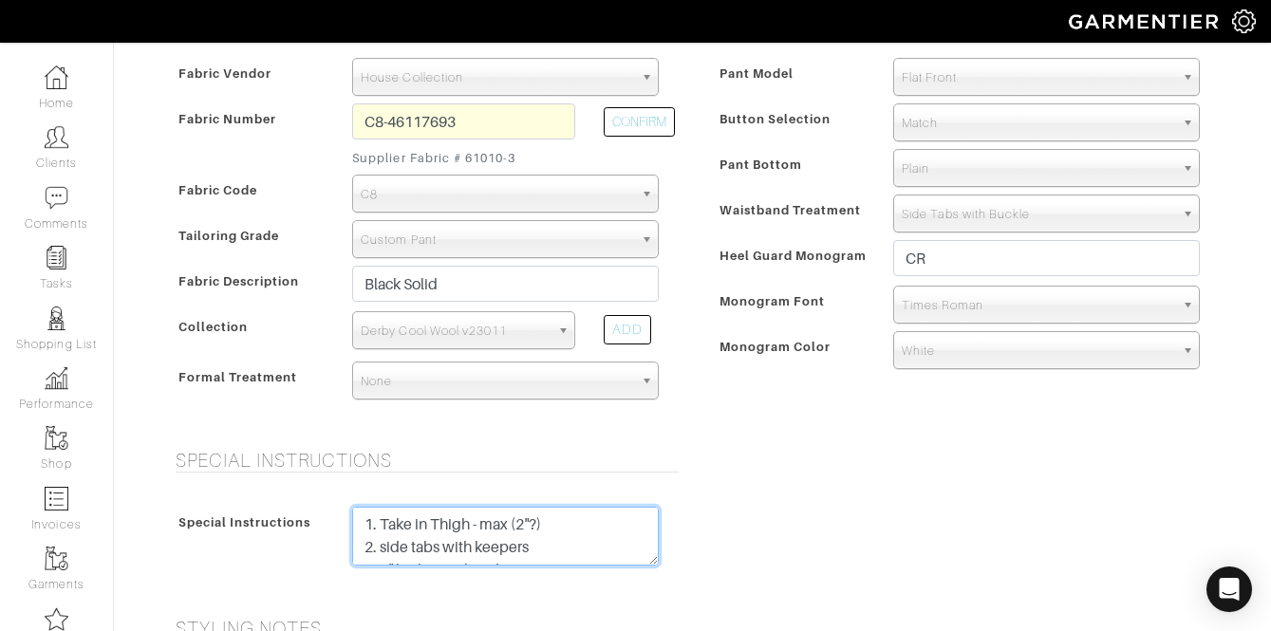
click at [362, 520] on textarea "1. Take in Thigh - max (2"?) 2. side tabs with keepers 3. 2" high waistband 4. …" at bounding box center [505, 536] width 307 height 59
click at [376, 525] on textarea "1. Take in Thigh - max (2"?) 2. side tabs with keepers 3. 2" high waistband 4. …" at bounding box center [505, 536] width 307 height 59
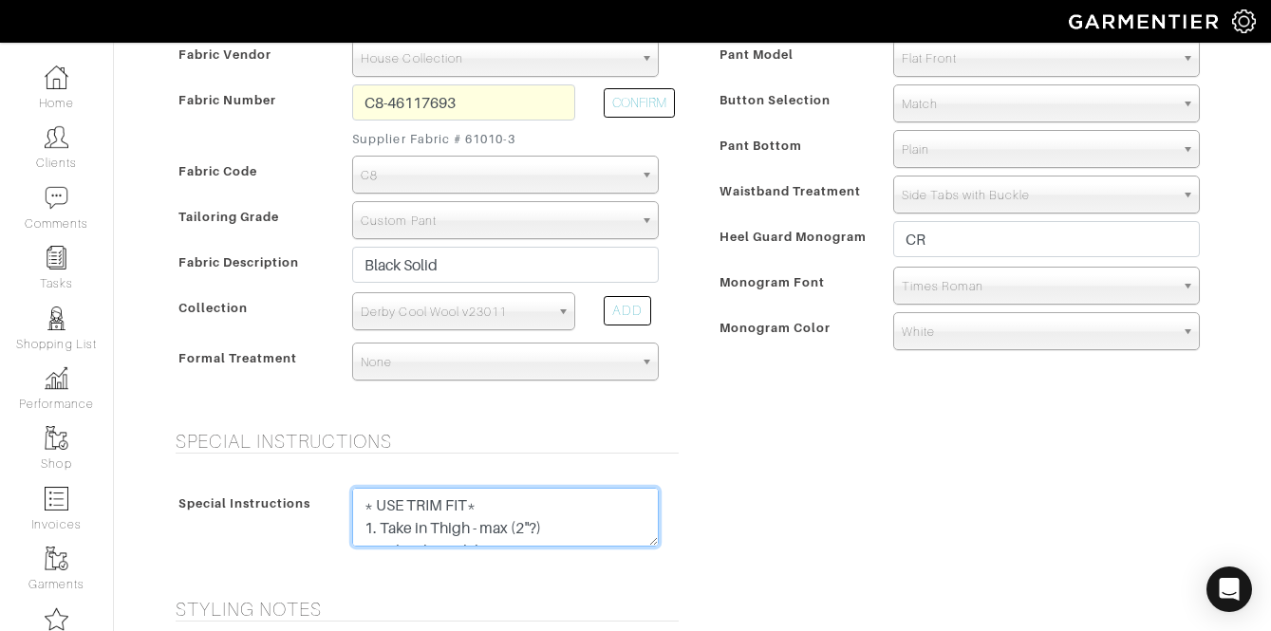
scroll to position [709, 0]
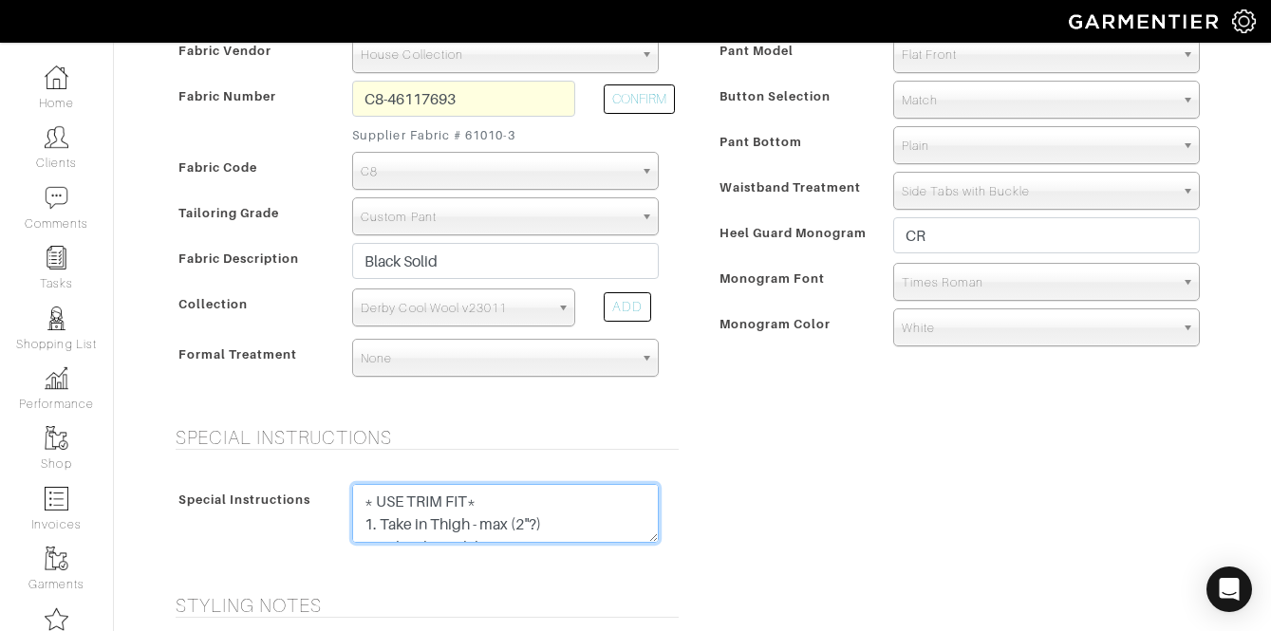
click at [627, 525] on textarea "1. Take in Thigh - max (2"?) 2. side tabs with keepers 3. 2" high waistband 4. …" at bounding box center [505, 513] width 307 height 59
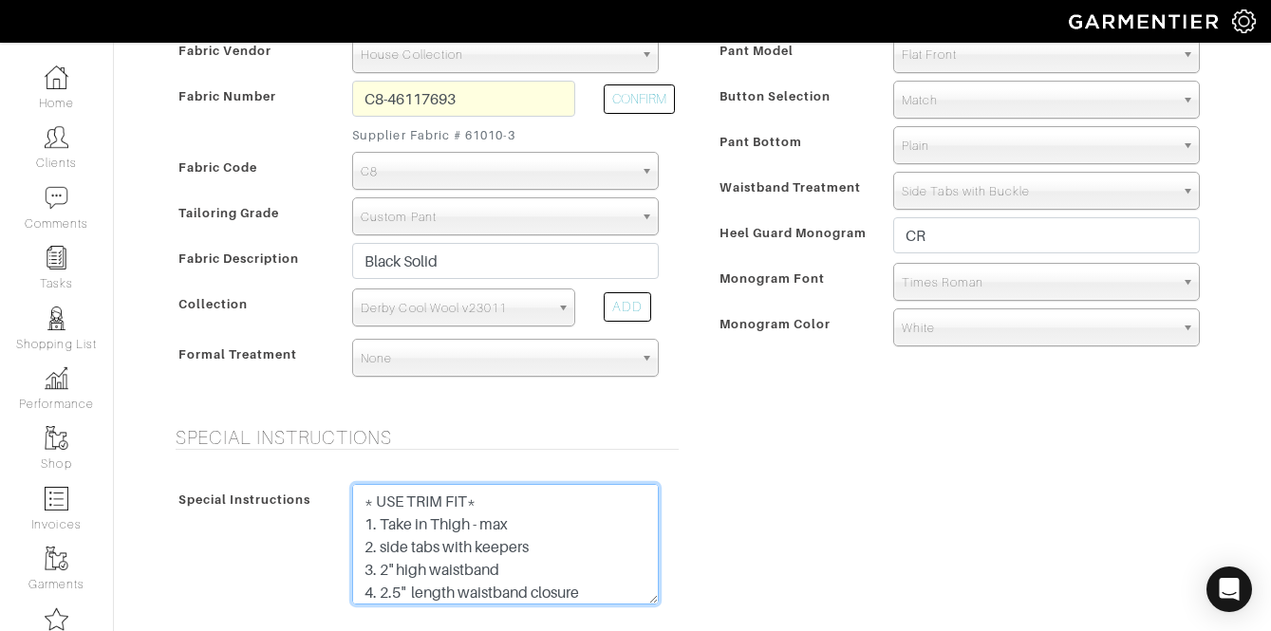
drag, startPoint x: 654, startPoint y: 538, endPoint x: 690, endPoint y: 664, distance: 130.4
click at [690, 631] on html "JEFF HOOD CUSTOM Jeff Hood Home Clients Invoices Comments Reminders Stylists Sh…" at bounding box center [635, 375] width 1271 height 2168
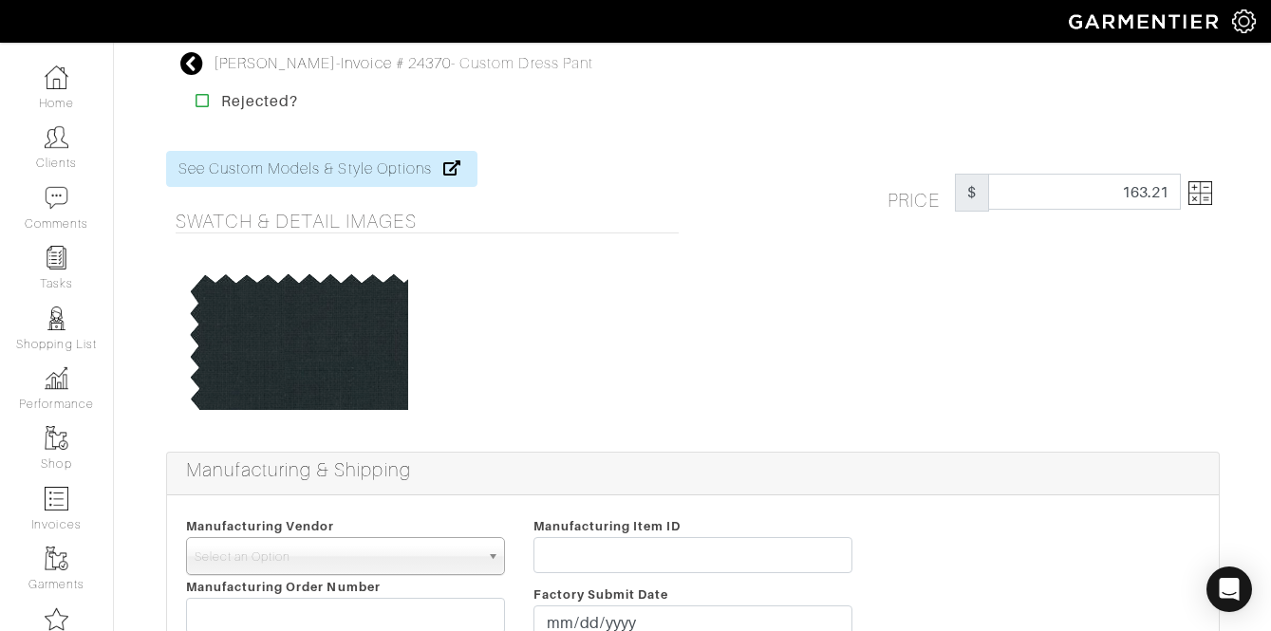
scroll to position [7, 0]
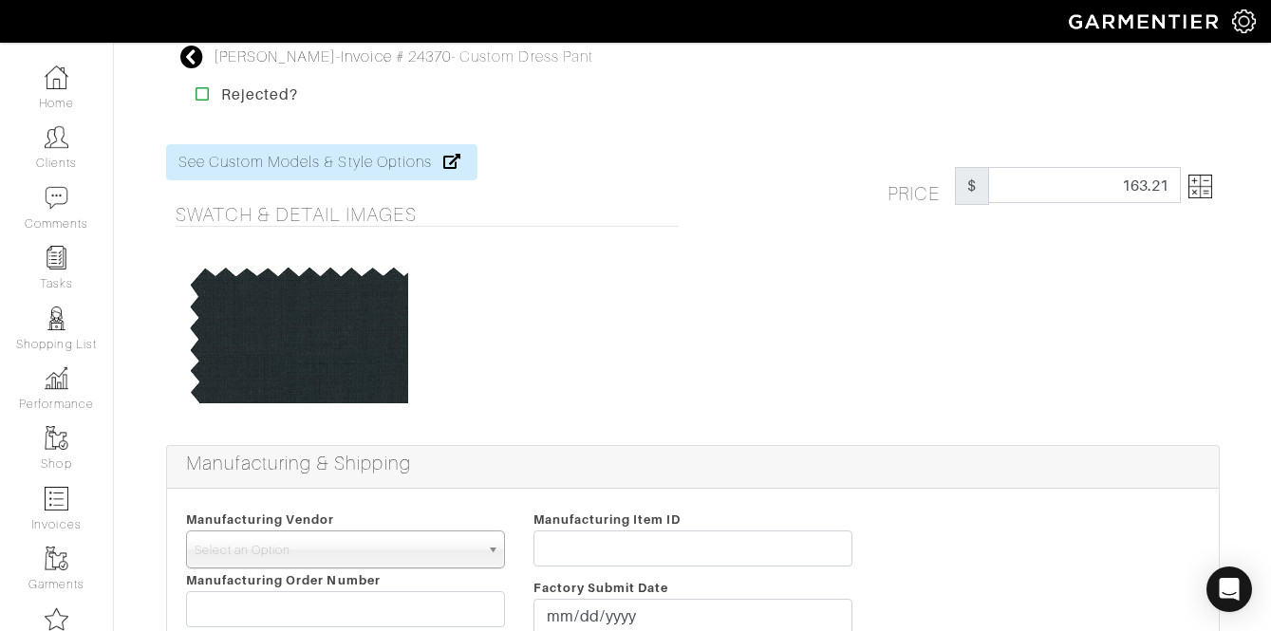
type textarea "* USE TRIM FIT* 1. Take in Thigh - max 2. side tabs with keepers 3. 2" high wai…"
click at [1196, 195] on img at bounding box center [1201, 187] width 24 height 24
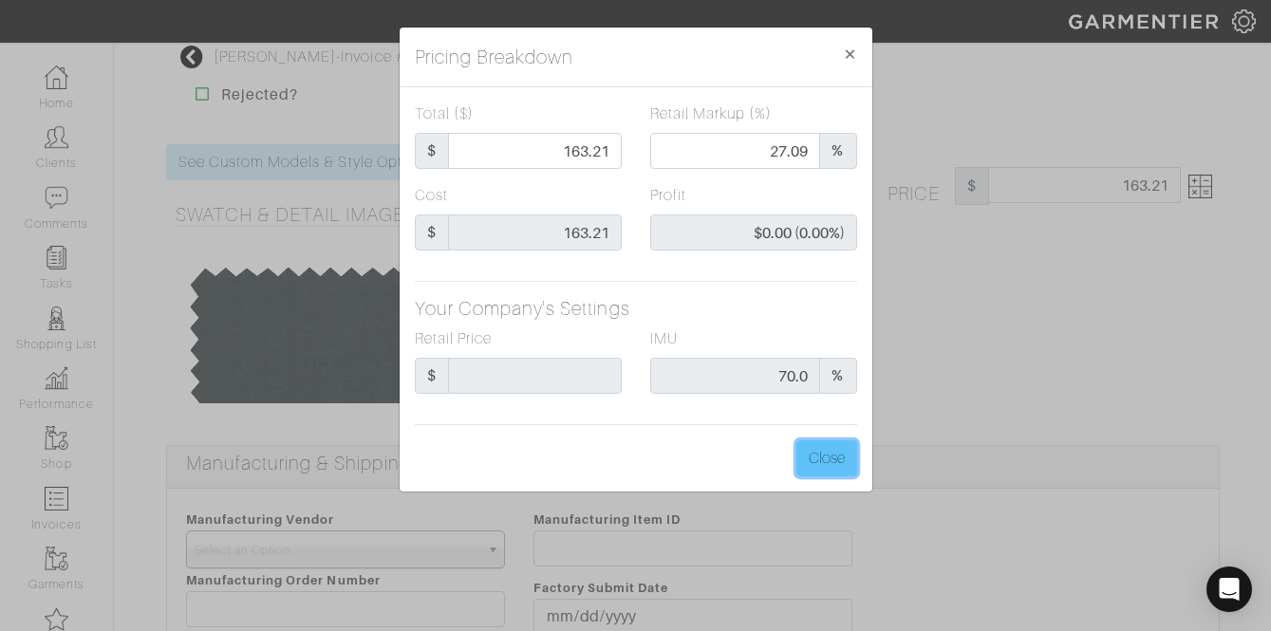
click at [842, 460] on button "Close" at bounding box center [827, 459] width 61 height 36
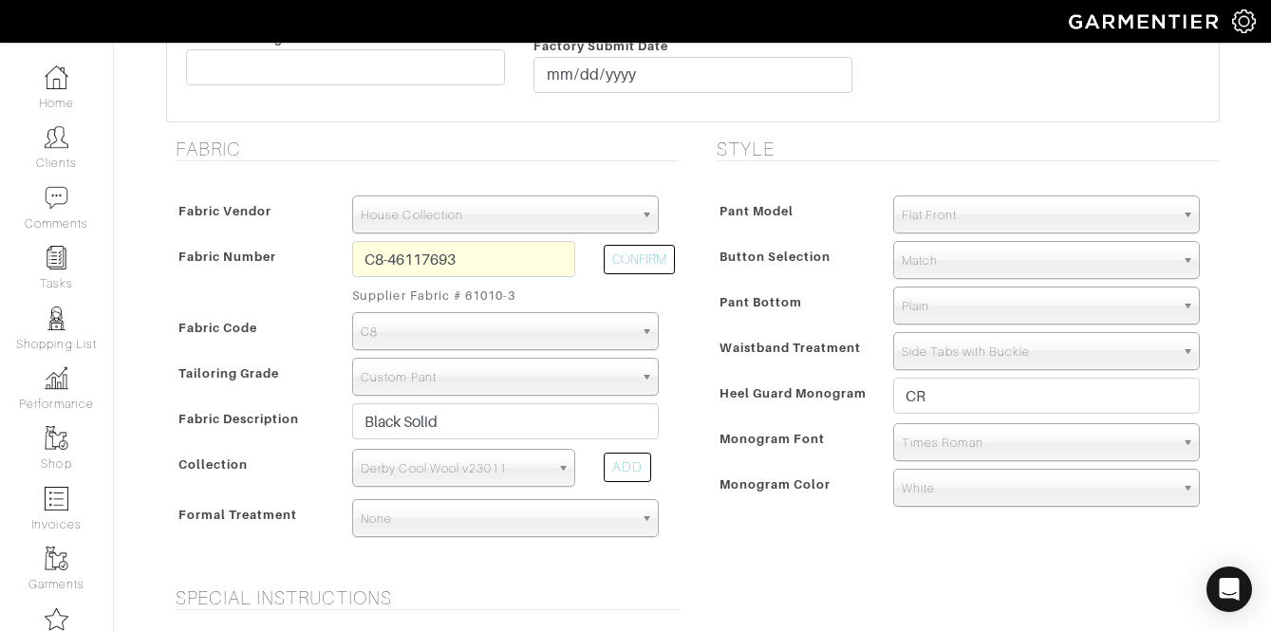
scroll to position [1598, 0]
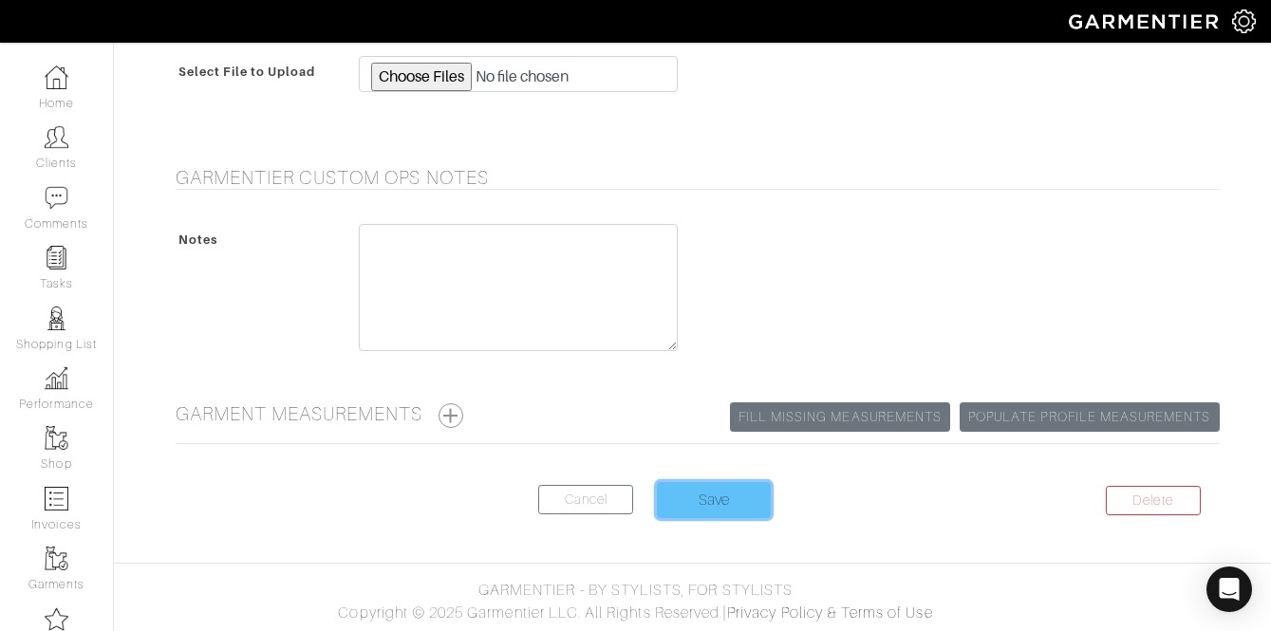
click at [705, 493] on input "Save" at bounding box center [714, 500] width 114 height 36
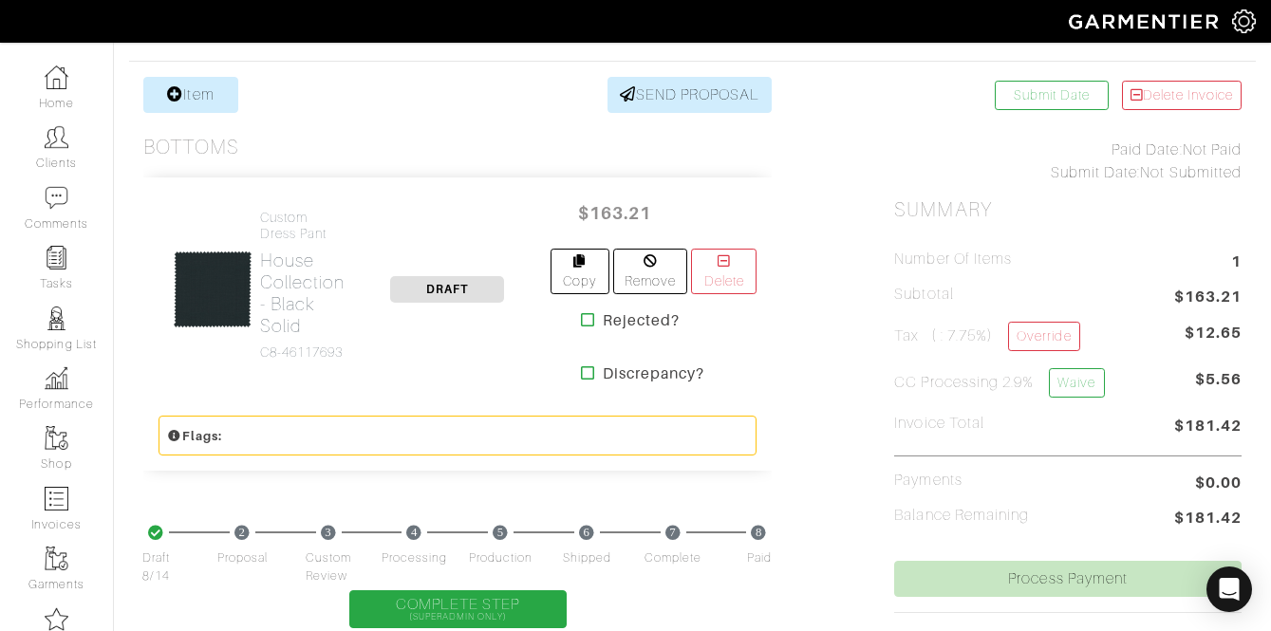
scroll to position [356, 0]
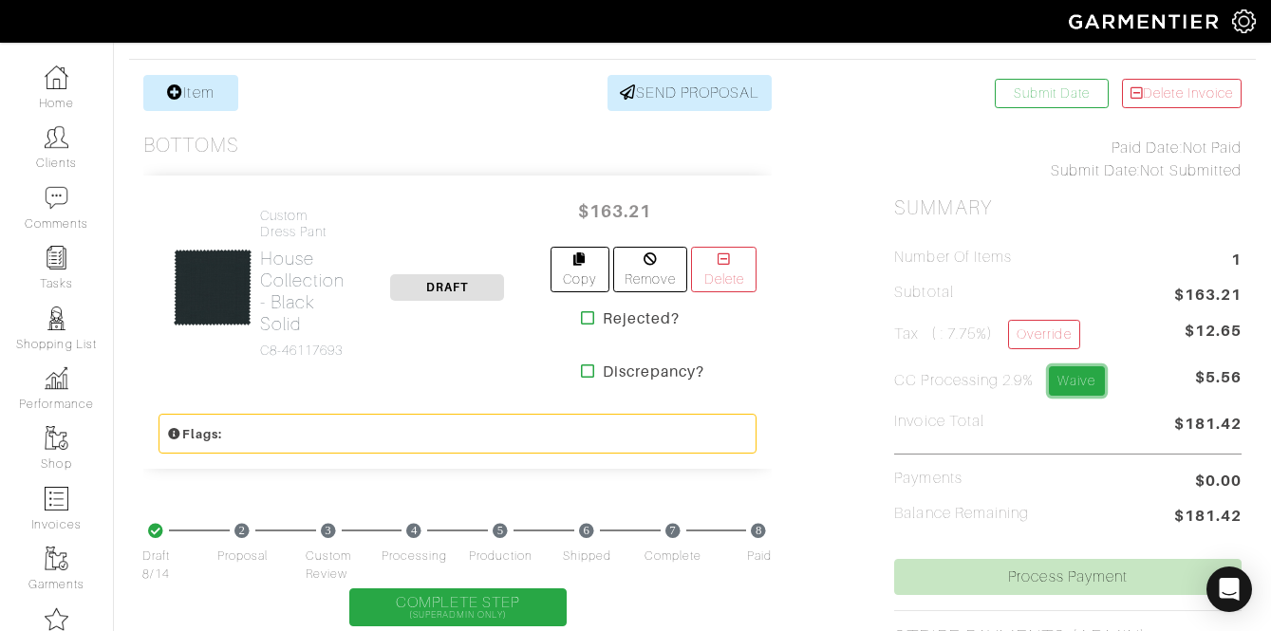
click at [1075, 370] on link "Waive" at bounding box center [1076, 381] width 55 height 29
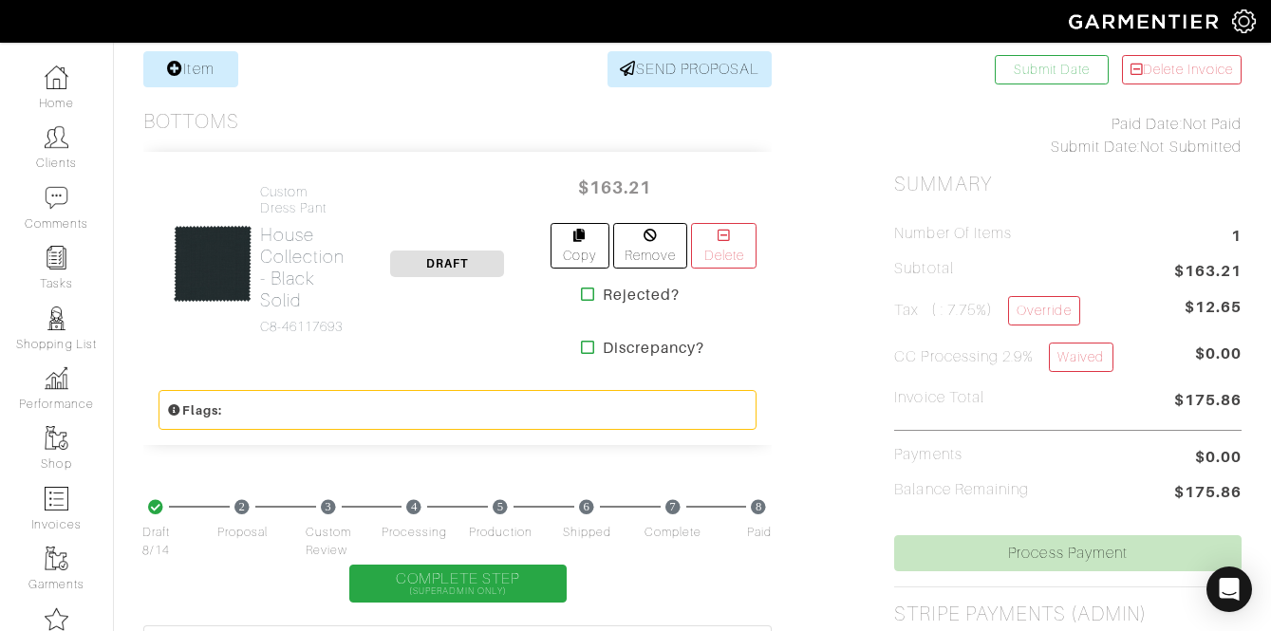
scroll to position [381, 0]
click at [1086, 356] on link "Waived" at bounding box center [1081, 356] width 64 height 29
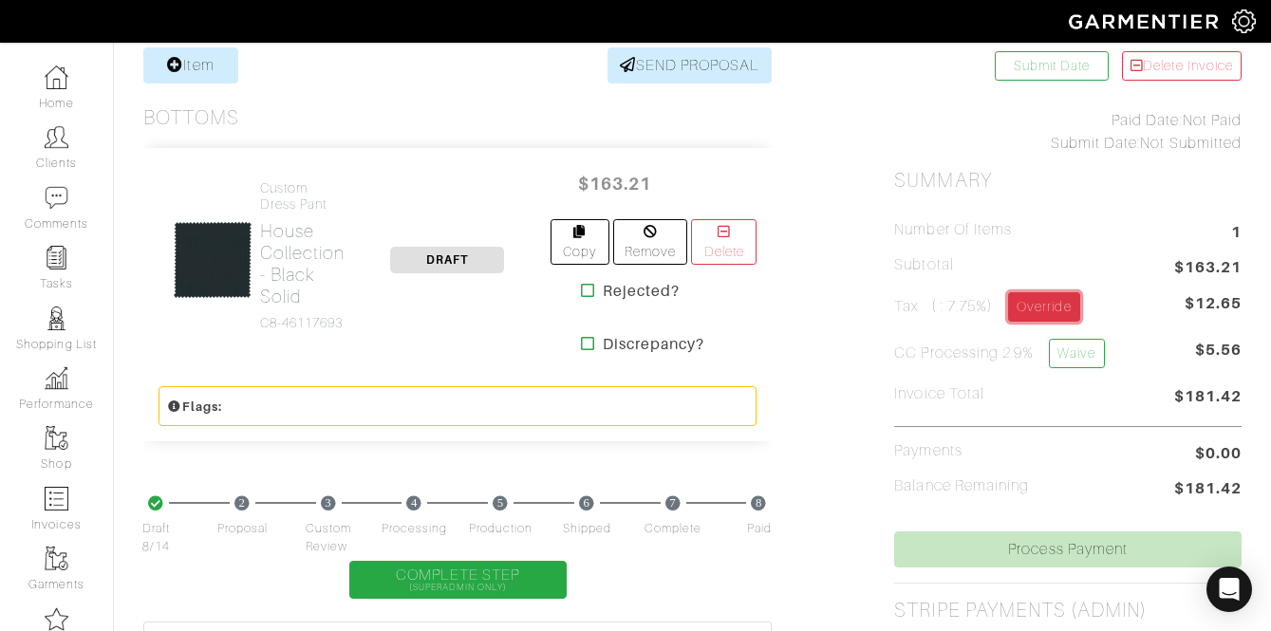
click at [1023, 309] on link "Override" at bounding box center [1043, 306] width 71 height 29
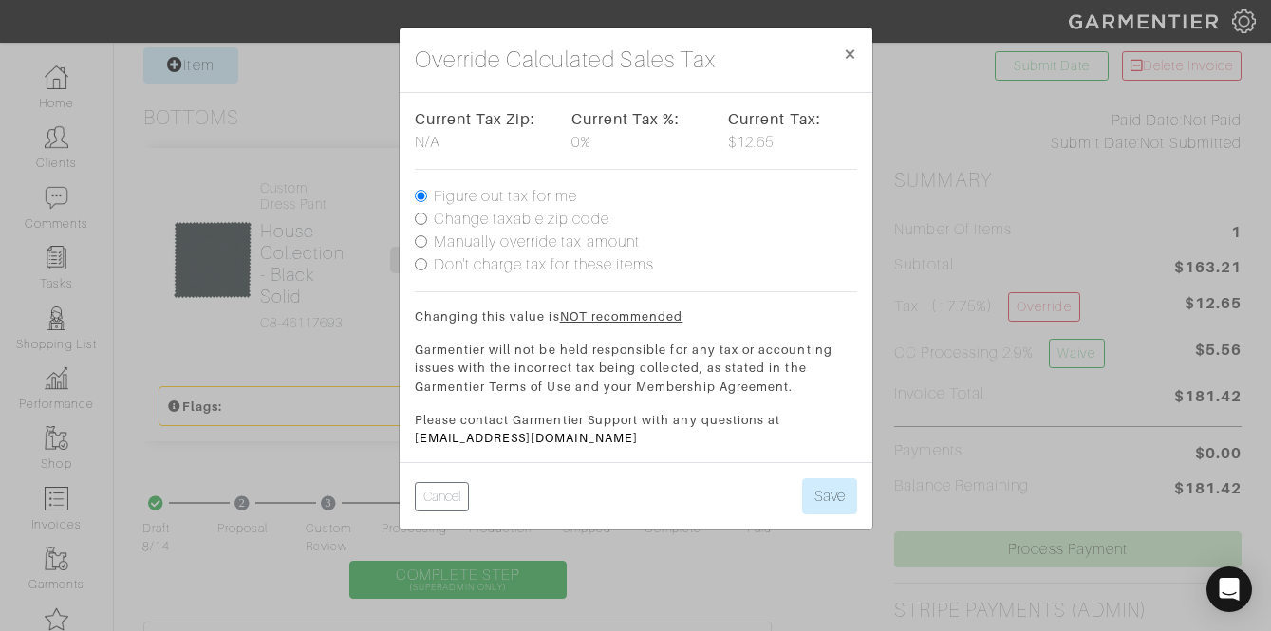
click at [572, 257] on label "Don't charge tax for these items" at bounding box center [544, 265] width 221 height 23
click at [427, 258] on input "Don't charge tax for these items" at bounding box center [421, 264] width 12 height 12
radio input "true"
click at [799, 490] on div "Cancel Save" at bounding box center [636, 495] width 473 height 67
click at [828, 493] on button "Save" at bounding box center [829, 497] width 55 height 36
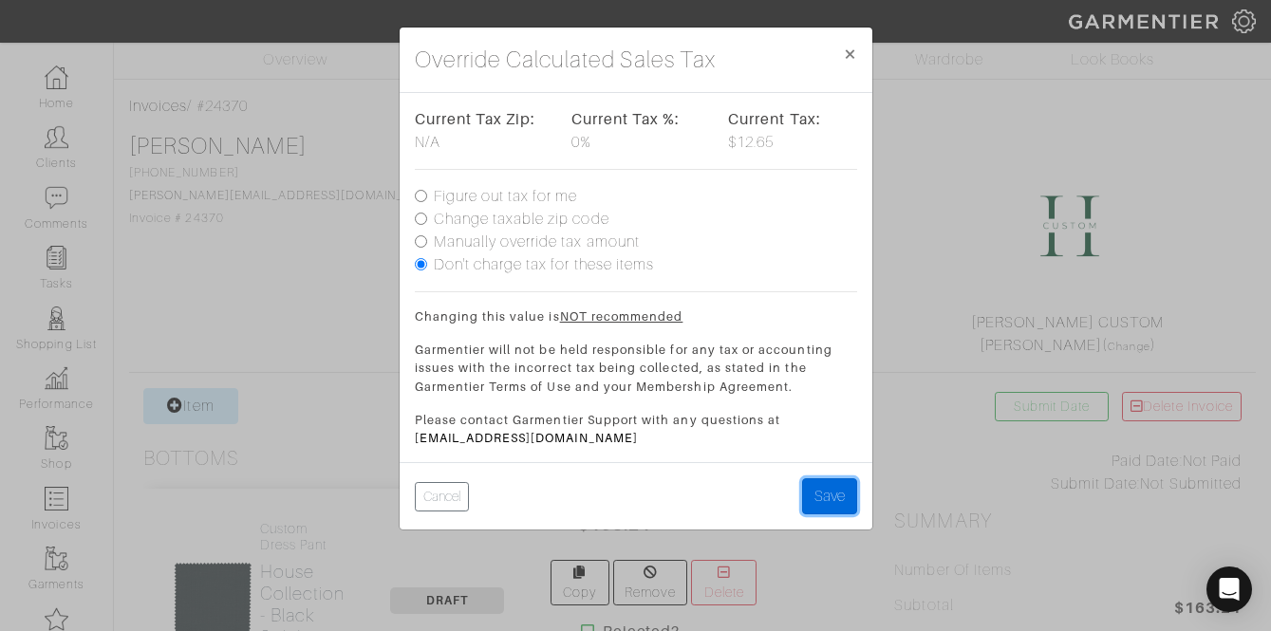
scroll to position [0, 0]
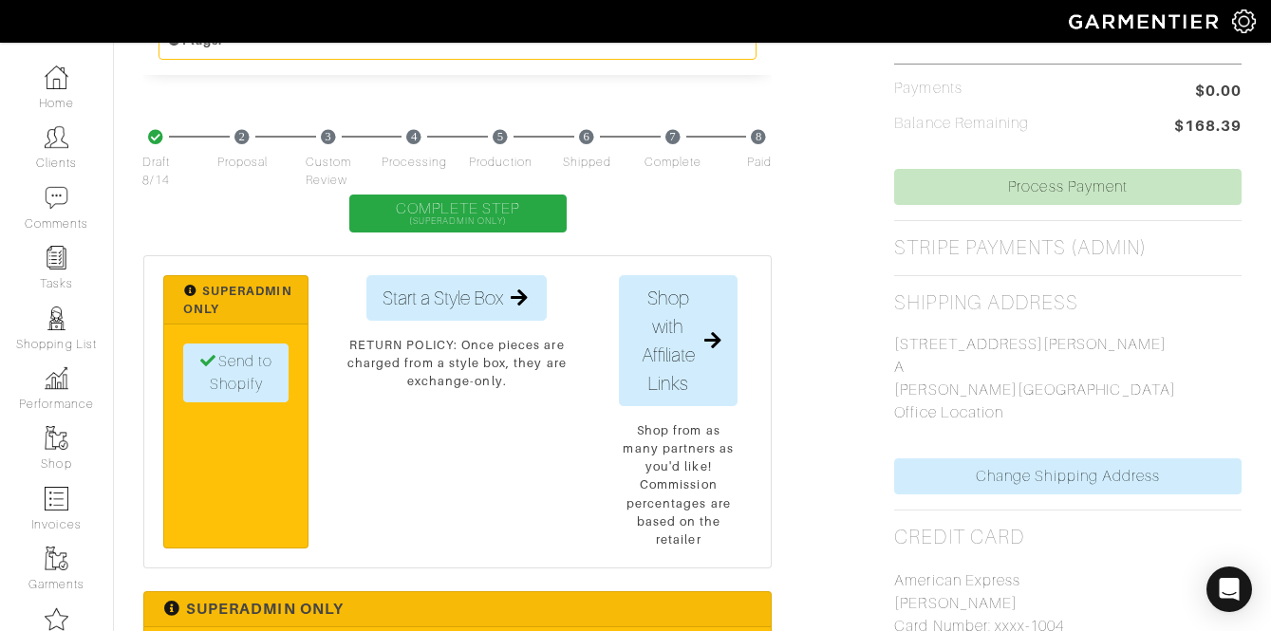
scroll to position [752, 0]
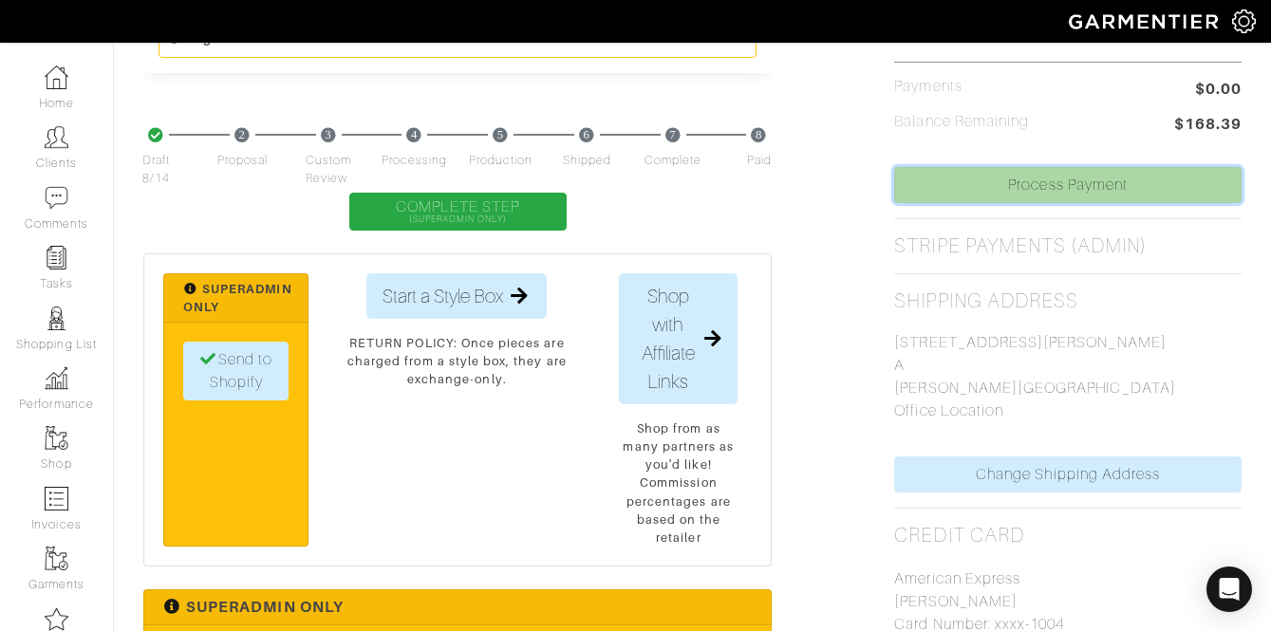
click at [1056, 198] on link "Process Payment" at bounding box center [1069, 185] width 348 height 36
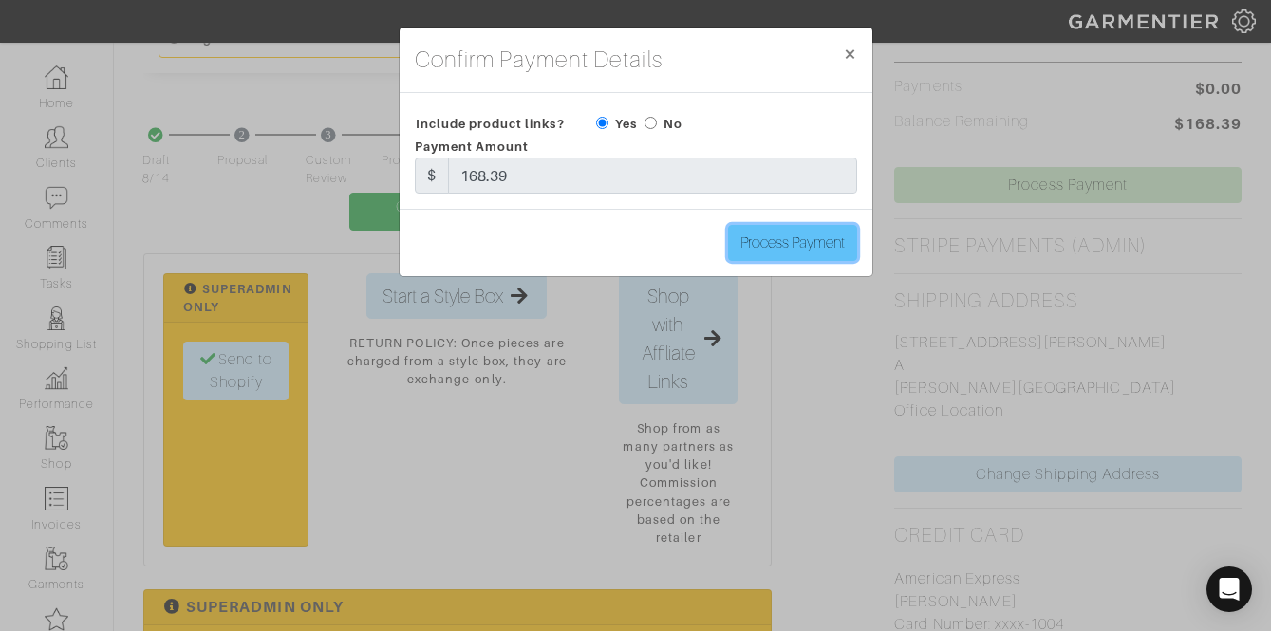
click at [800, 256] on input "Process Payment" at bounding box center [792, 243] width 129 height 36
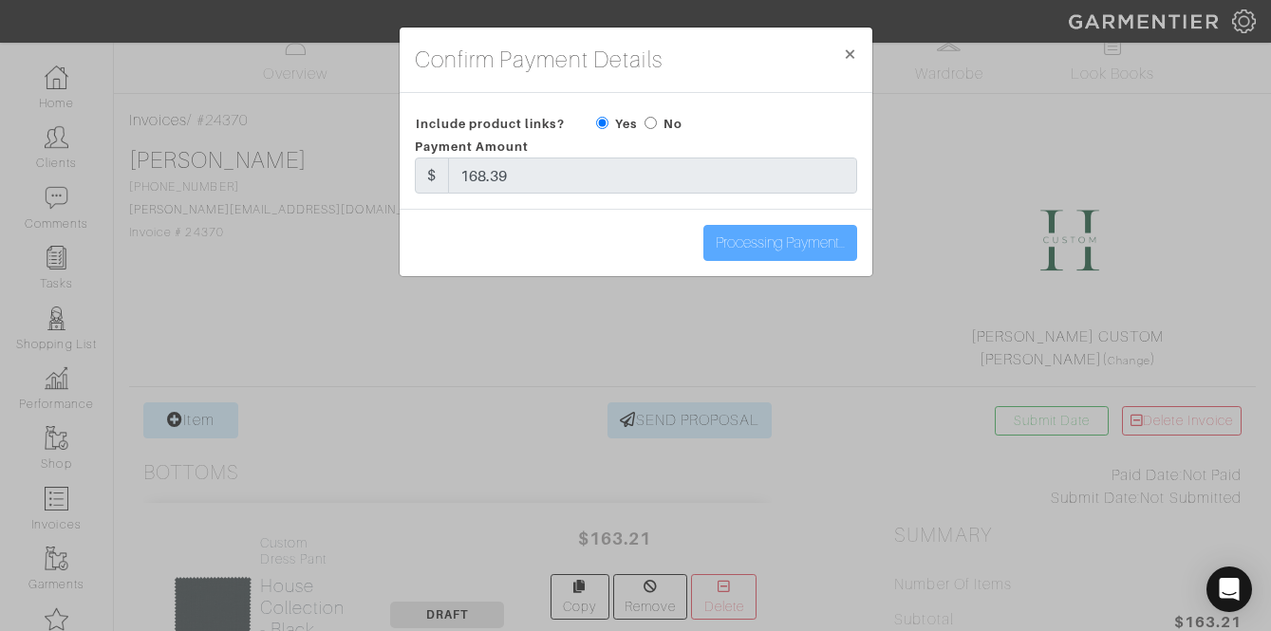
scroll to position [0, 0]
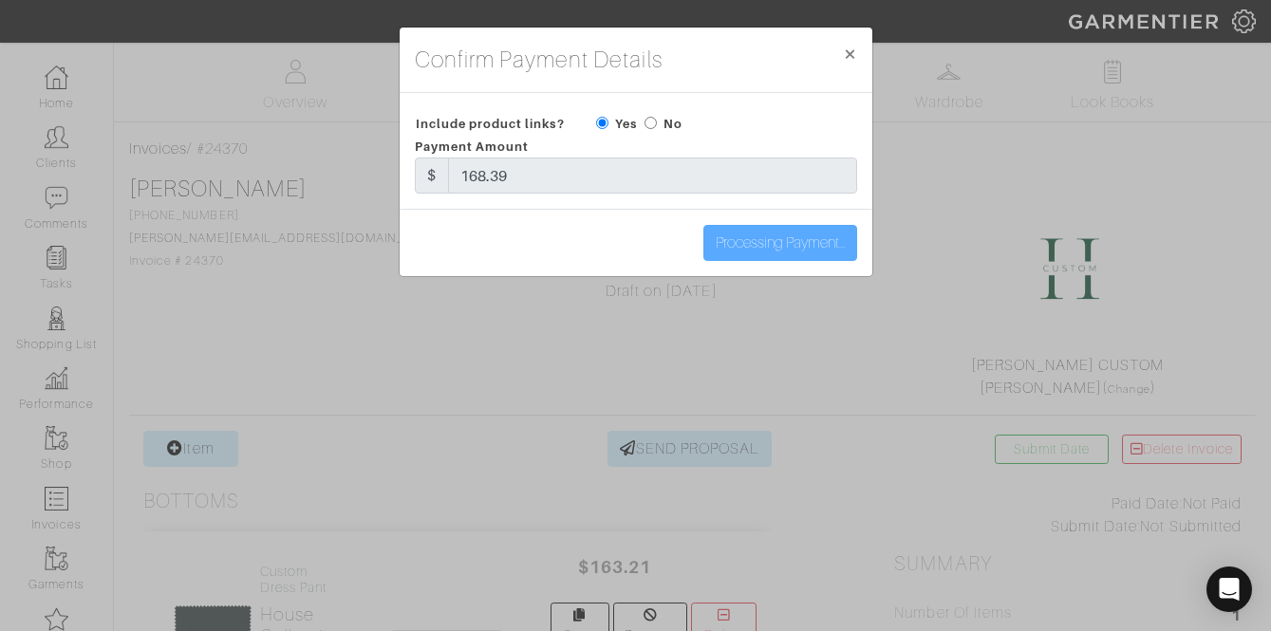
type input "Process Payment"
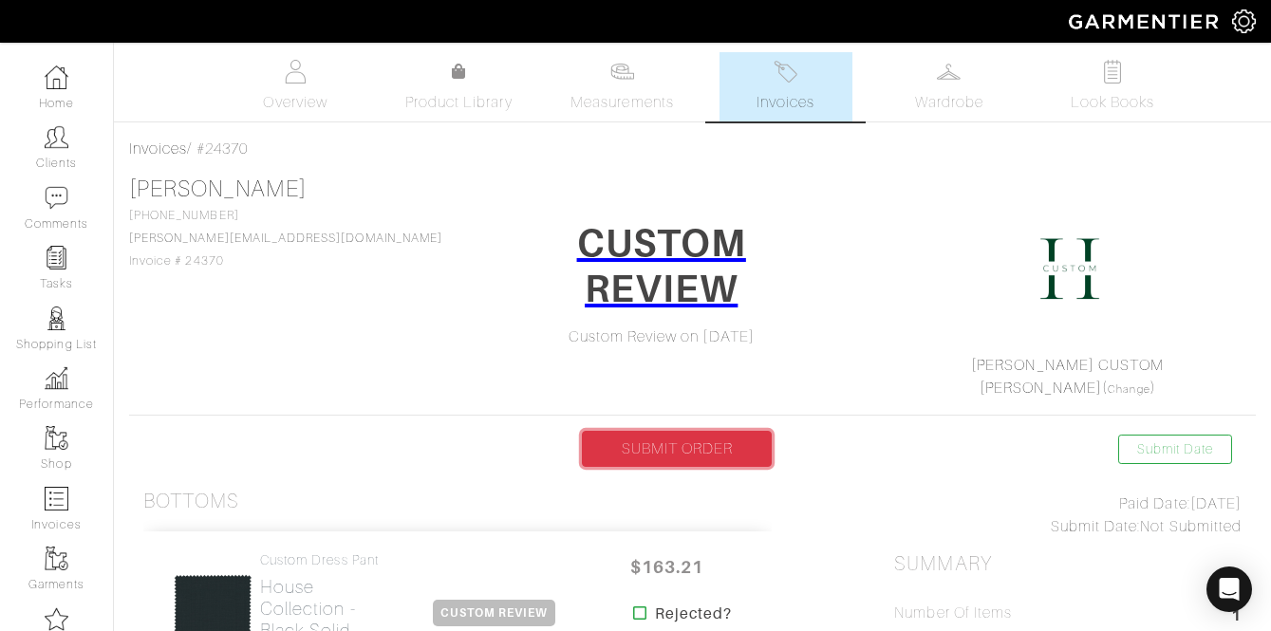
click at [718, 460] on link "SUBMIT ORDER" at bounding box center [677, 449] width 190 height 36
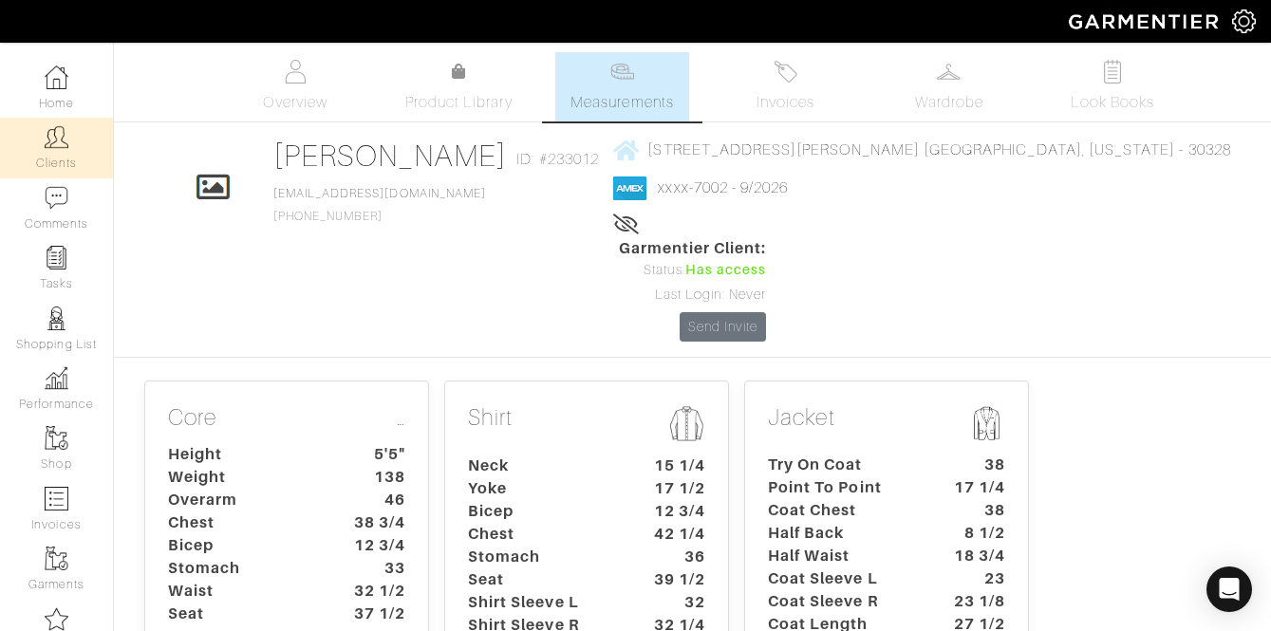
click at [45, 143] on img at bounding box center [57, 137] width 24 height 24
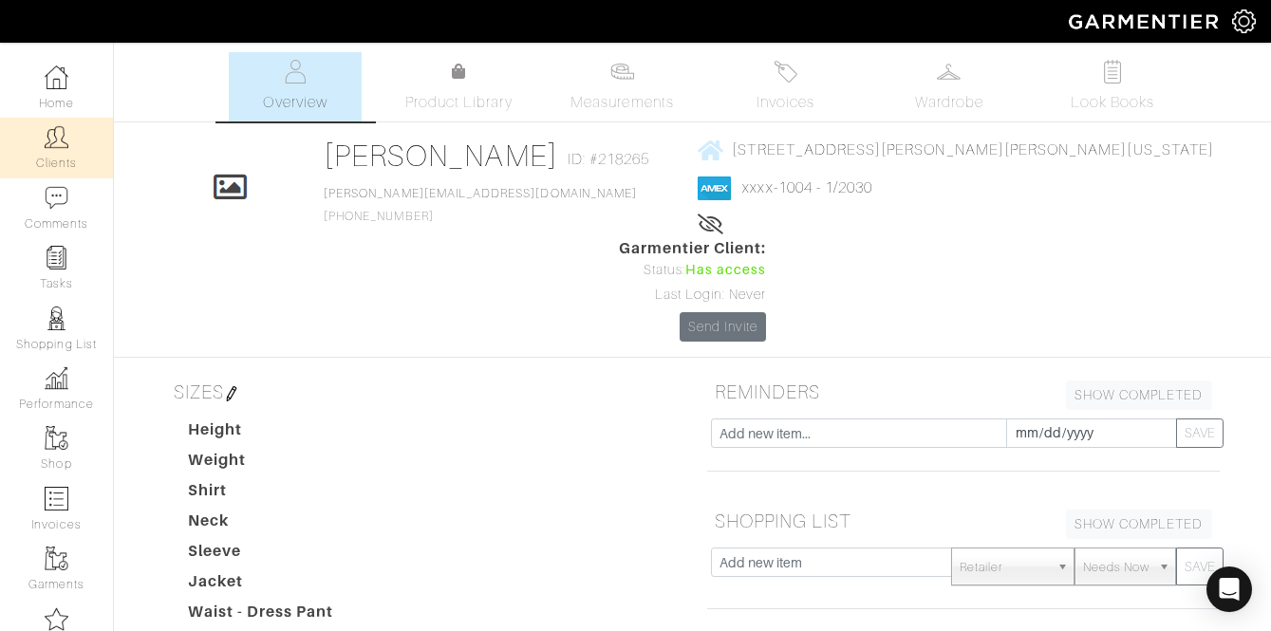
click at [42, 130] on link "Clients" at bounding box center [56, 148] width 113 height 60
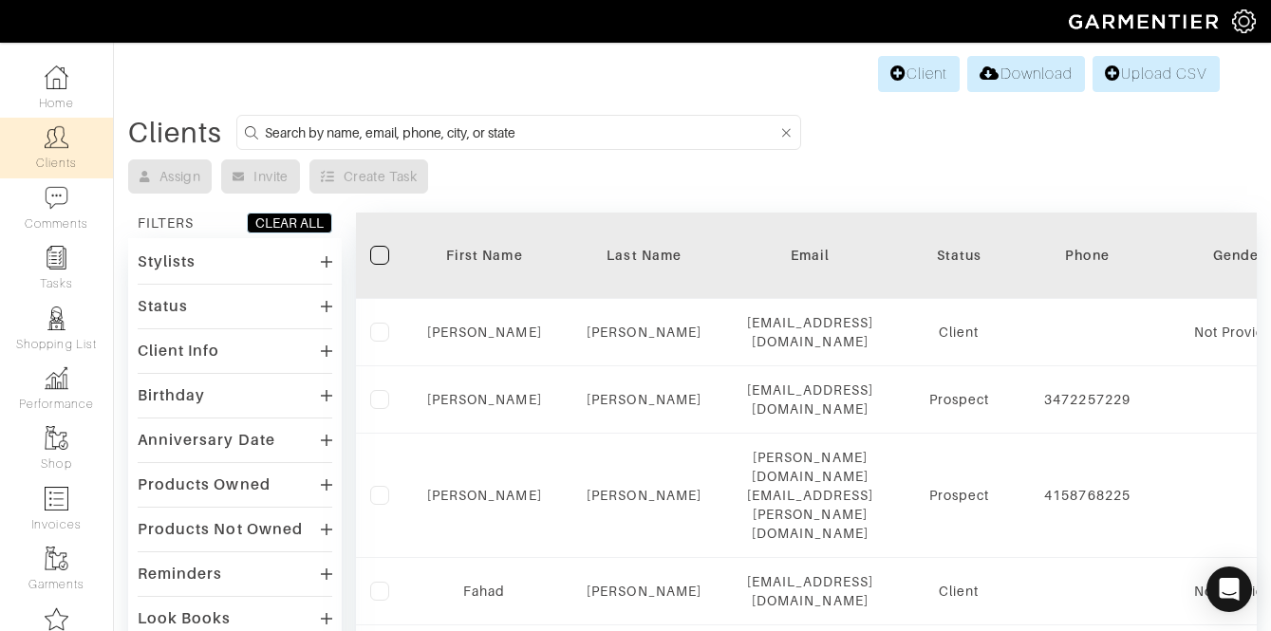
click at [367, 119] on form at bounding box center [518, 132] width 565 height 35
click at [345, 142] on input at bounding box center [521, 133] width 513 height 24
type input "beckmann"
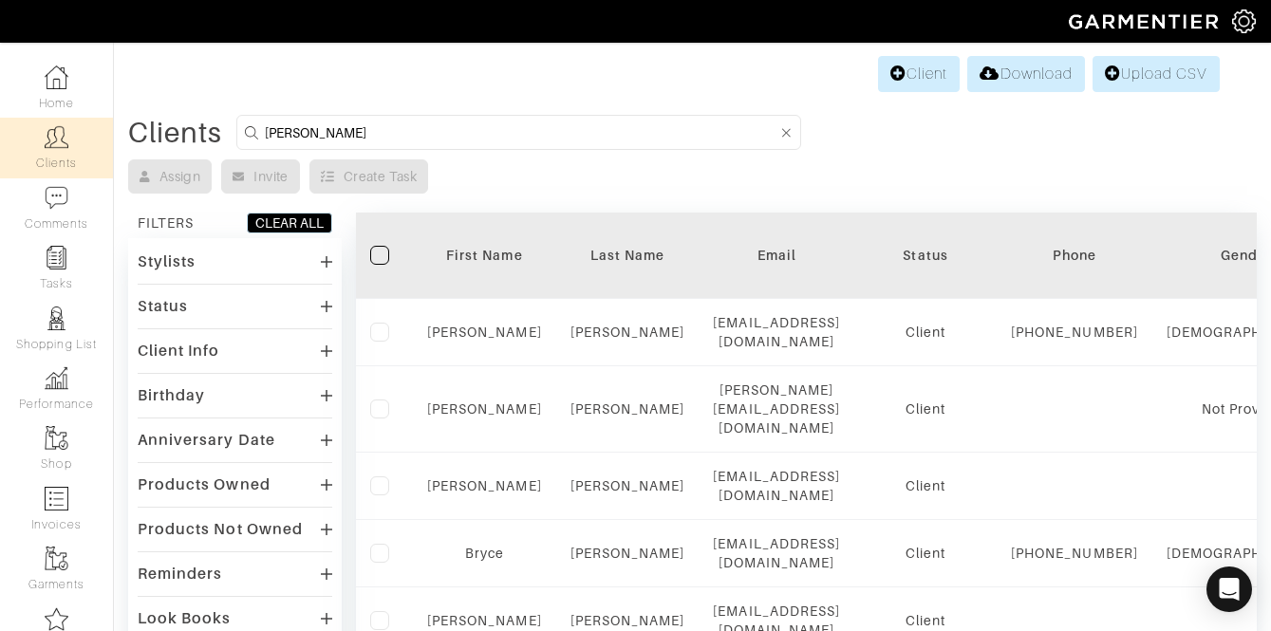
click at [217, 238] on div "Stylists Jeff Hood Status Client Prospect Inactive Client Info Has phone Has ad…" at bounding box center [235, 574] width 214 height 672
click at [205, 253] on div "Stylists" at bounding box center [235, 262] width 195 height 28
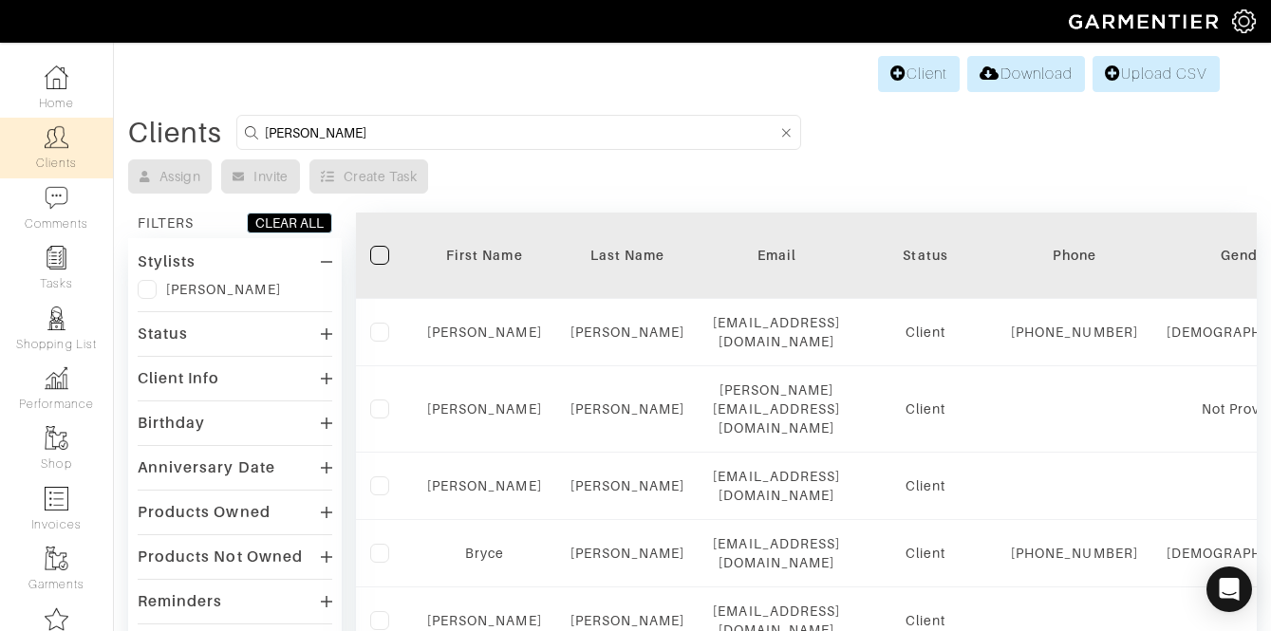
click at [160, 292] on div "[PERSON_NAME]" at bounding box center [235, 289] width 195 height 19
click at [150, 292] on label at bounding box center [147, 289] width 19 height 19
click at [0, 0] on input "checkbox" at bounding box center [0, 0] width 0 height 0
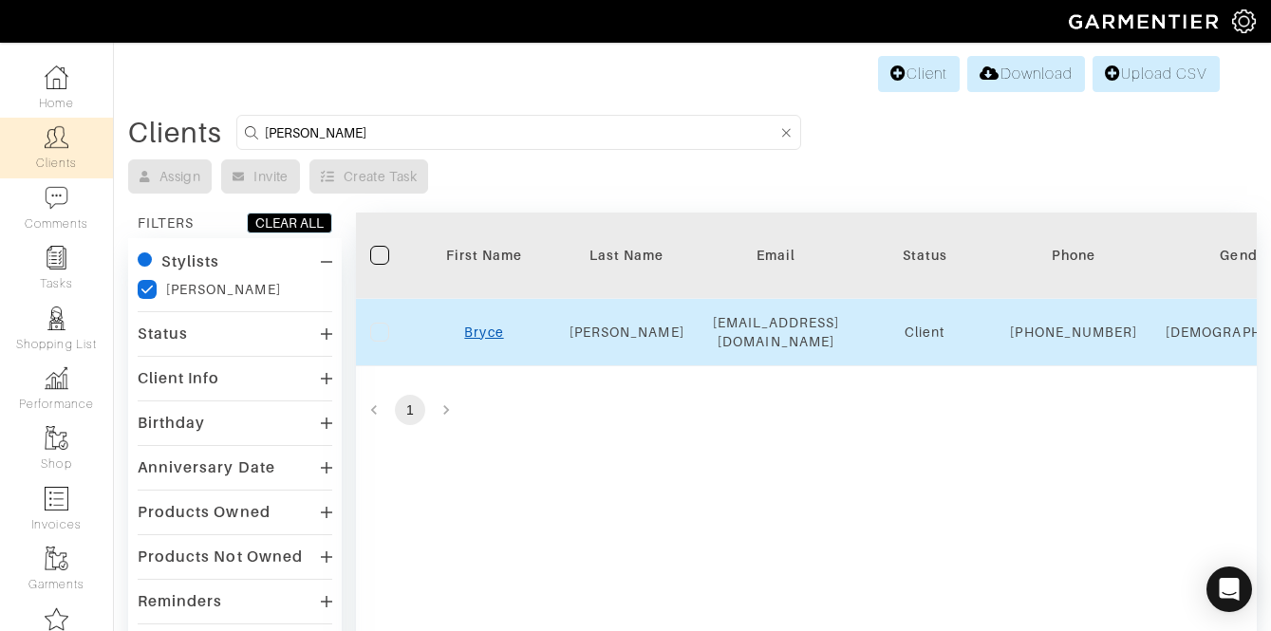
click at [481, 340] on link "Bryce" at bounding box center [483, 332] width 39 height 15
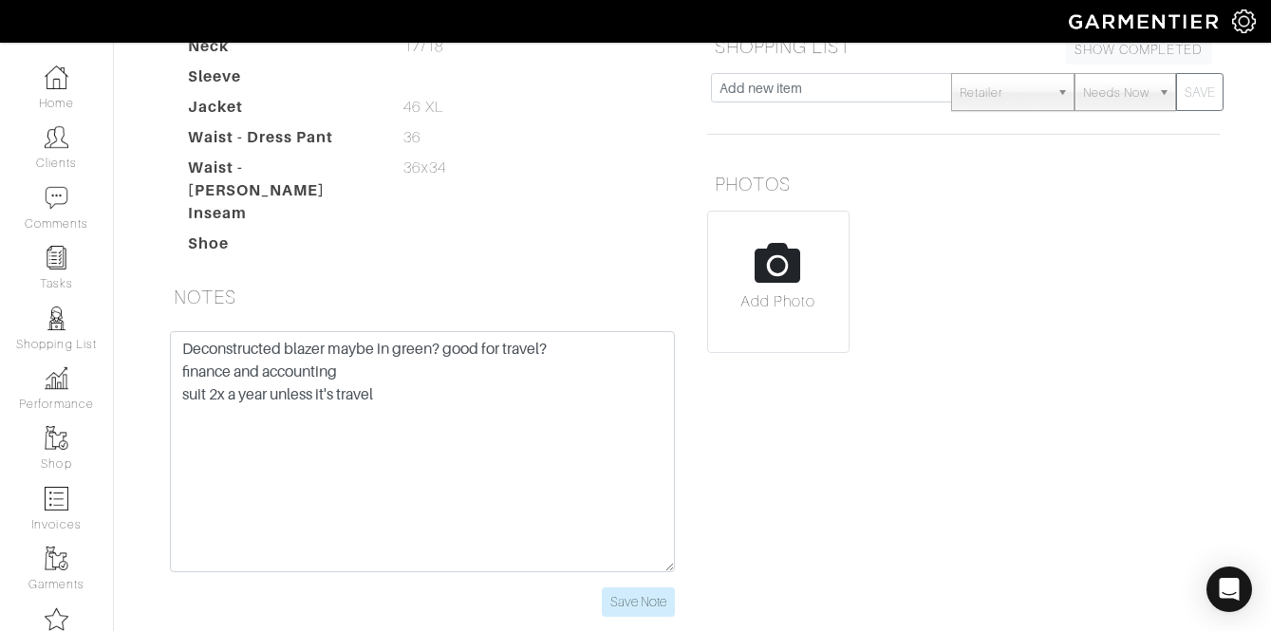
scroll to position [377, 0]
click at [631, 589] on input "Save Note" at bounding box center [638, 600] width 73 height 29
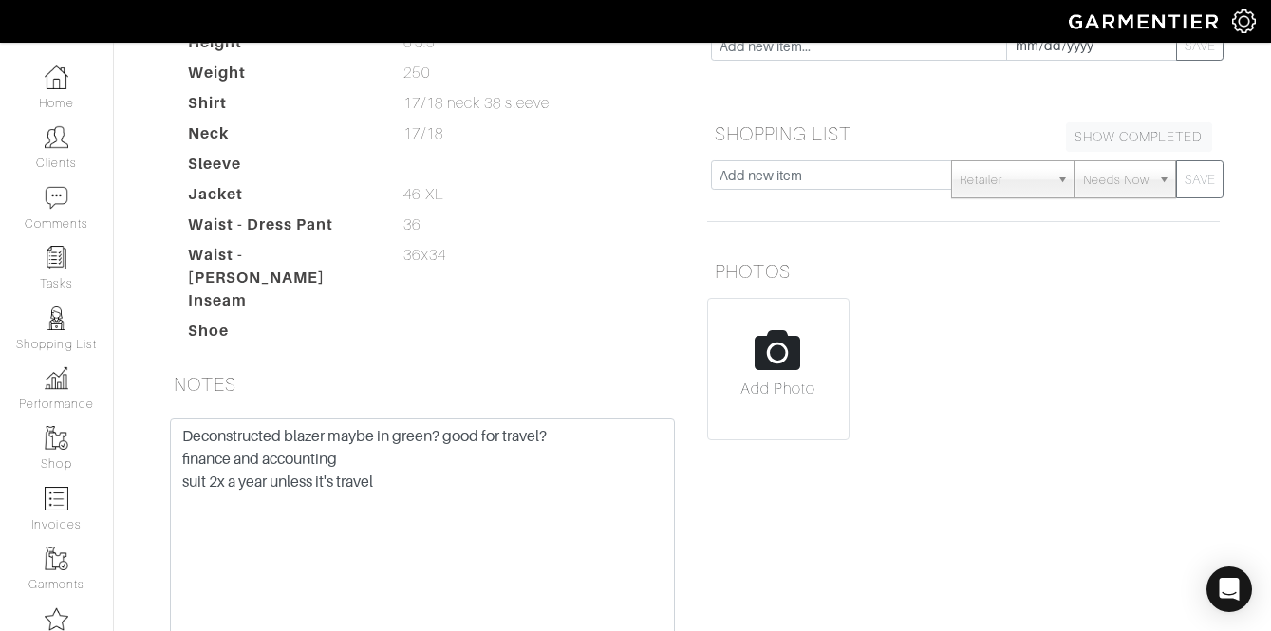
scroll to position [326, 0]
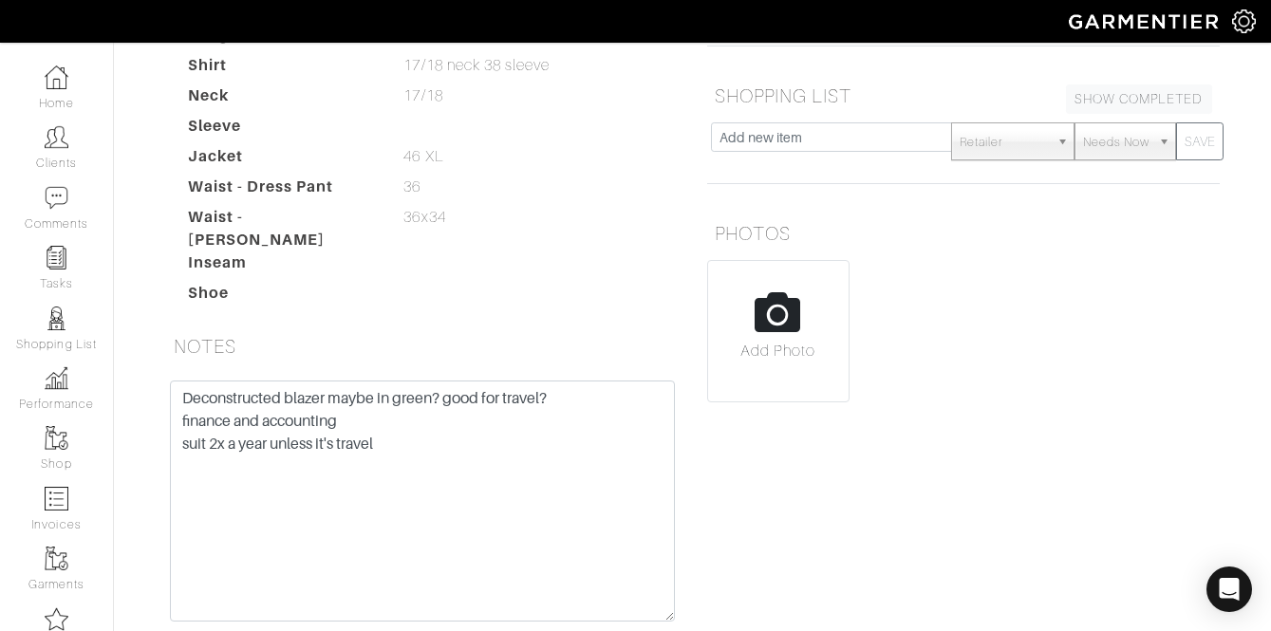
click at [755, 307] on input "file" at bounding box center [778, 339] width 141 height 156
click at [939, 319] on input "file" at bounding box center [932, 339] width 141 height 156
click at [1051, 313] on input "file" at bounding box center [1082, 339] width 141 height 156
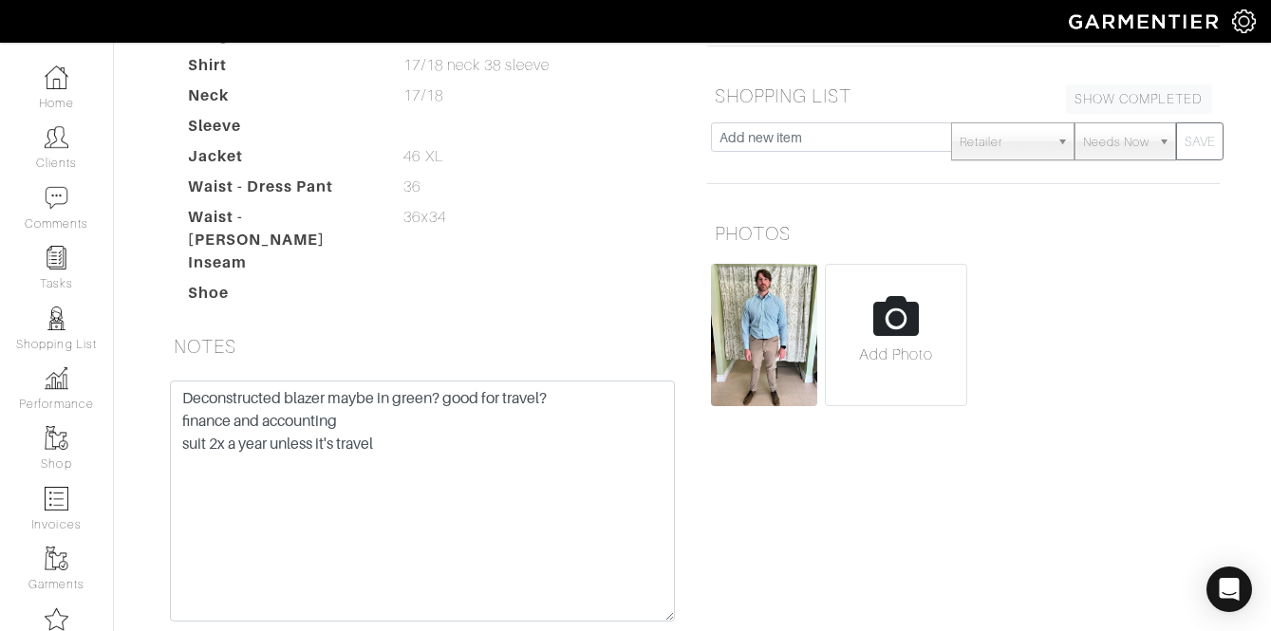
type input "C:\fakepath\B [PERSON_NAME] 50 test coat back.JPG"
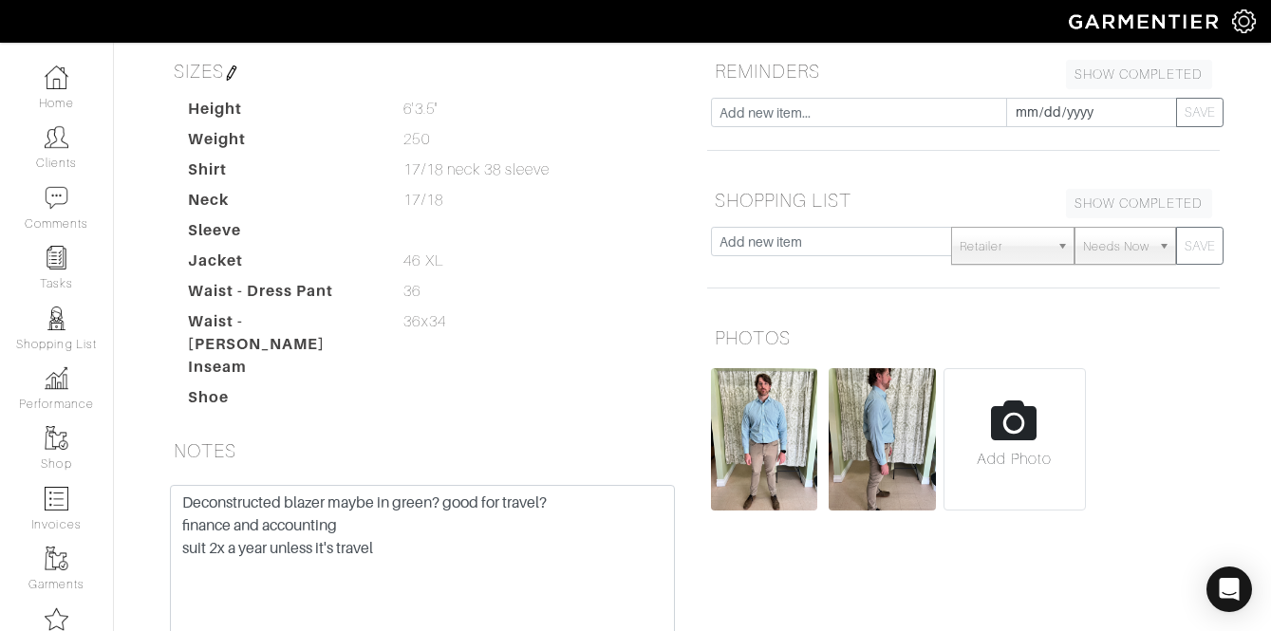
scroll to position [0, 0]
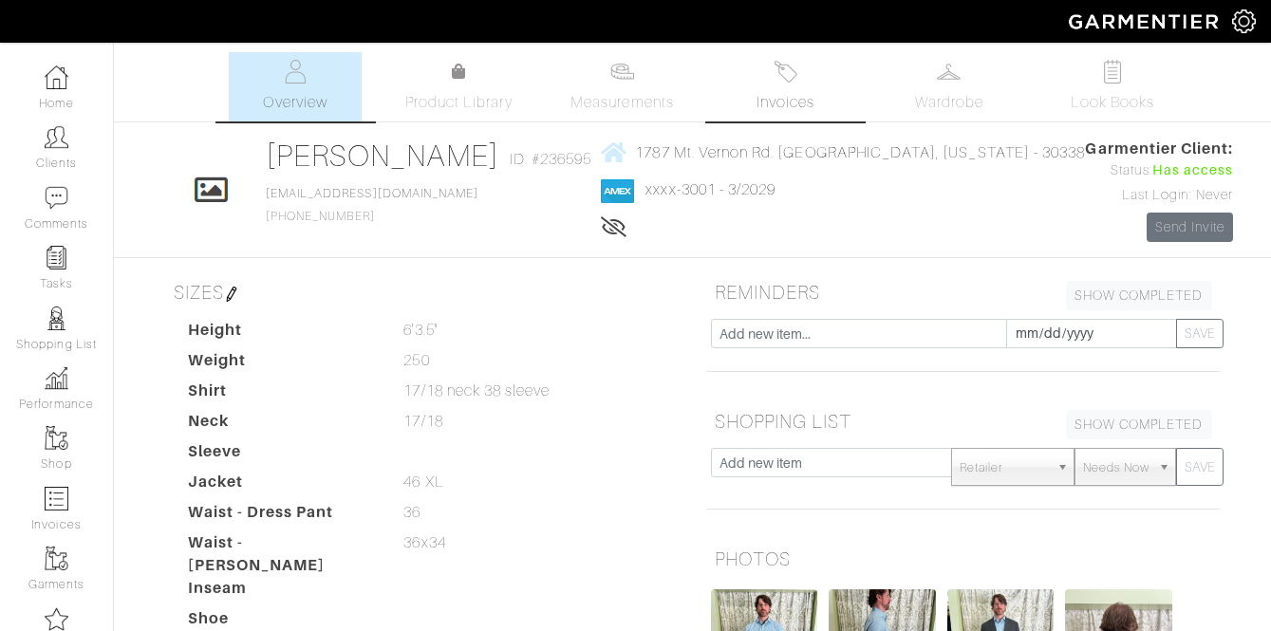
click at [783, 66] on img at bounding box center [786, 72] width 24 height 24
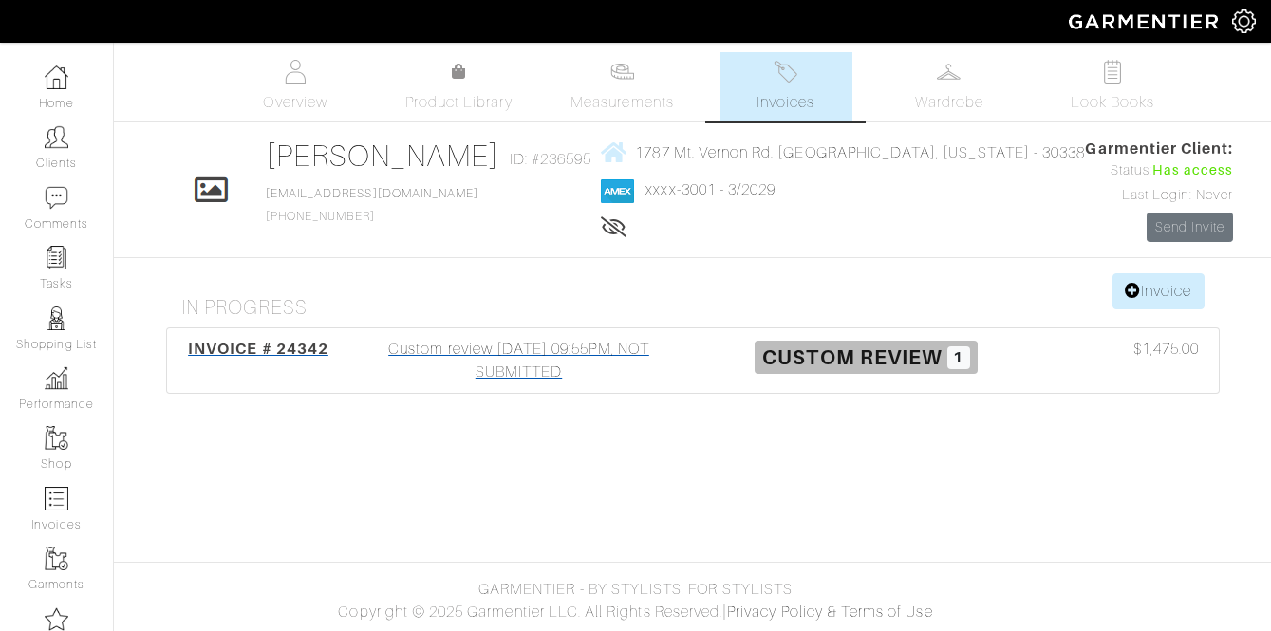
click at [556, 370] on div "Custom review 08/11/25 09:55PM, NOT SUBMITTED" at bounding box center [520, 361] width 348 height 46
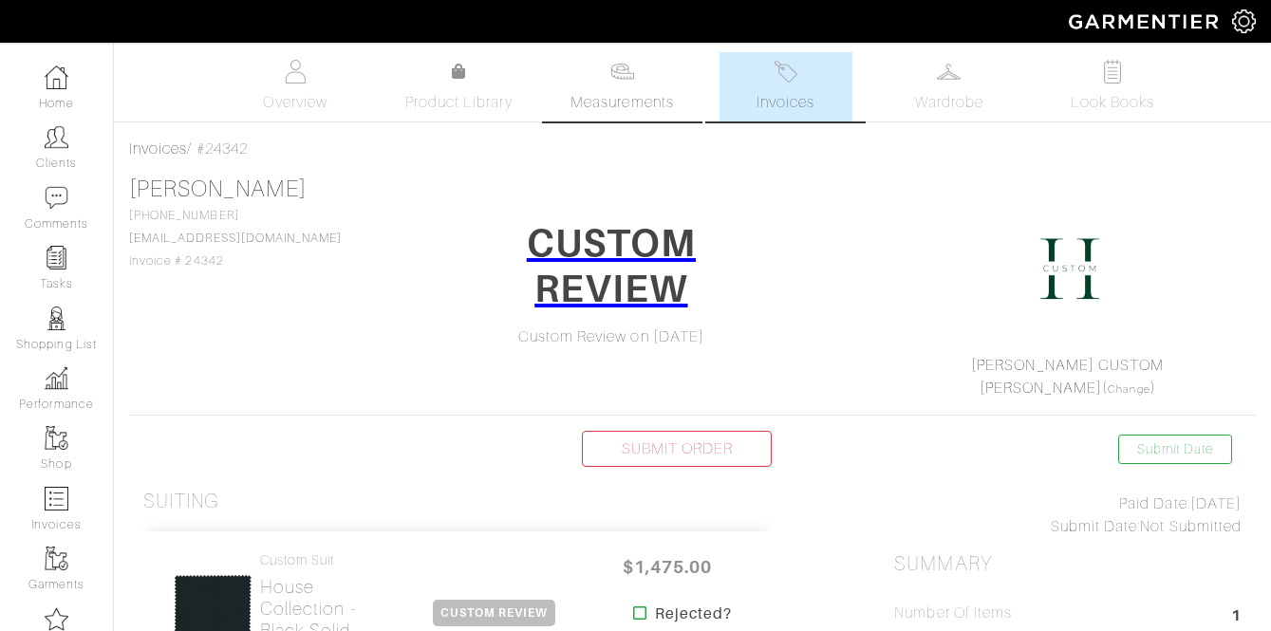
click at [631, 55] on link "Measurements" at bounding box center [623, 86] width 134 height 69
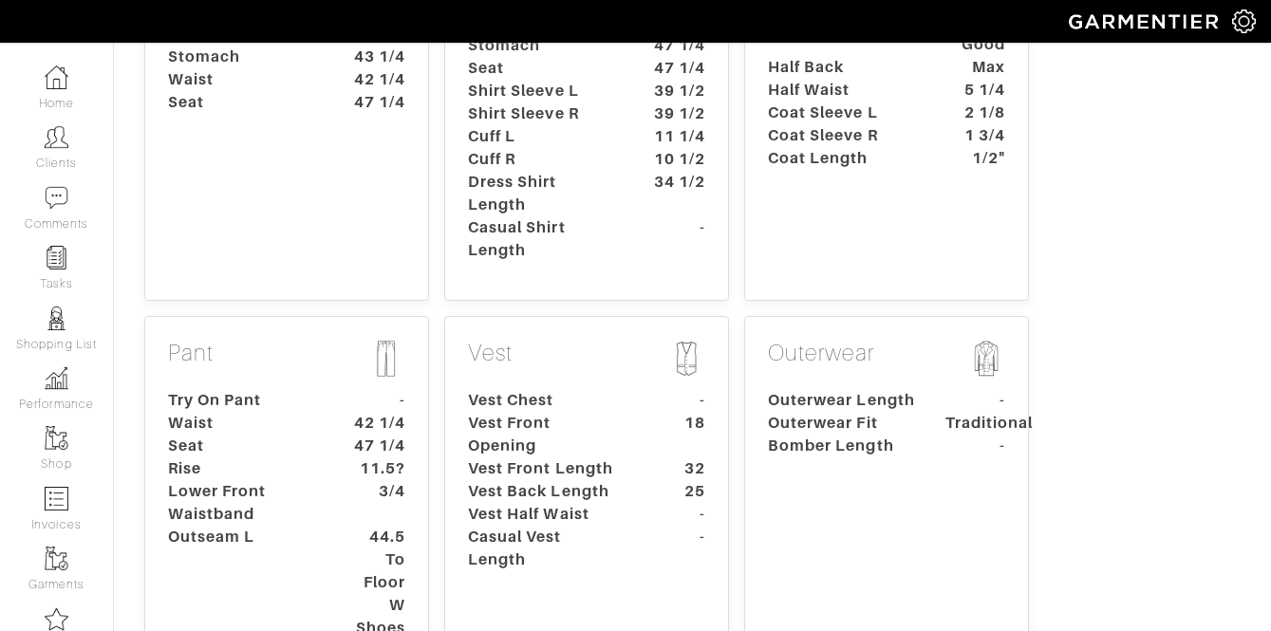
scroll to position [479, 0]
